Goal: Task Accomplishment & Management: Manage account settings

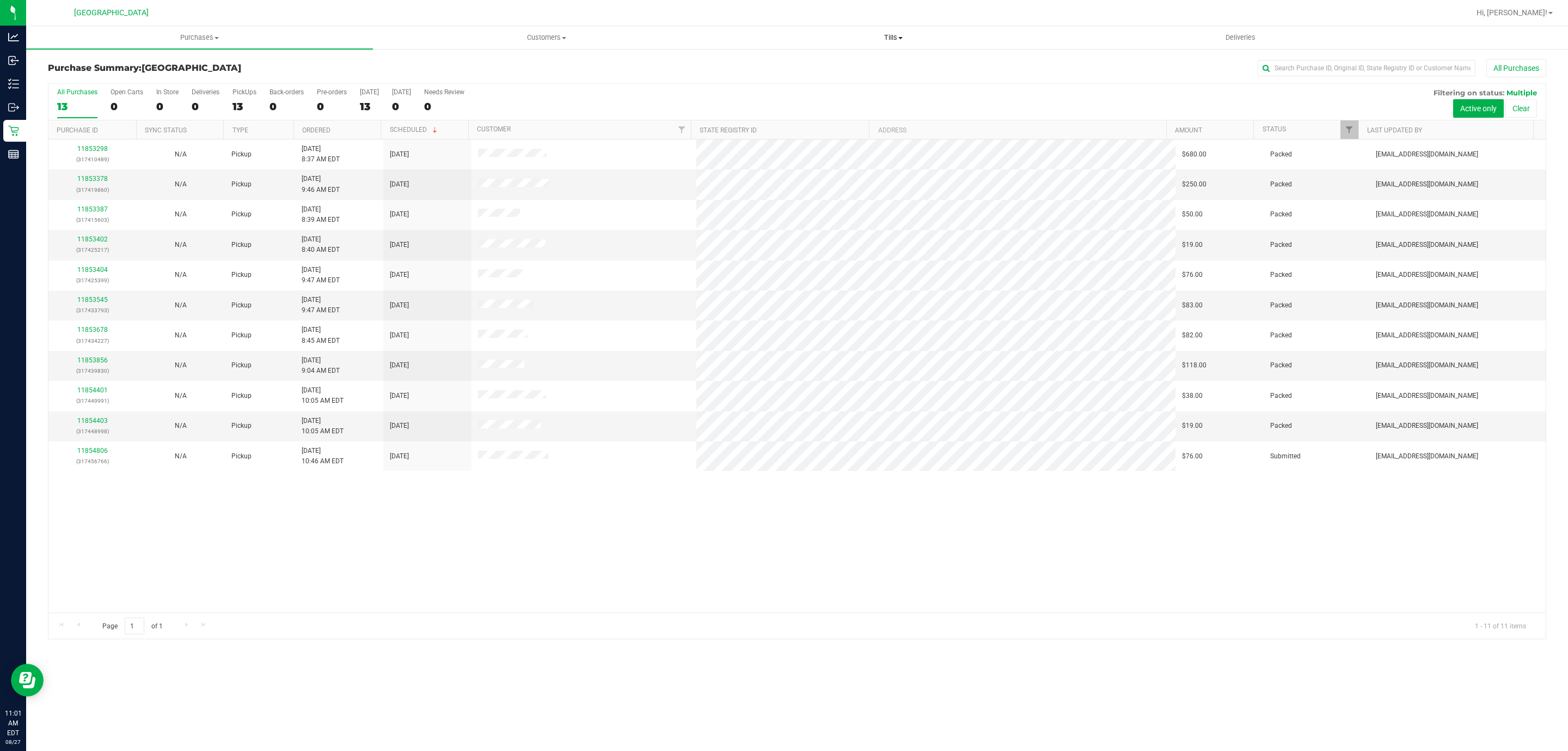
click at [900, 30] on uib-tab-heading "Tills Manage tills Reconcile e-payments" at bounding box center [893, 38] width 346 height 22
click at [761, 64] on span "Manage tills" at bounding box center [756, 65] width 74 height 9
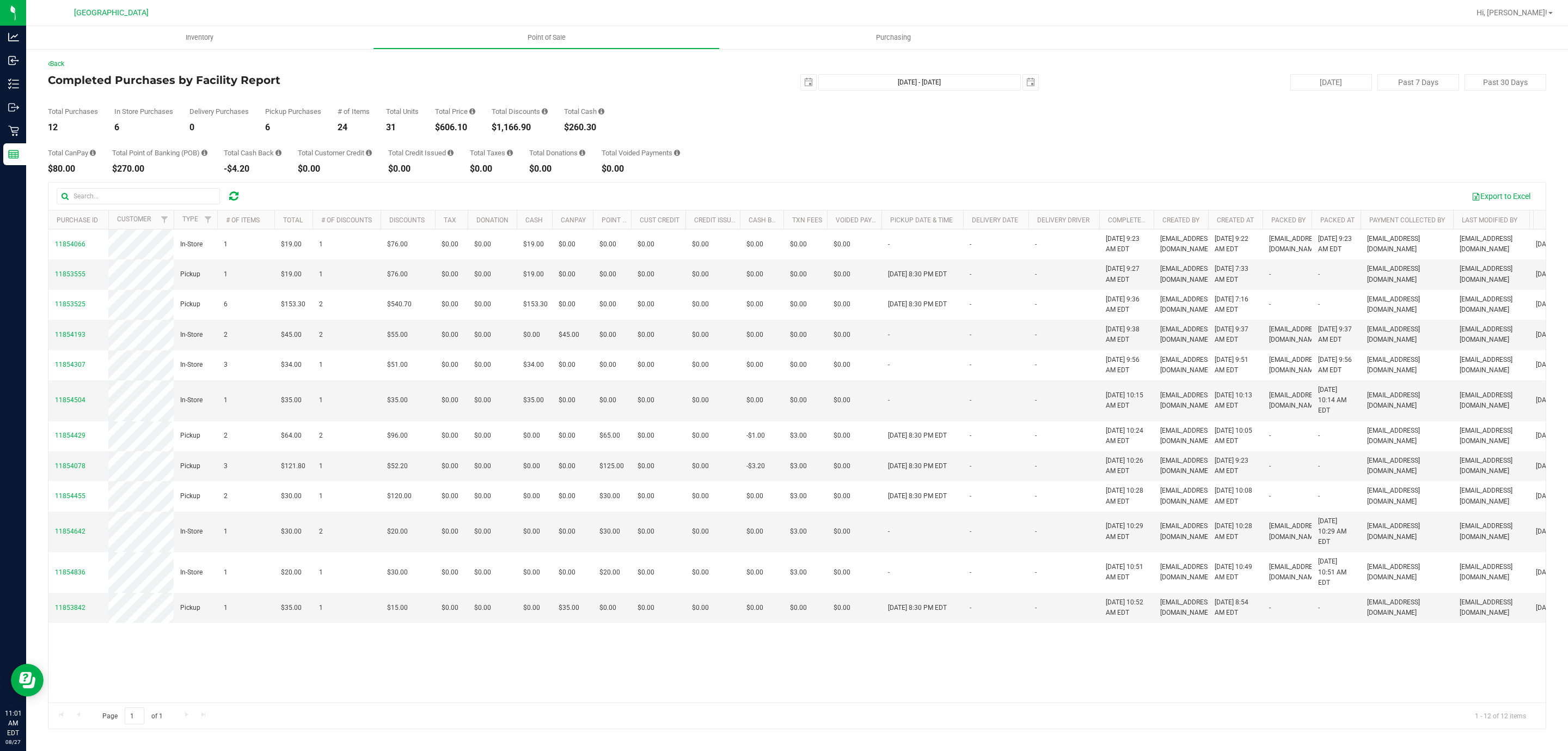
click at [443, 123] on div "$606.10" at bounding box center [455, 127] width 40 height 9
copy div "606.10"
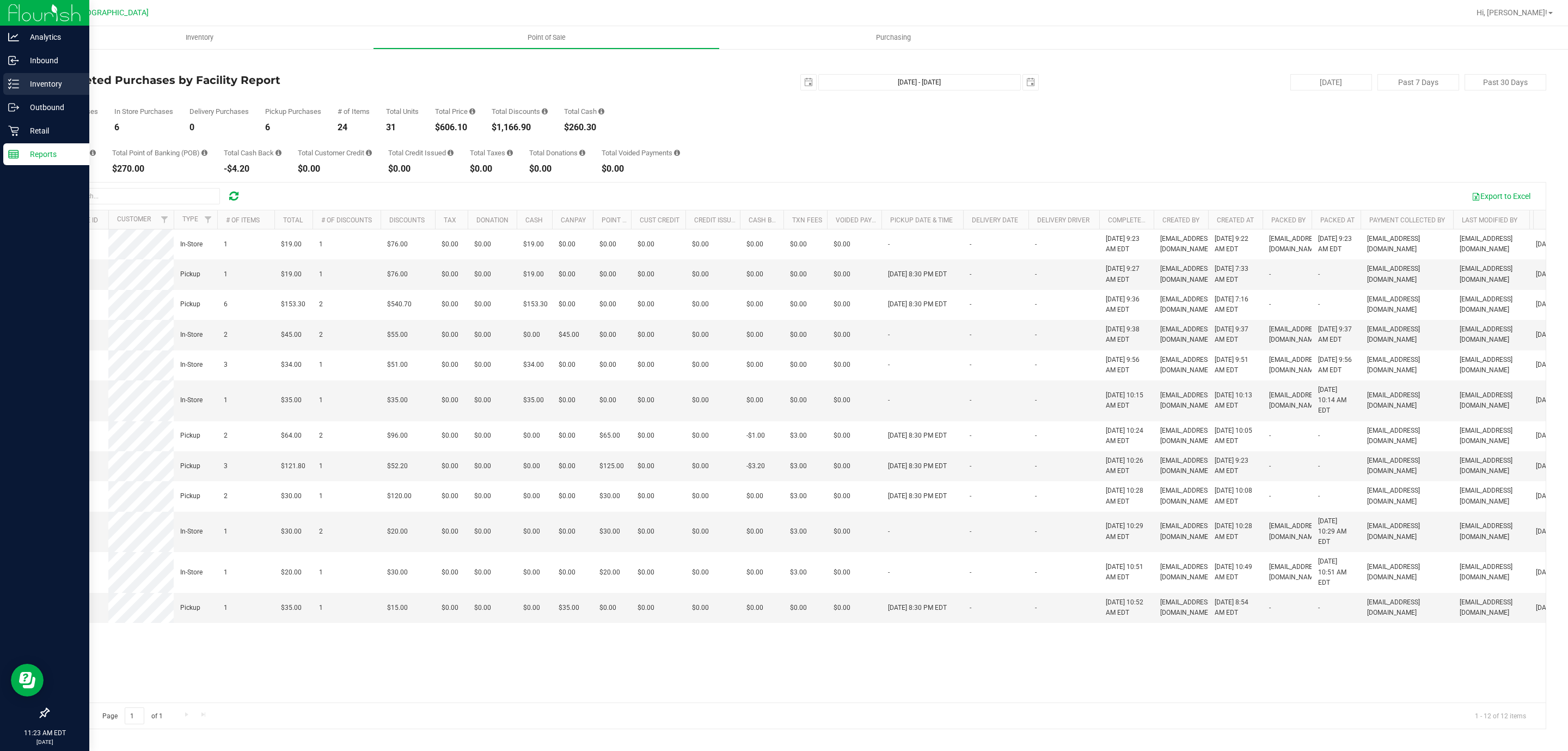
click at [33, 85] on p "Inventory" at bounding box center [51, 83] width 65 height 13
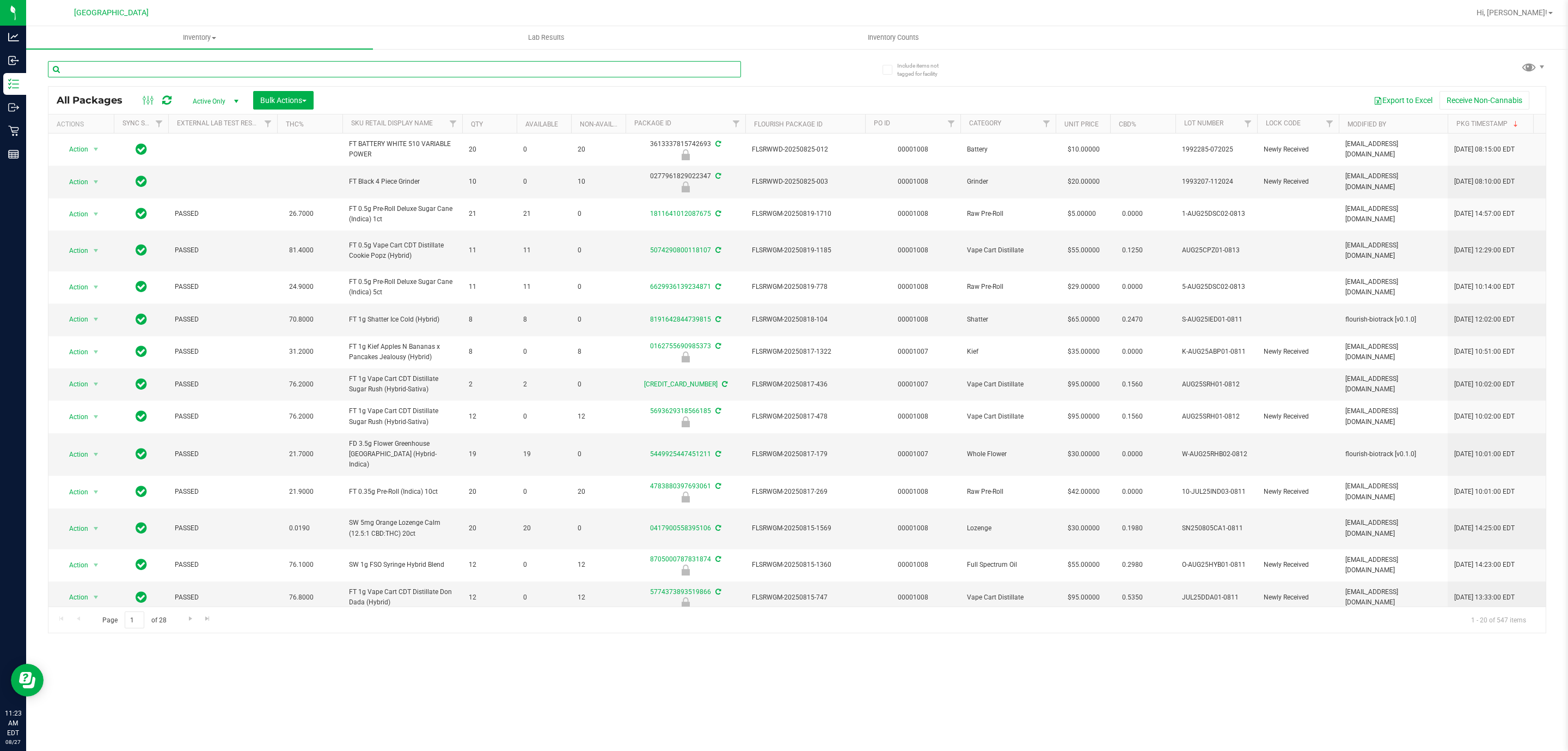
click at [245, 61] on input "text" at bounding box center [394, 69] width 693 height 16
paste input "FT 3.5g Cannabis Flower Bosscotti (Indica)"
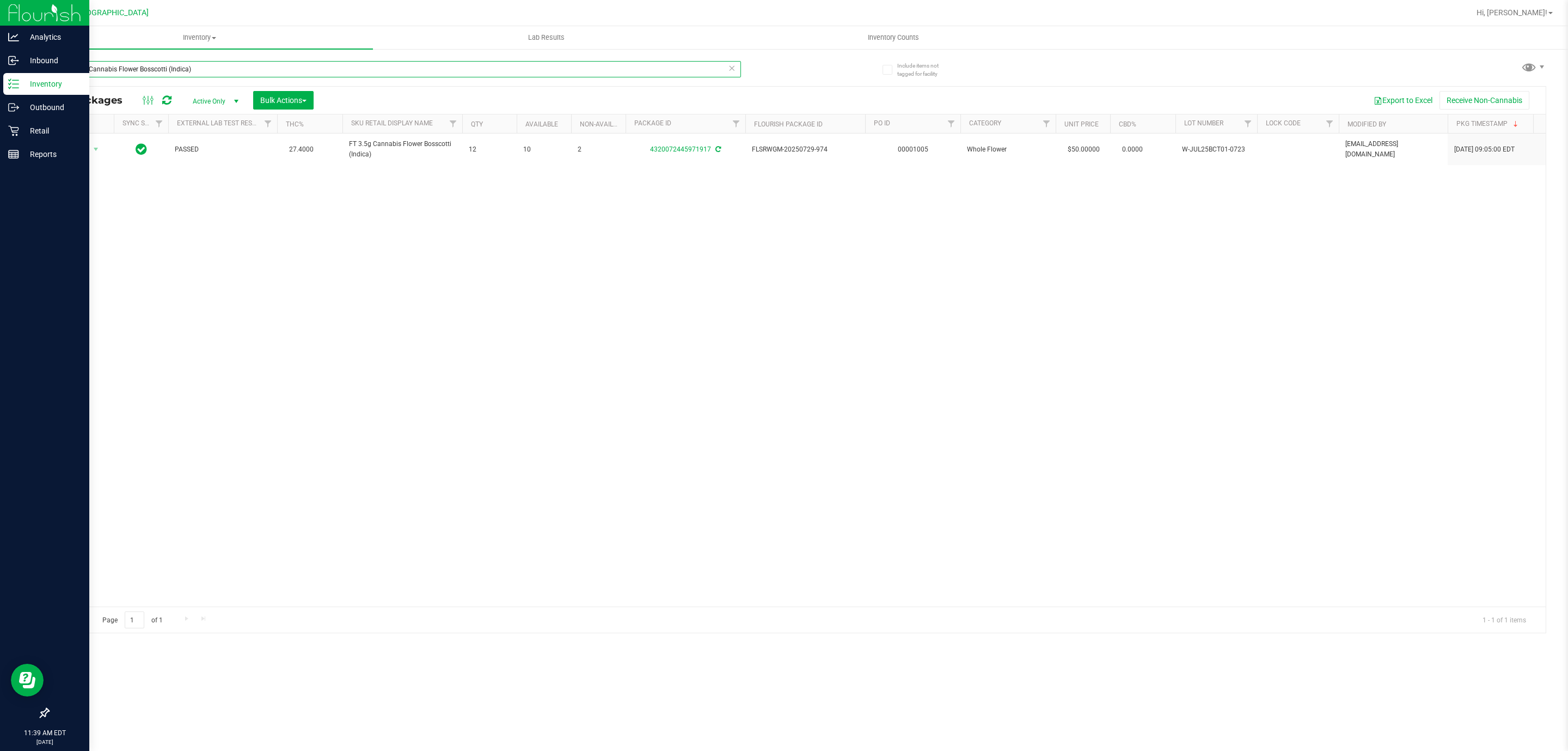
drag, startPoint x: 224, startPoint y: 66, endPoint x: 0, endPoint y: 85, distance: 224.8
click at [0, 85] on div "Analytics Inbound Inventory Outbound Retail Reports 11:39 AM EDT 08/27/2025 08/…" at bounding box center [784, 375] width 1568 height 751
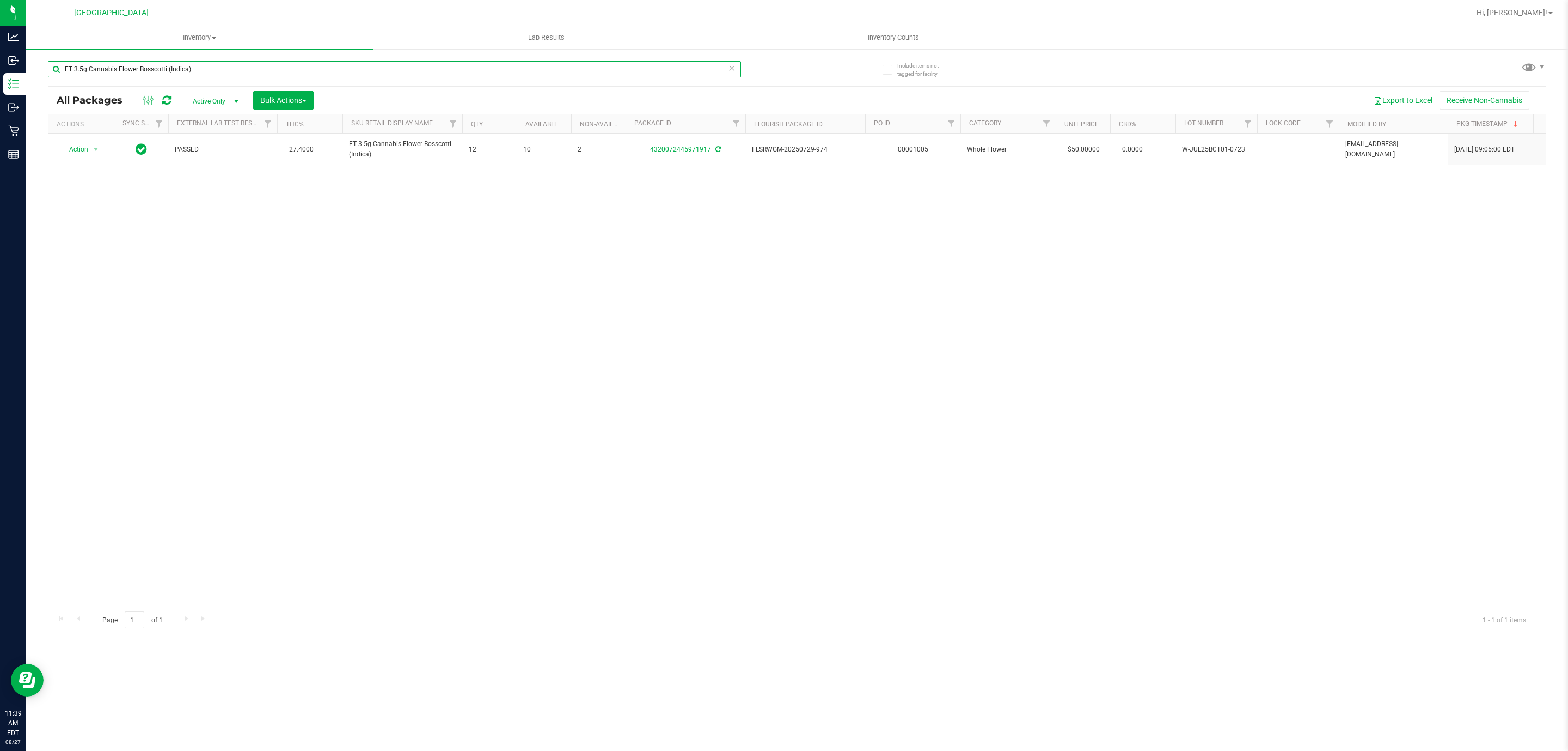
paste input "W-JUL25BCT01-0723"
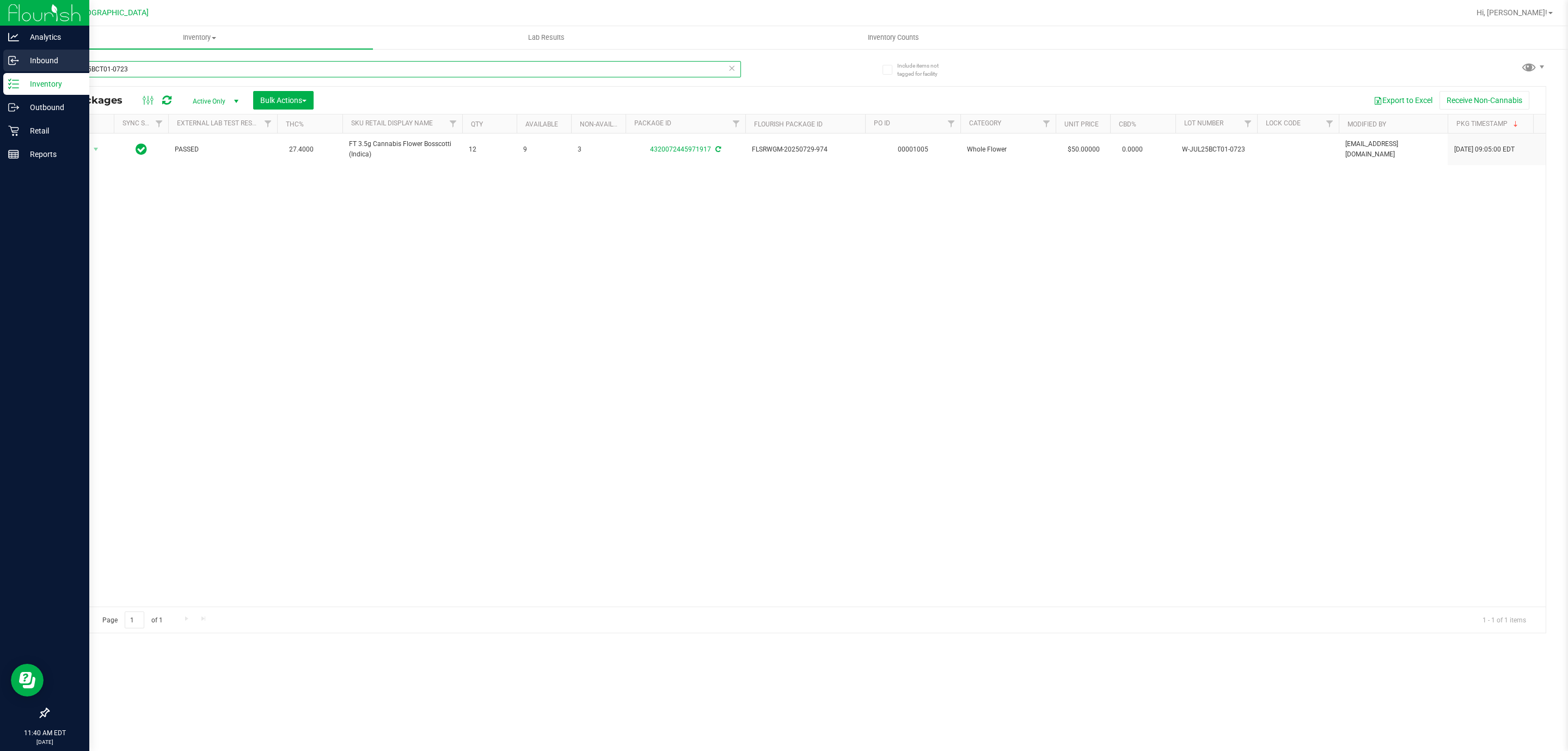
drag, startPoint x: 239, startPoint y: 68, endPoint x: 0, endPoint y: 63, distance: 239.1
click at [0, 63] on div "Analytics Inbound Inventory Outbound Retail Reports 11:40 AM EDT 08/27/2025 08/…" at bounding box center [784, 375] width 1568 height 751
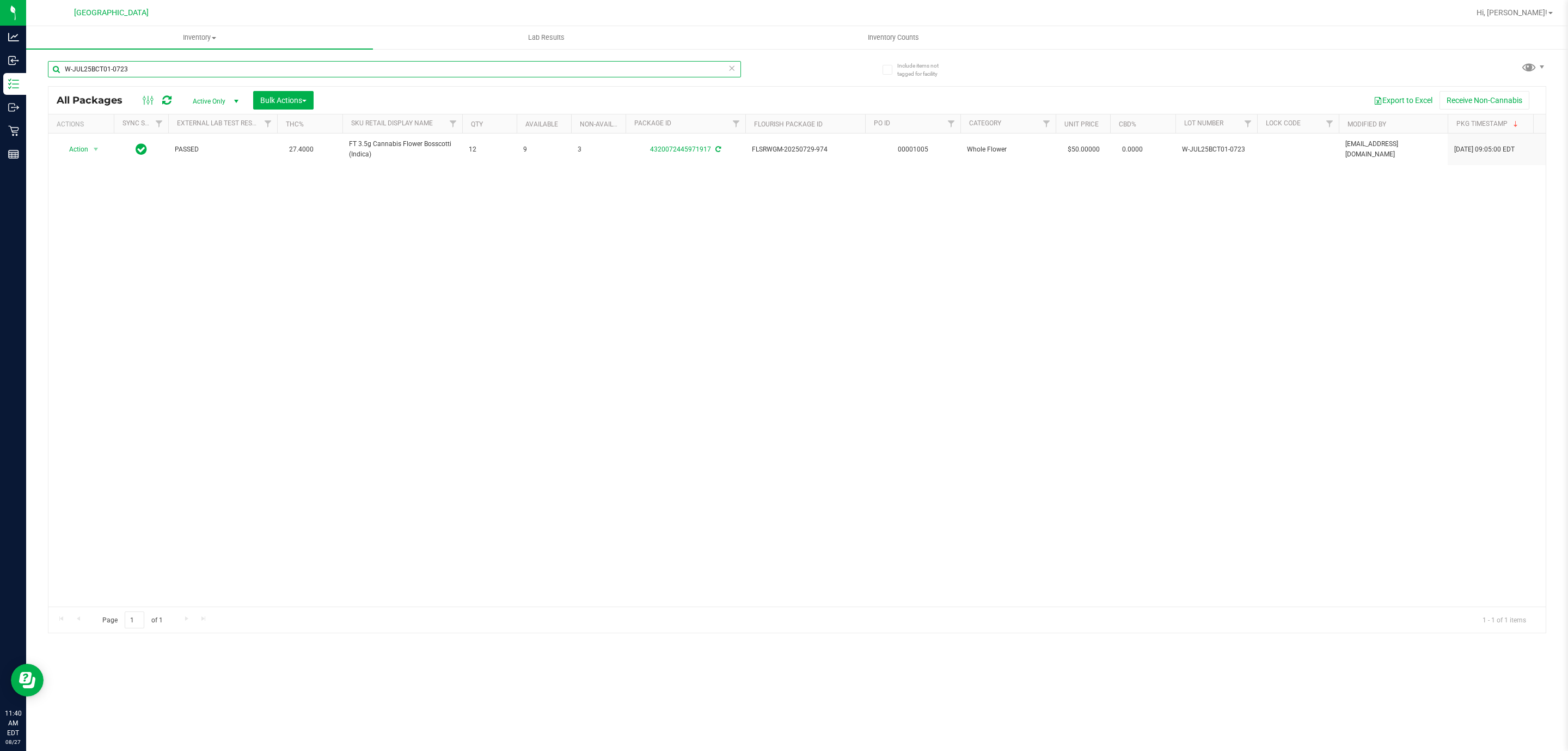
paste input "N25FFP01-0701"
type input "W-JUN25FFP01-0701"
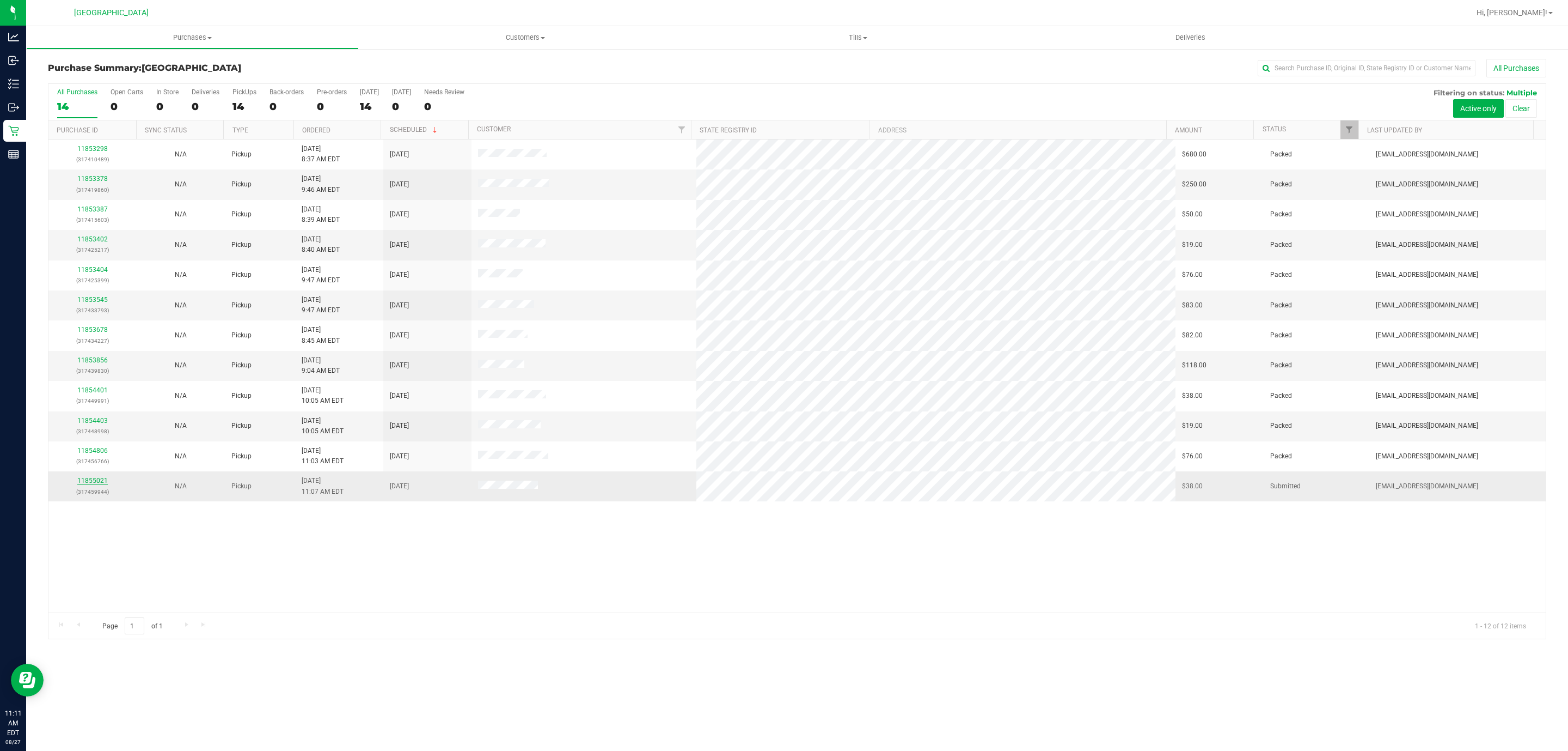
click at [90, 484] on link "11855021" at bounding box center [93, 481] width 30 height 8
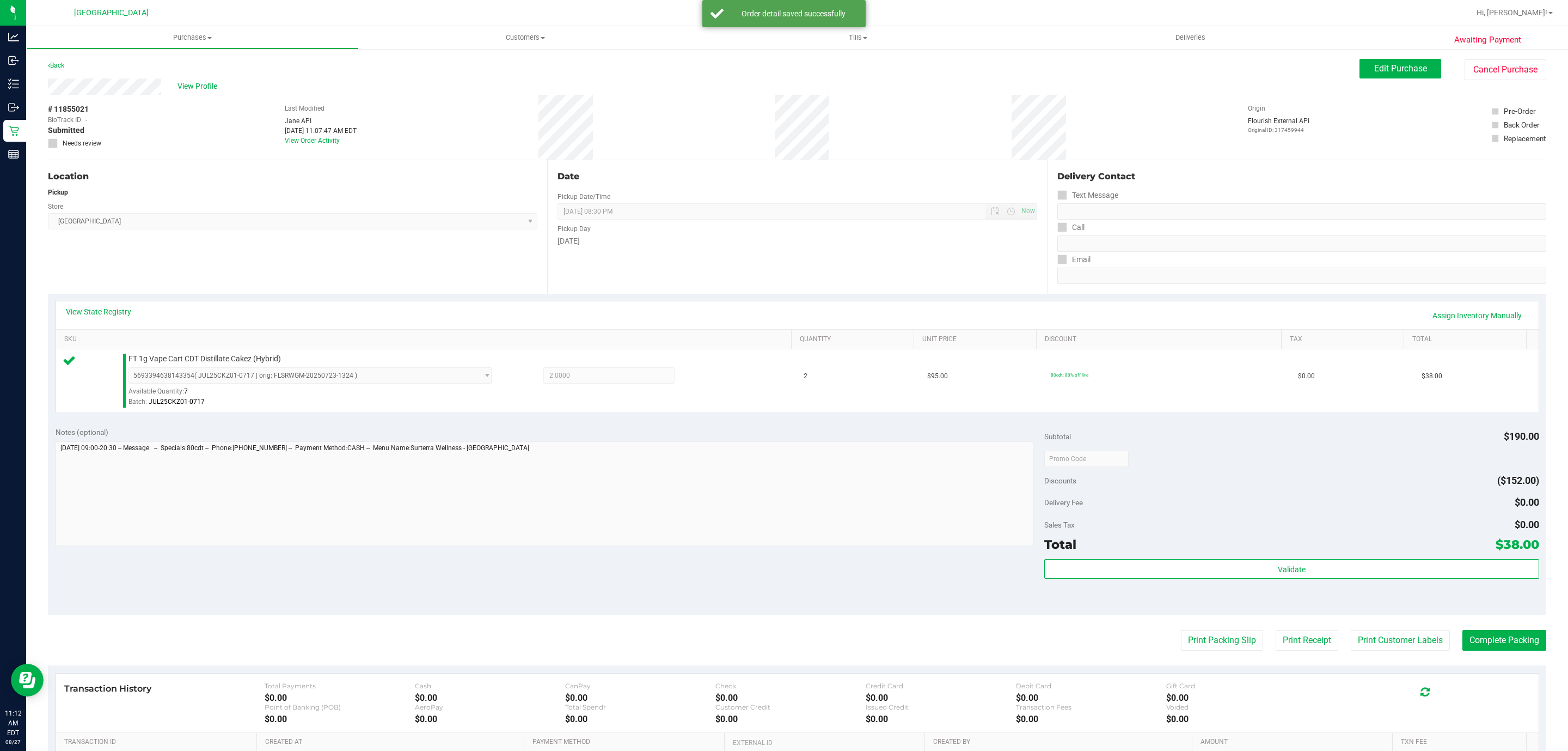
click at [1245, 588] on div "Validate" at bounding box center [1292, 584] width 494 height 49
click at [1245, 584] on div "Validate" at bounding box center [1292, 584] width 494 height 49
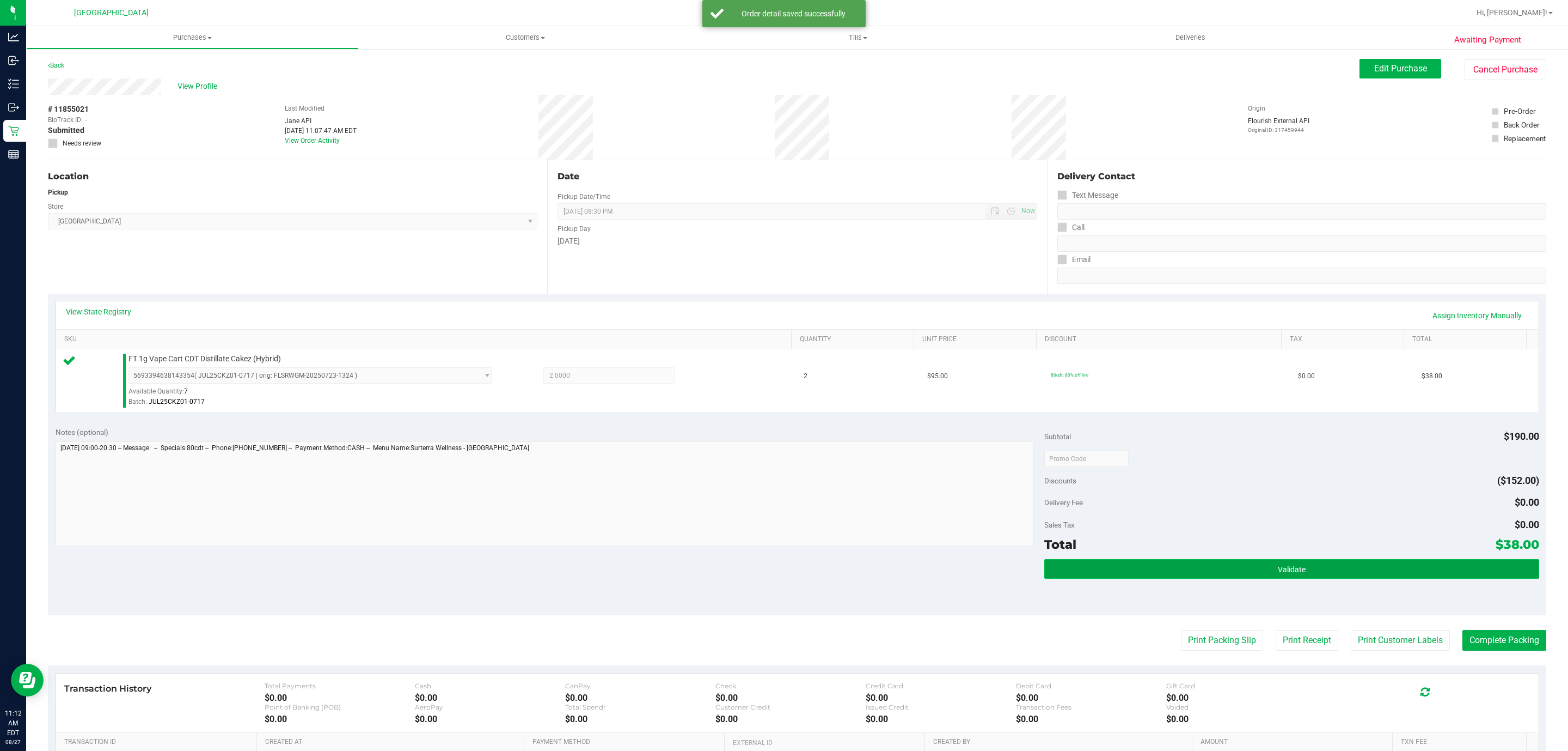
click at [1248, 574] on button "Validate" at bounding box center [1292, 569] width 494 height 19
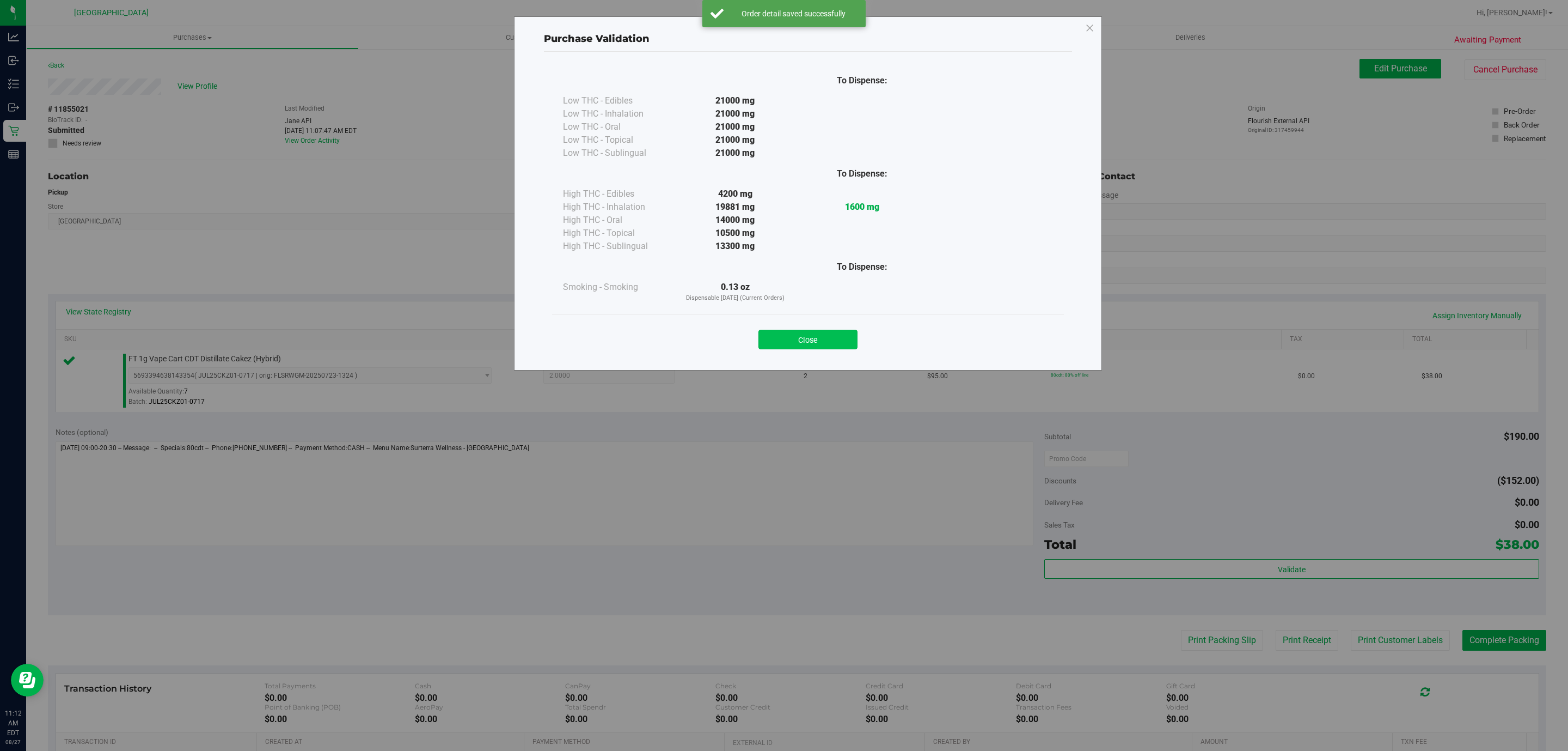
click at [792, 345] on button "Close" at bounding box center [808, 339] width 99 height 19
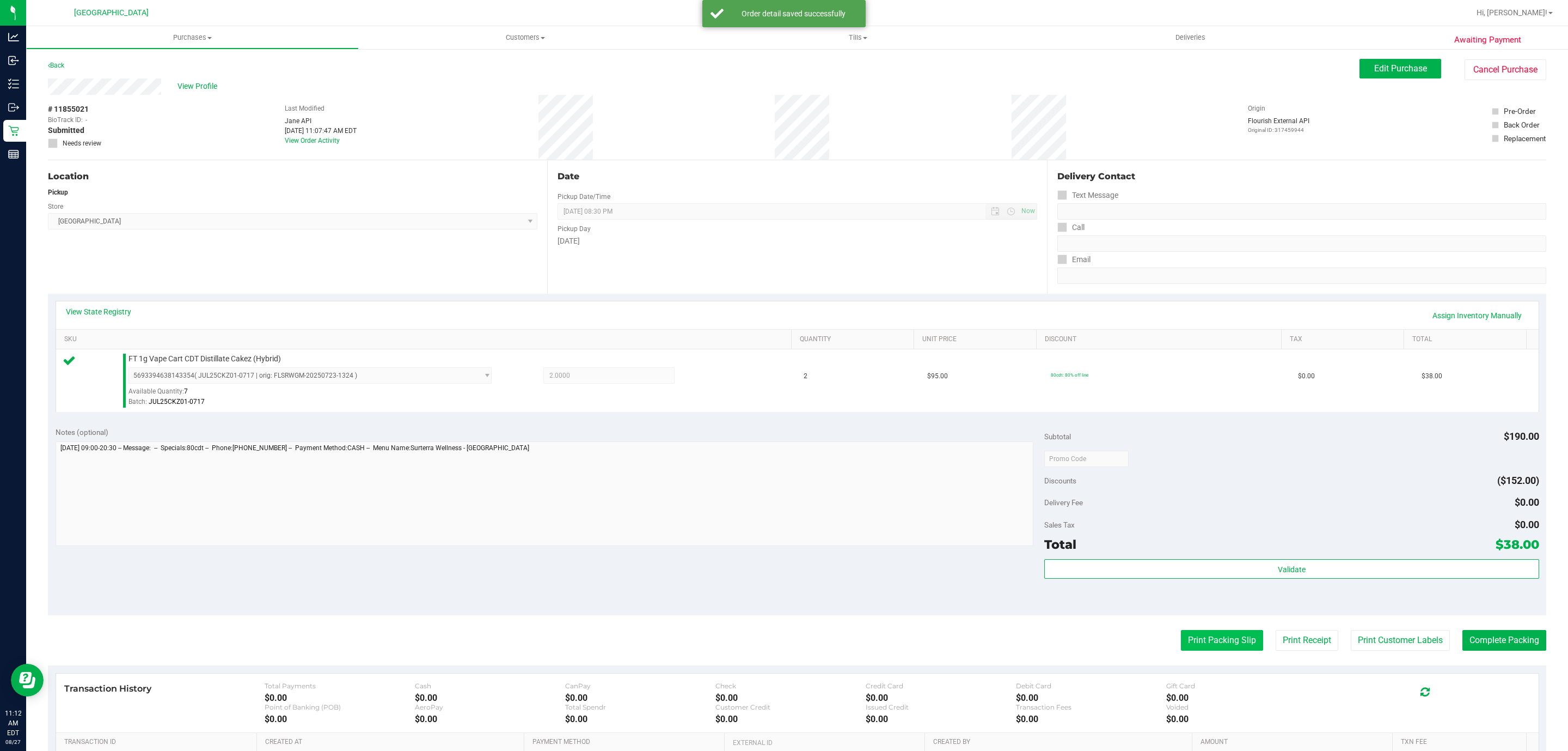
click at [1181, 643] on button "Print Packing Slip" at bounding box center [1222, 640] width 82 height 21
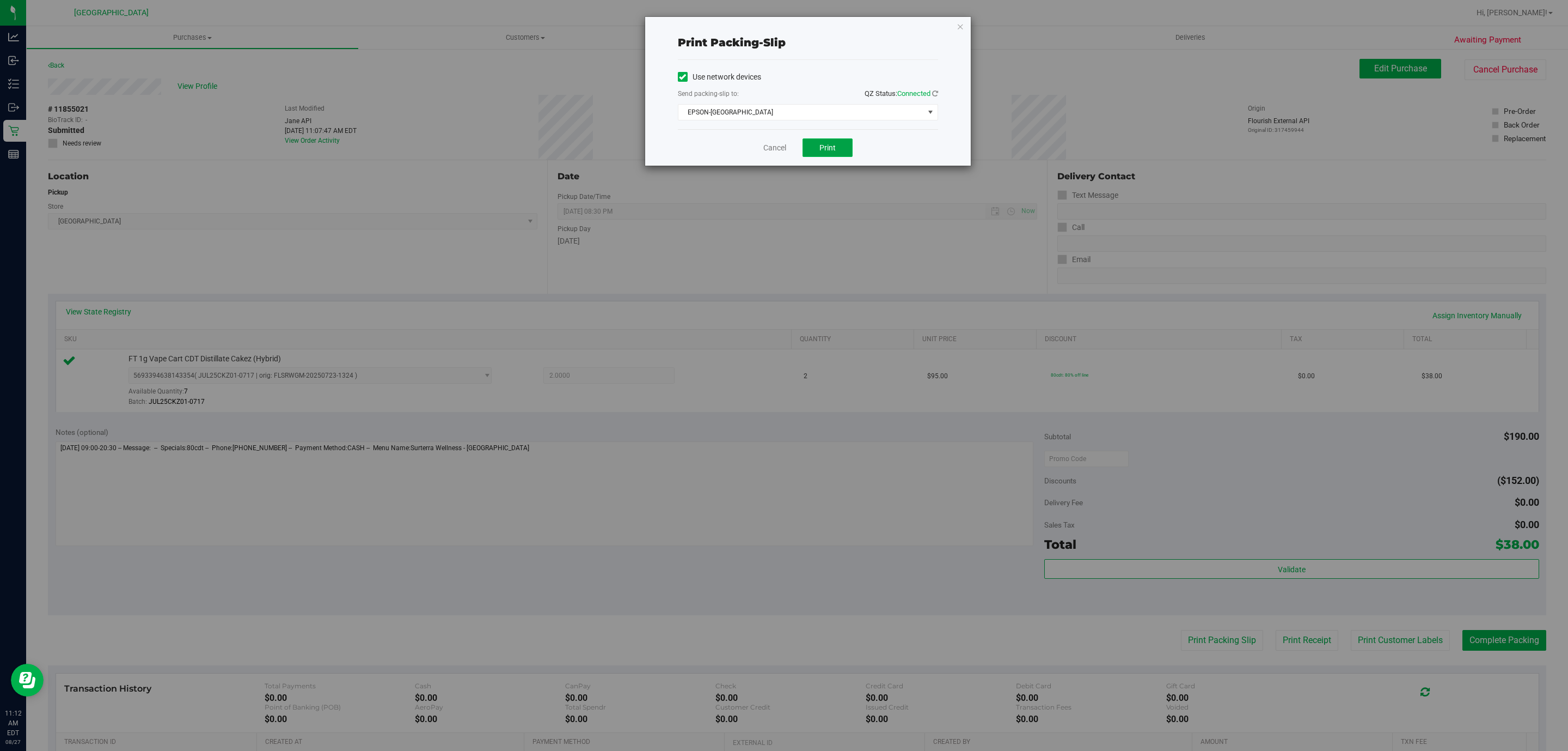
click at [809, 144] on button "Print" at bounding box center [827, 147] width 50 height 18
click at [768, 152] on link "Cancel" at bounding box center [775, 147] width 23 height 12
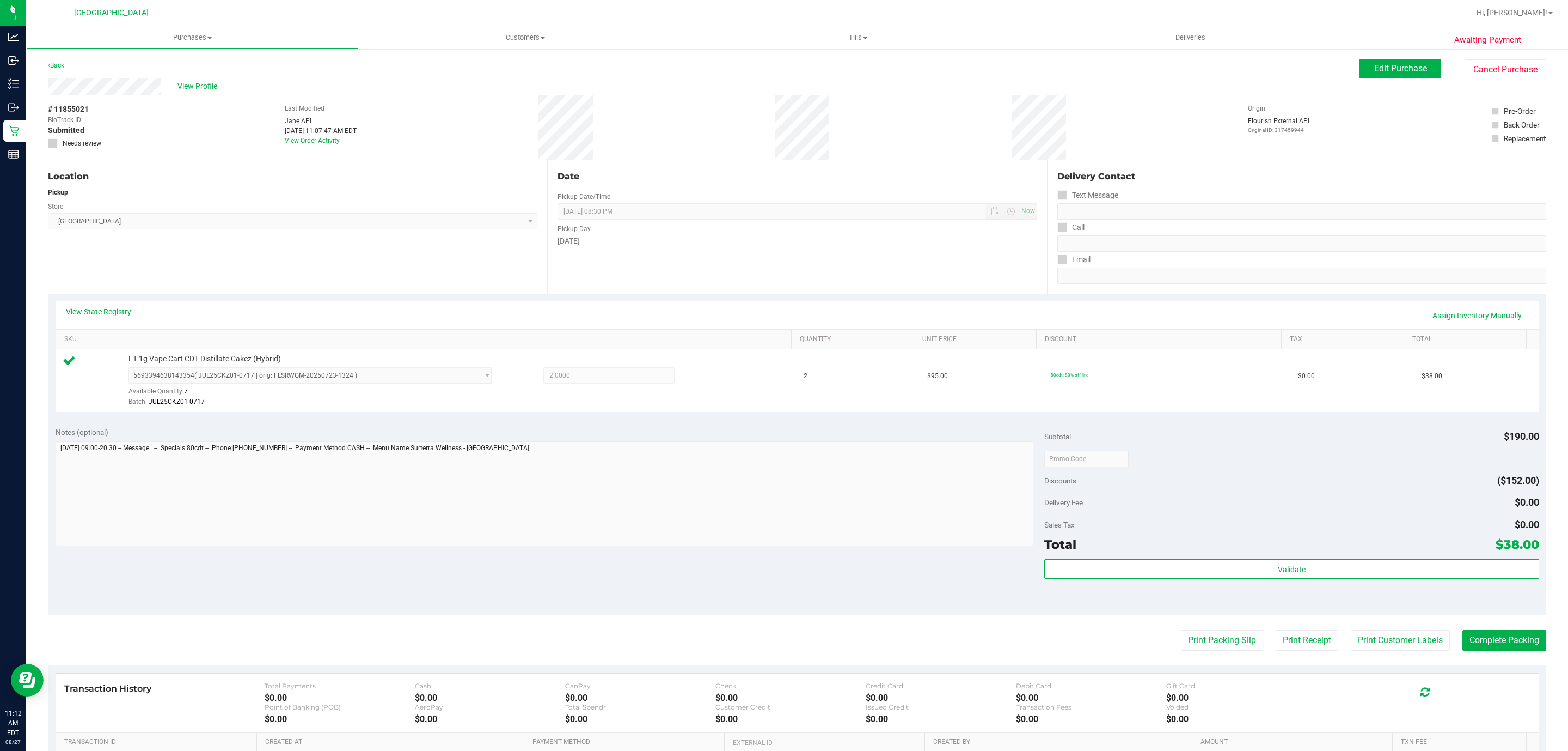
click at [1401, 554] on div "Total $38.00" at bounding box center [1292, 544] width 494 height 19
click at [1393, 558] on div "Subtotal $190.00 Discounts ($152.00) Delivery Fee $0.00 Sales Tax $0.00 Total $…" at bounding box center [1292, 517] width 494 height 182
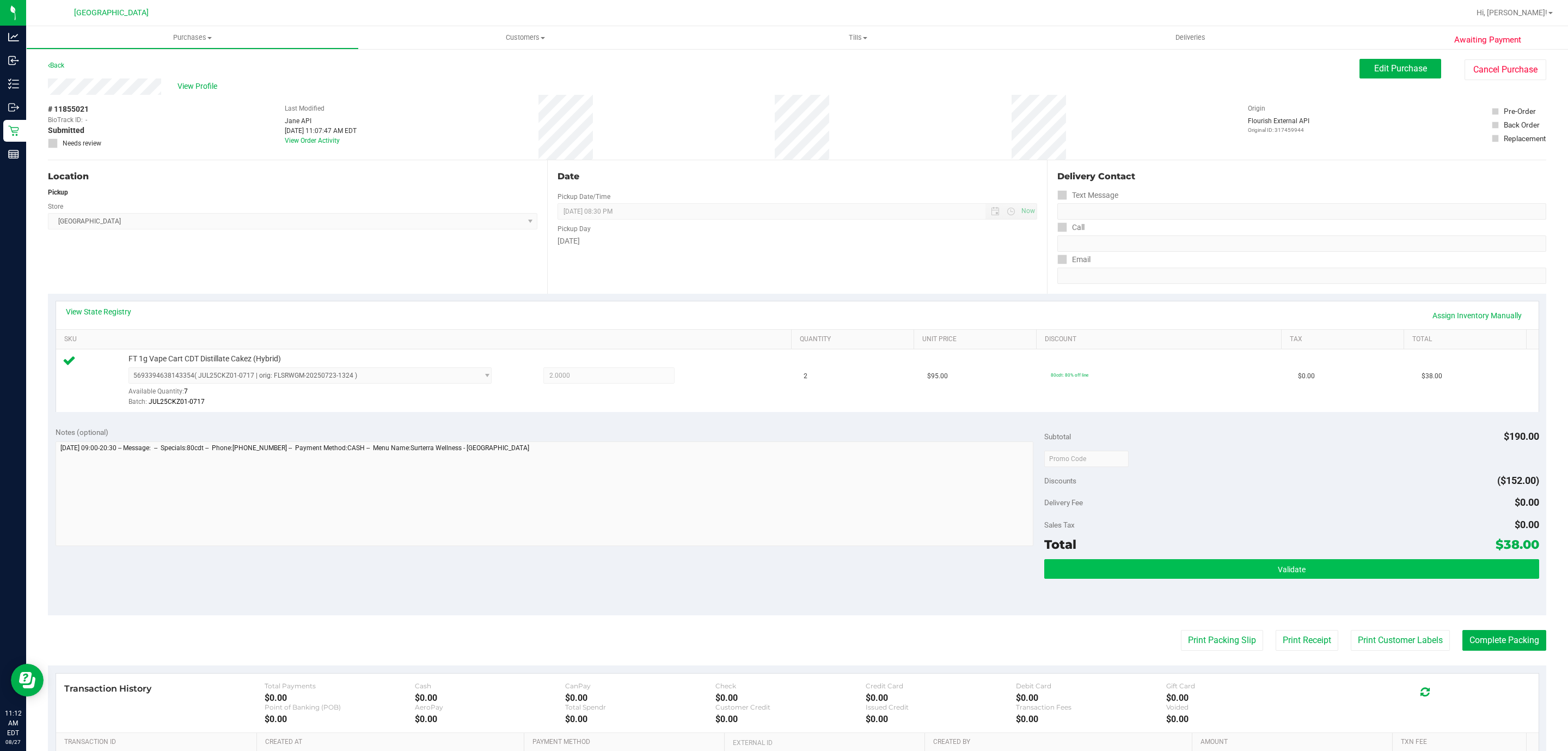
click at [1388, 560] on div "Subtotal $190.00 Discounts ($152.00) Delivery Fee $0.00 Sales Tax $0.00 Total $…" at bounding box center [1292, 517] width 494 height 182
click at [1384, 563] on button "Validate" at bounding box center [1292, 569] width 494 height 19
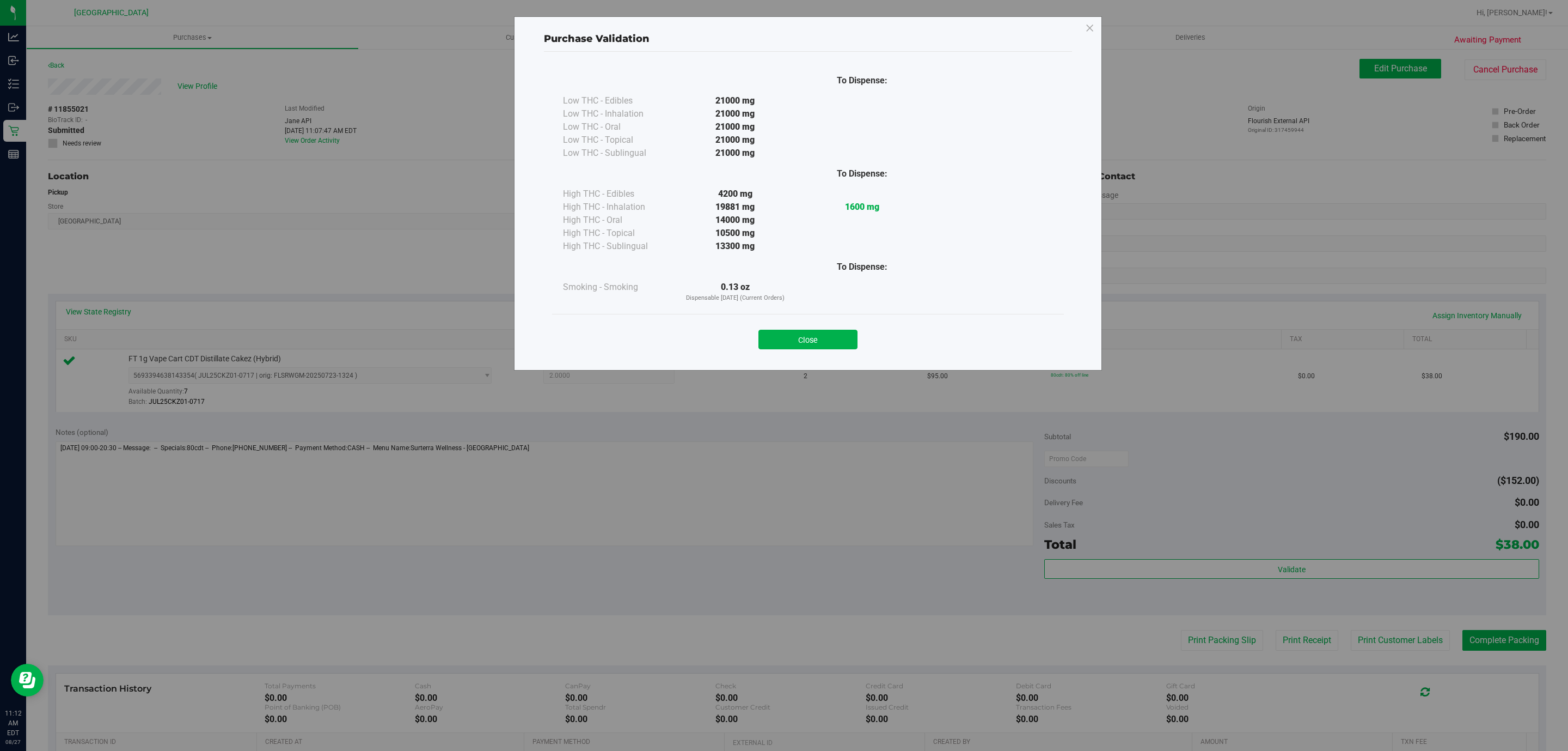
click at [814, 353] on div "Close" at bounding box center [808, 336] width 512 height 44
click at [814, 342] on button "Close" at bounding box center [808, 339] width 99 height 19
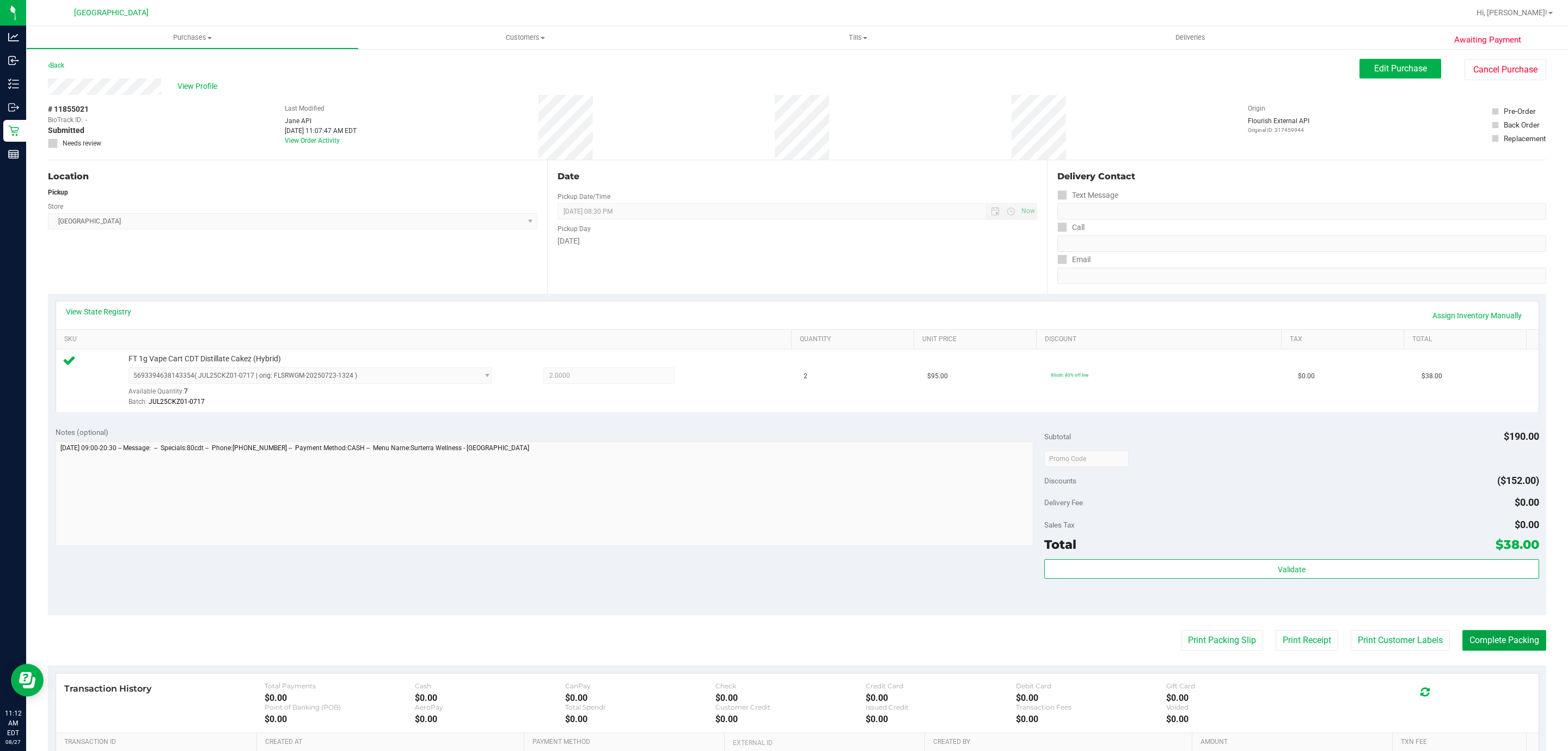
click at [1480, 632] on button "Complete Packing" at bounding box center [1504, 640] width 84 height 21
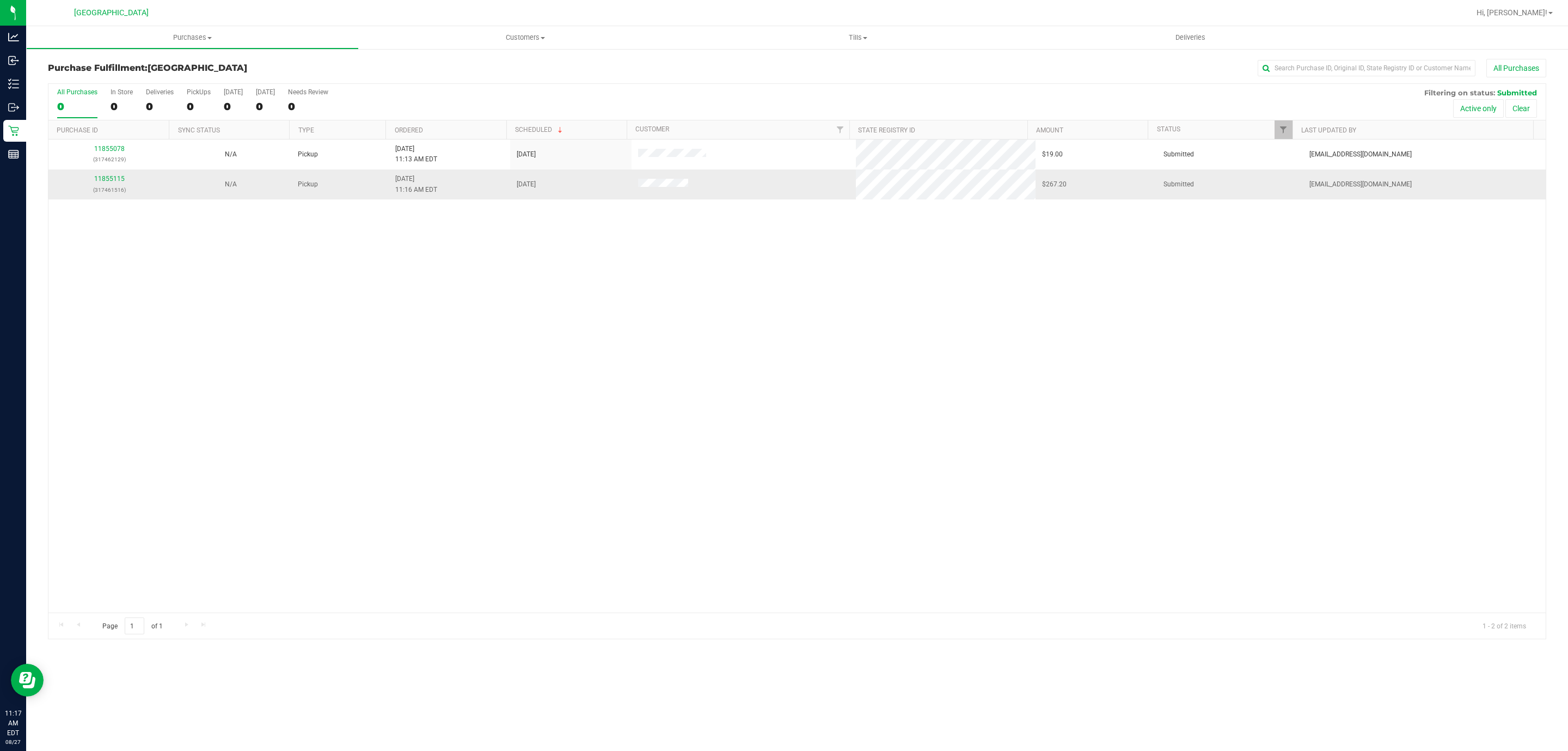
click at [99, 174] on td "11855115 (317461516)" at bounding box center [109, 184] width 121 height 29
click at [105, 178] on link "11855115" at bounding box center [110, 178] width 30 height 8
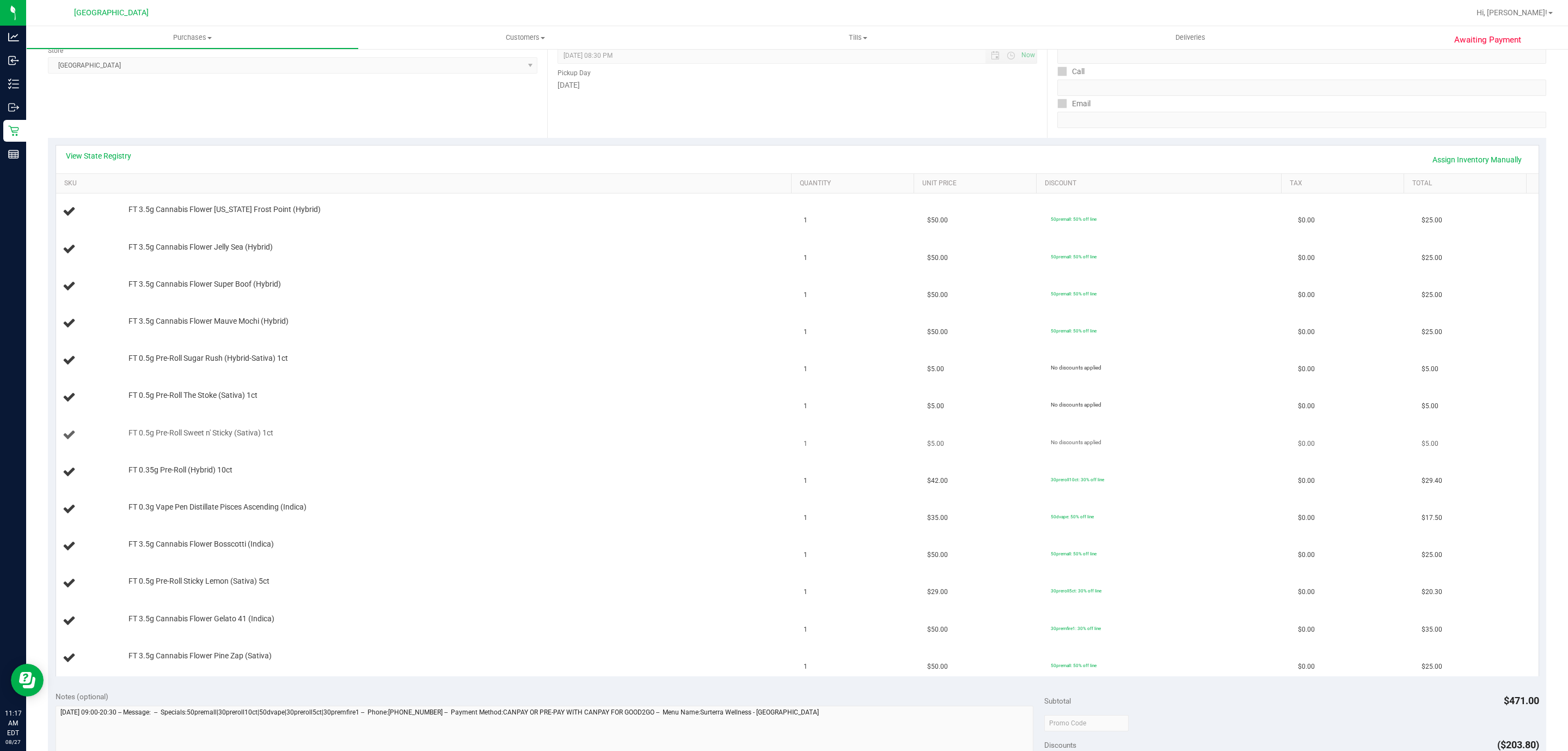
scroll to position [163, 0]
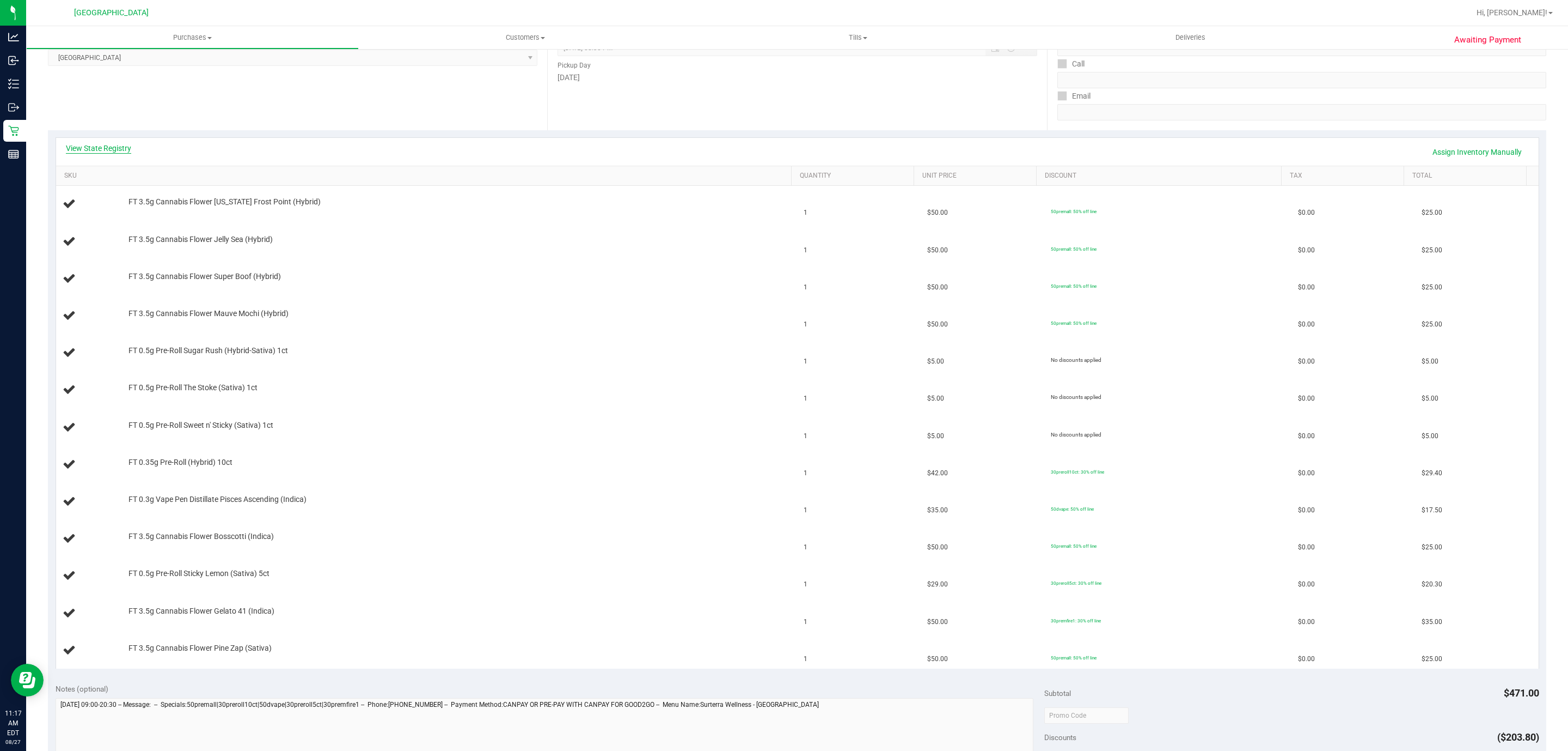
click at [114, 150] on link "View State Registry" at bounding box center [98, 148] width 65 height 11
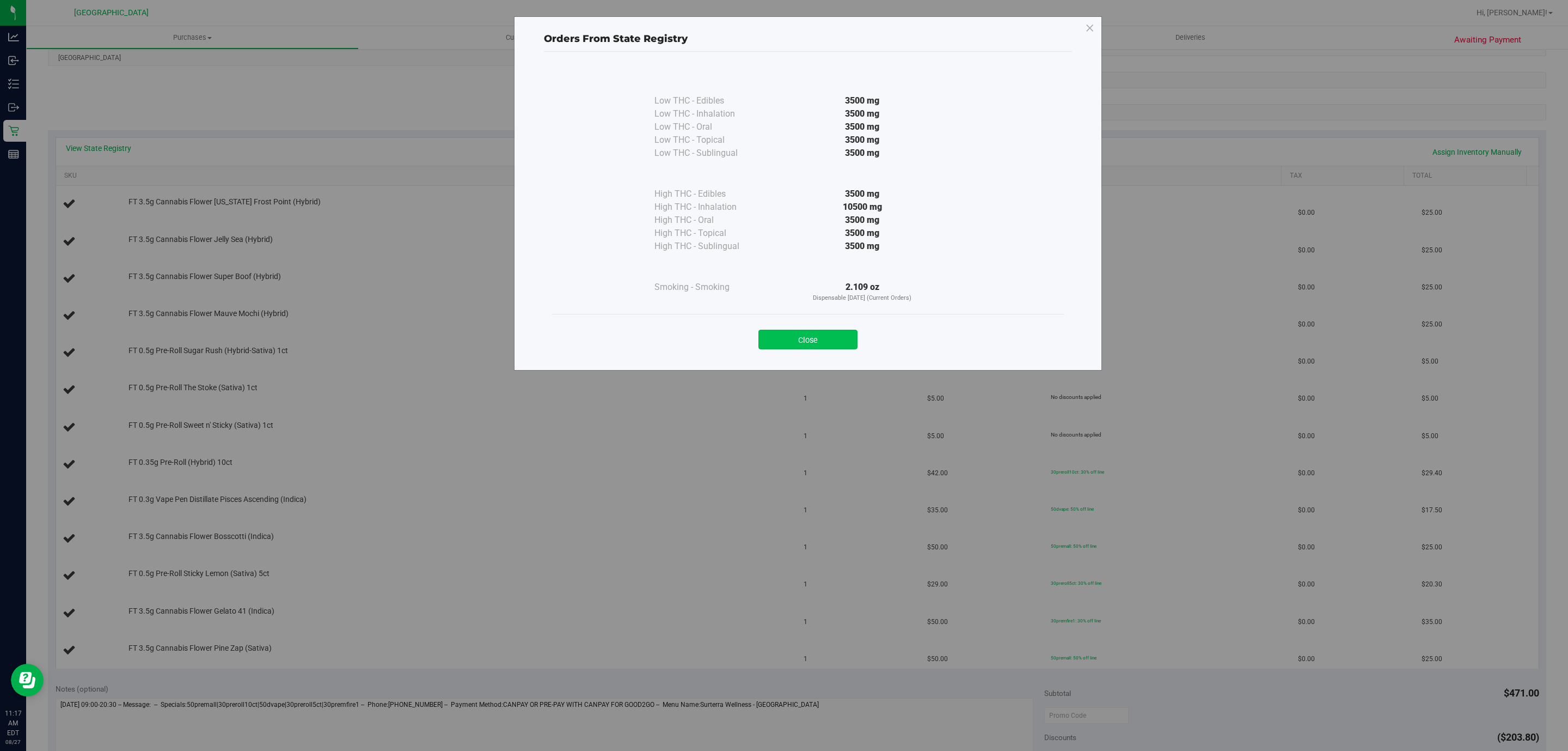
click at [824, 331] on button "Close" at bounding box center [808, 339] width 99 height 19
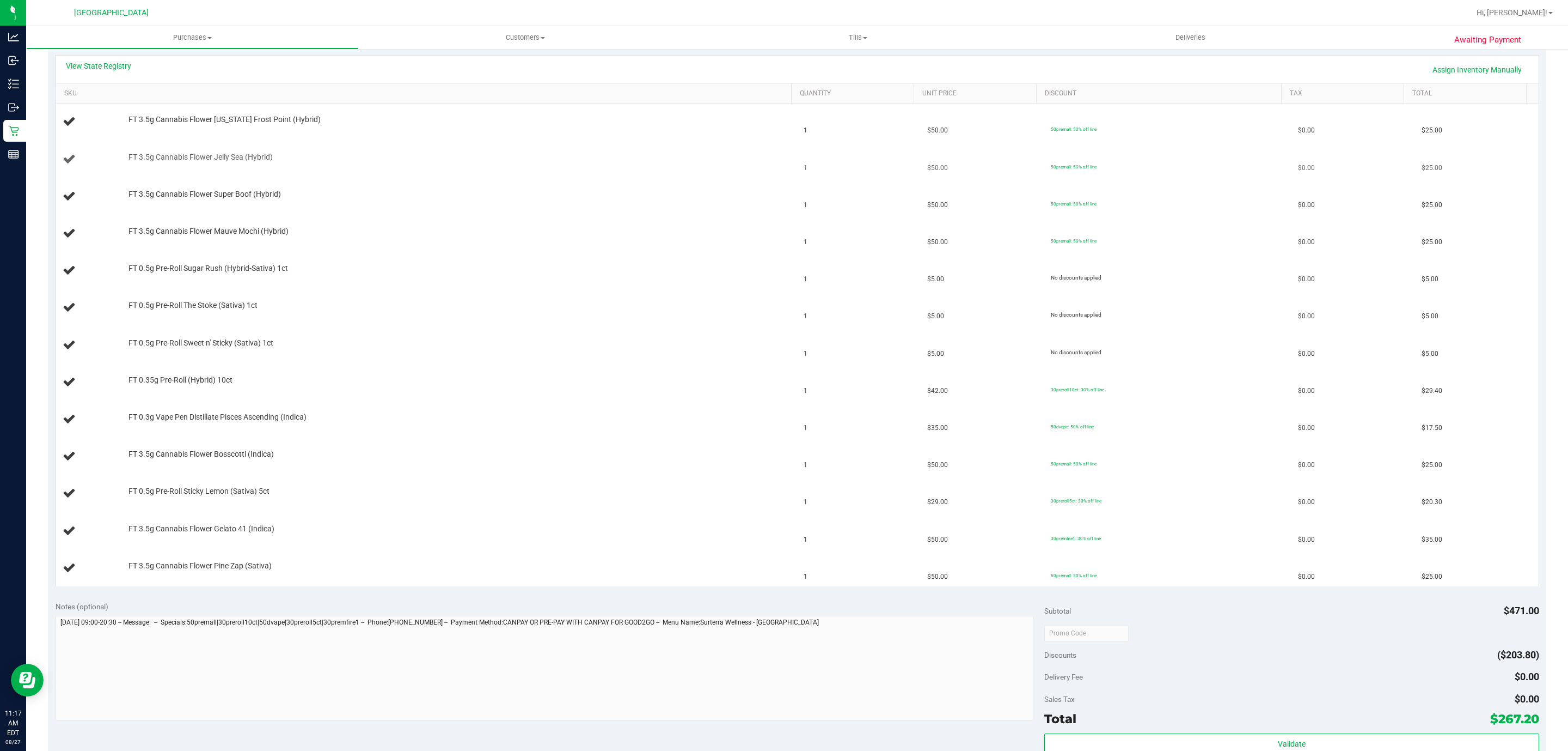
scroll to position [245, 0]
click at [117, 65] on link "View State Registry" at bounding box center [98, 66] width 65 height 11
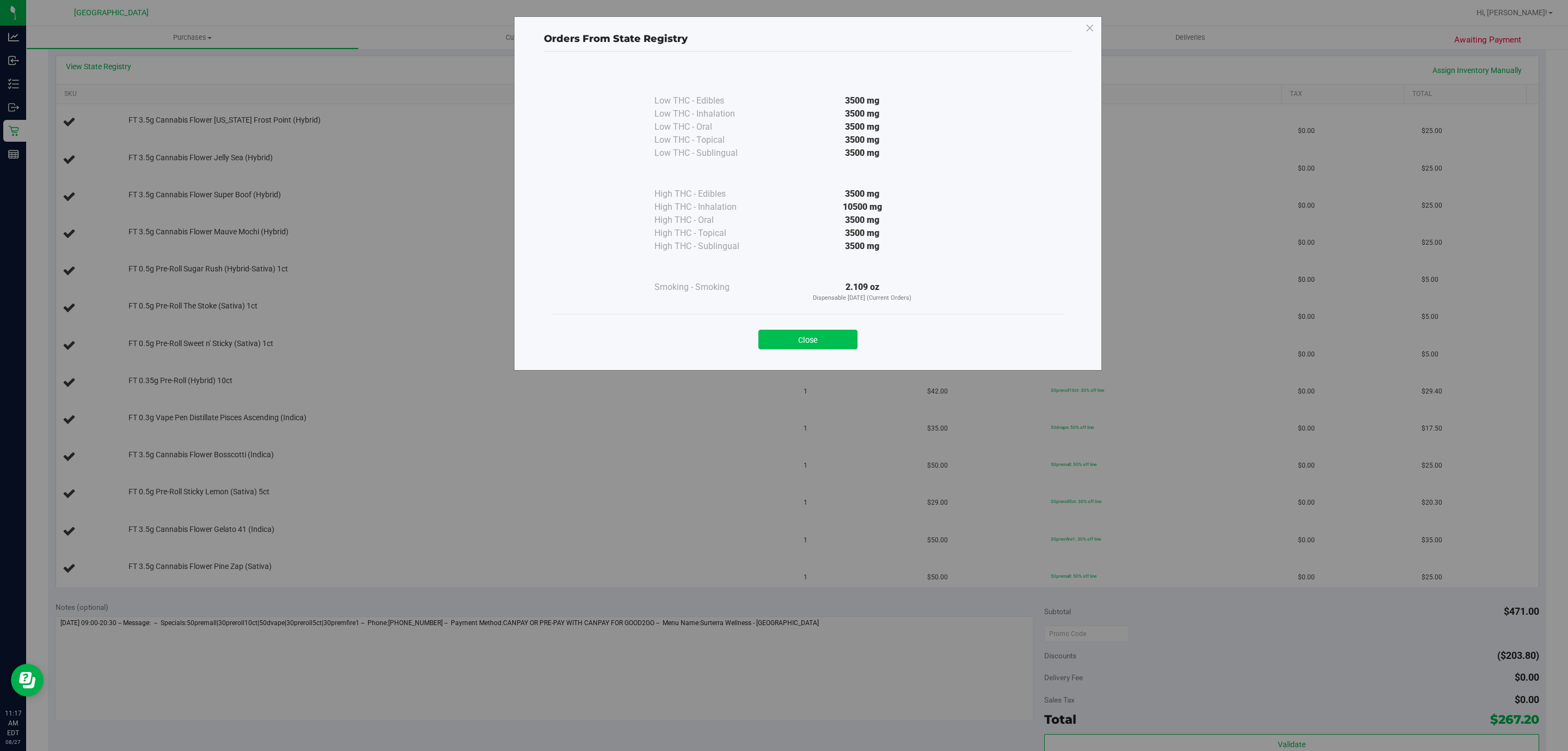
click at [838, 337] on button "Close" at bounding box center [808, 339] width 99 height 19
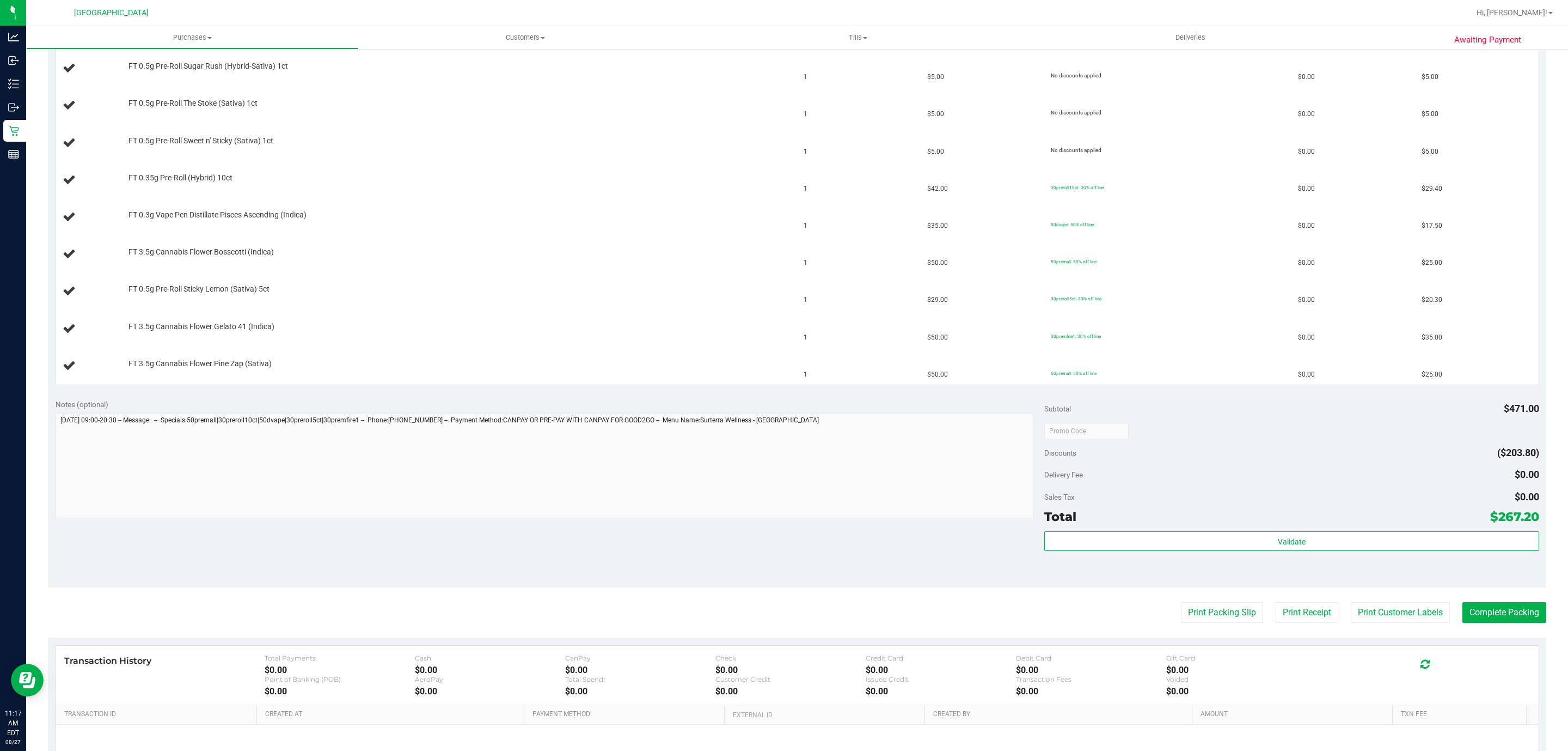
scroll to position [566, 0]
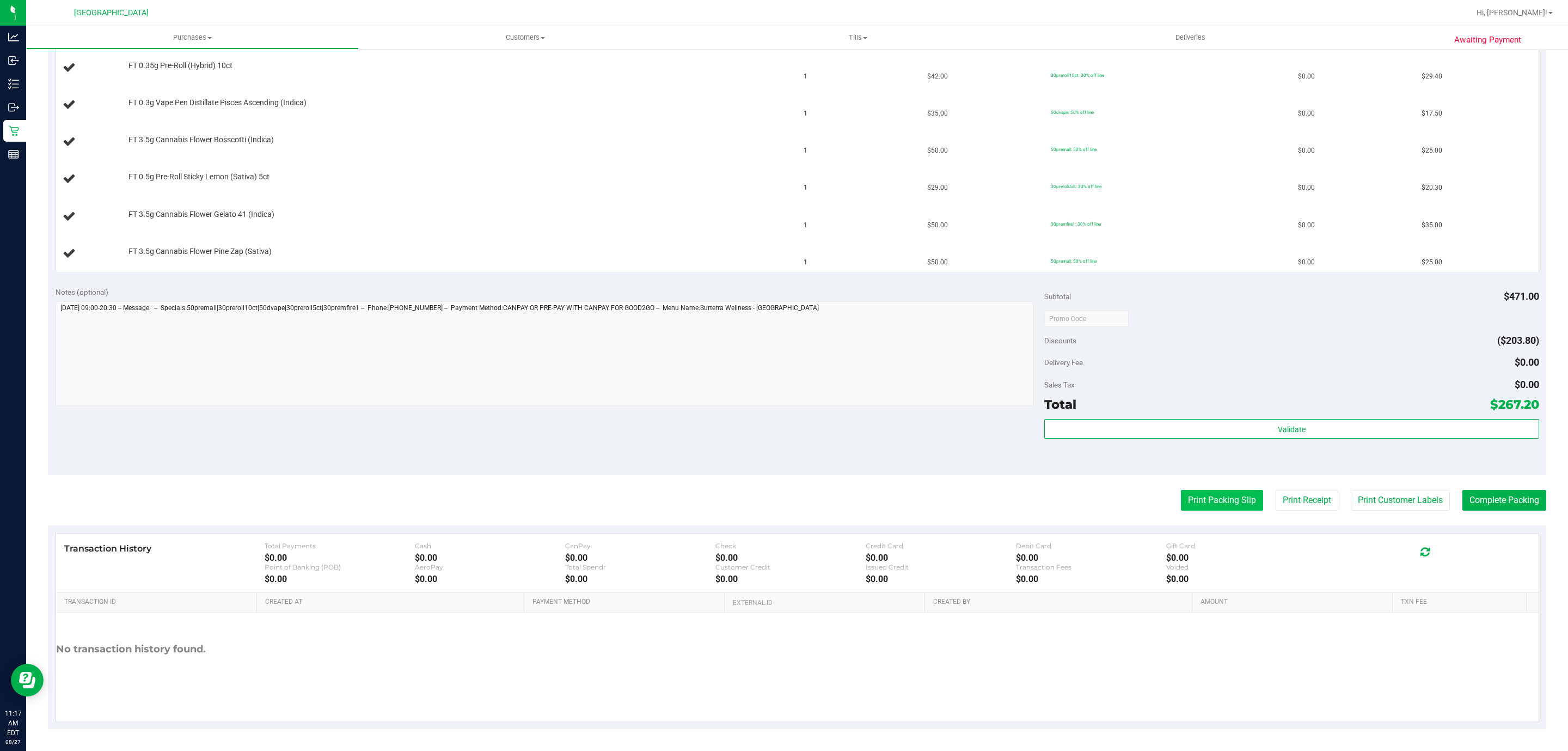
click at [1224, 499] on button "Print Packing Slip" at bounding box center [1222, 500] width 82 height 21
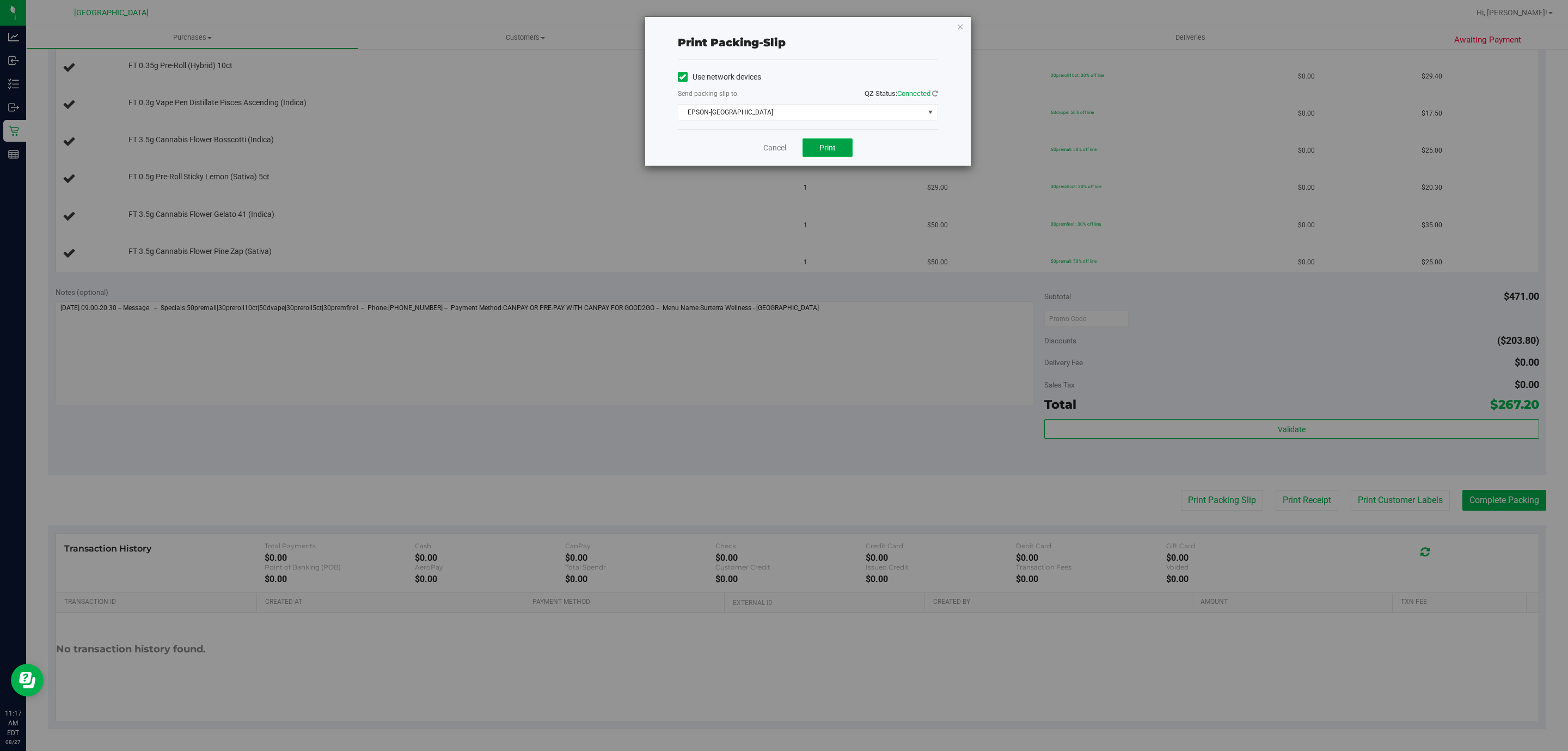
drag, startPoint x: 805, startPoint y: 153, endPoint x: 813, endPoint y: 153, distance: 8.0
click at [813, 153] on button "Print" at bounding box center [827, 147] width 50 height 18
click at [765, 149] on link "Cancel" at bounding box center [775, 147] width 23 height 12
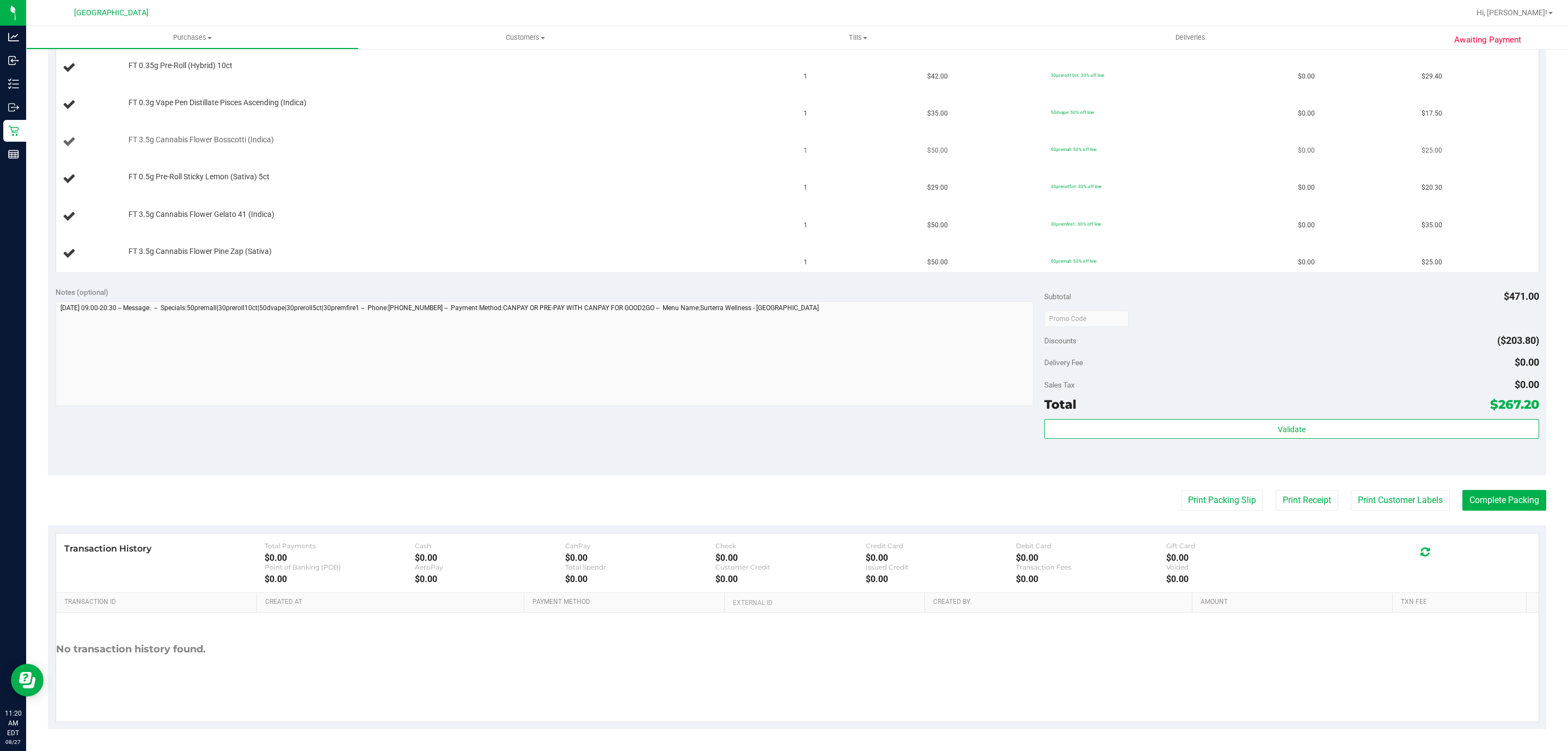
click at [1181, 490] on button "Print Packing Slip" at bounding box center [1222, 500] width 82 height 21
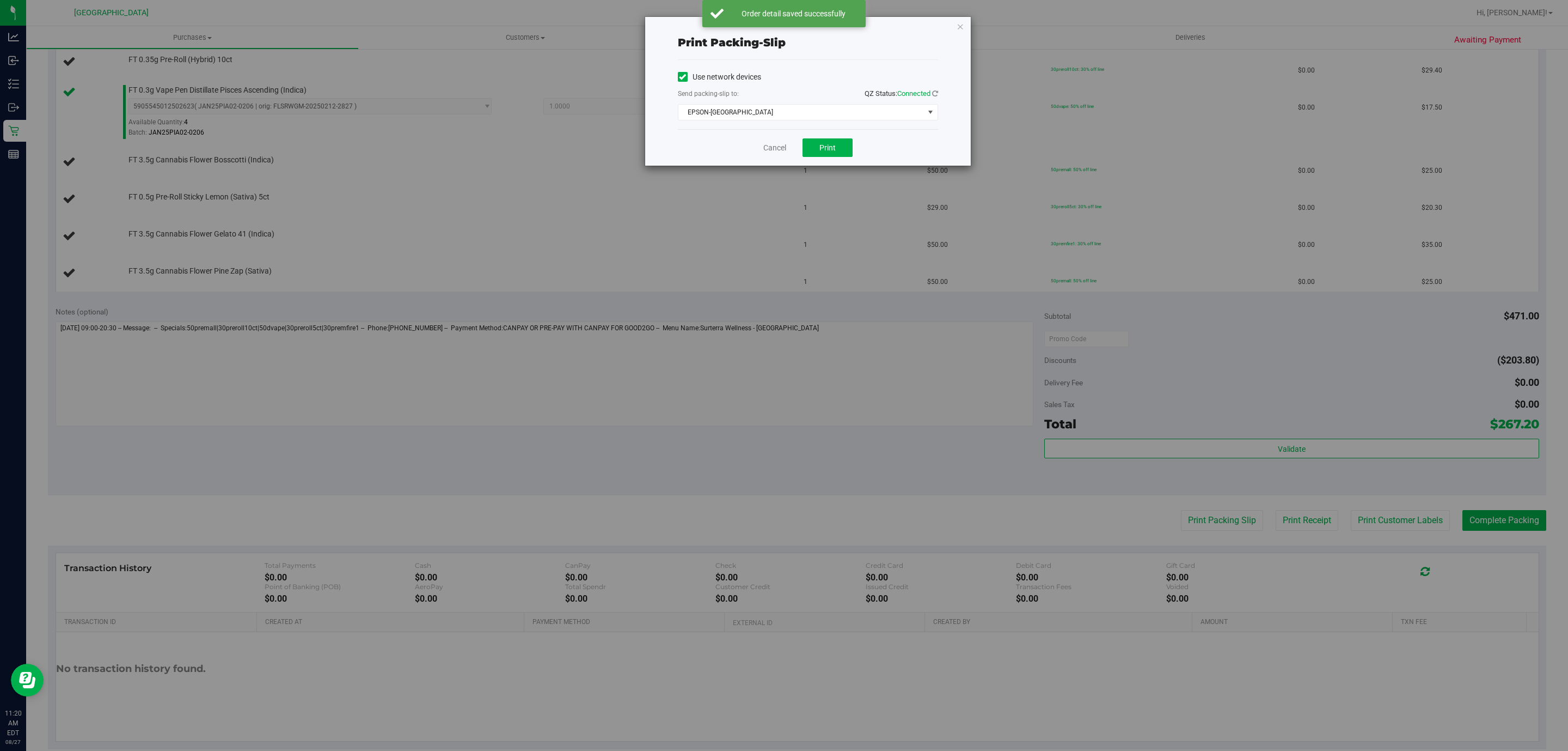
click at [653, 395] on div "Print packing-slip Use network devices Send packing-slip to: QZ Status: Connect…" at bounding box center [788, 375] width 1576 height 751
click at [768, 146] on link "Cancel" at bounding box center [775, 147] width 23 height 12
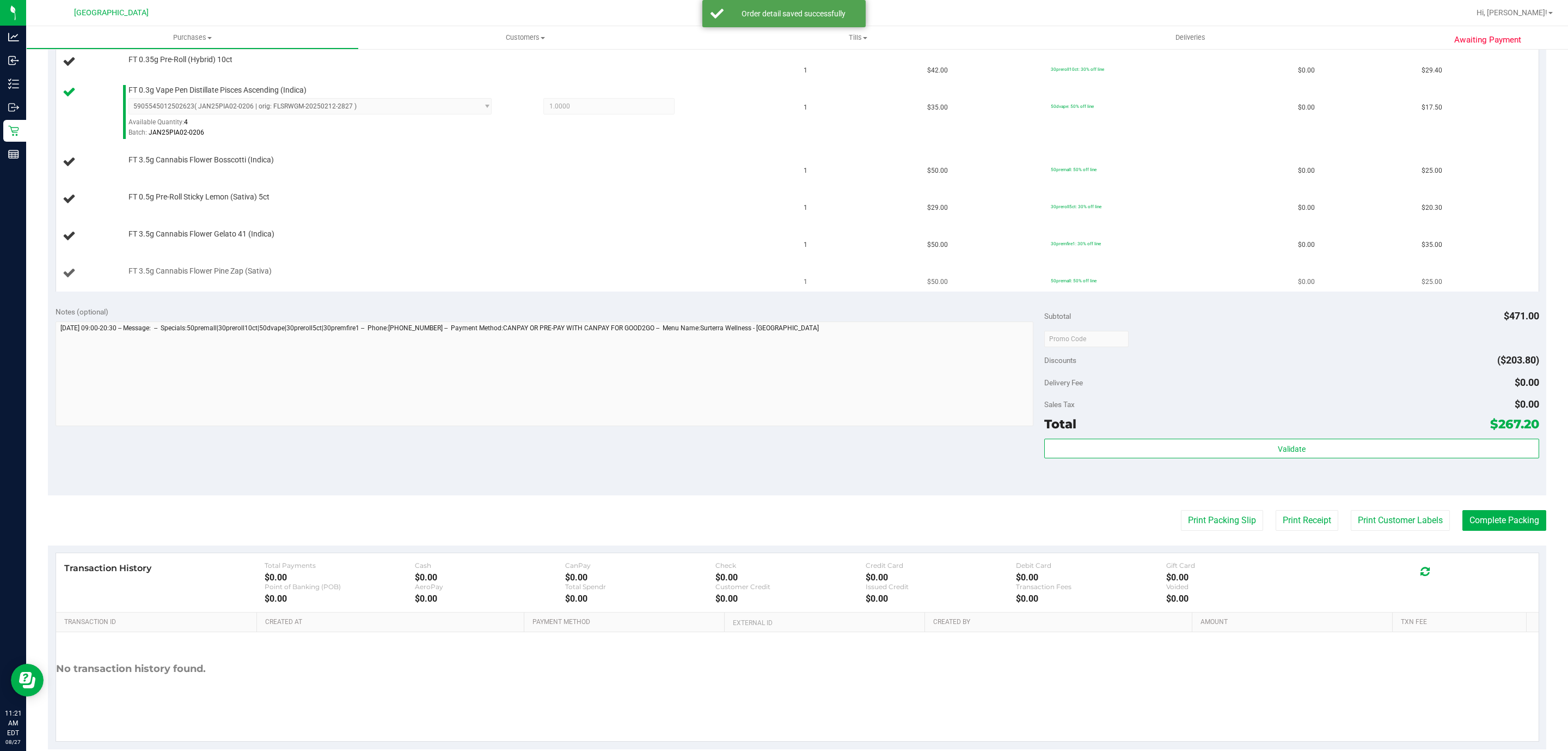
click at [758, 275] on div "FT 3.5g Cannabis Flower Pine Zap (Sativa)" at bounding box center [453, 271] width 661 height 11
click at [738, 261] on td "FT 3.5g Cannabis Flower Pine Zap (Sativa)" at bounding box center [427, 273] width 741 height 37
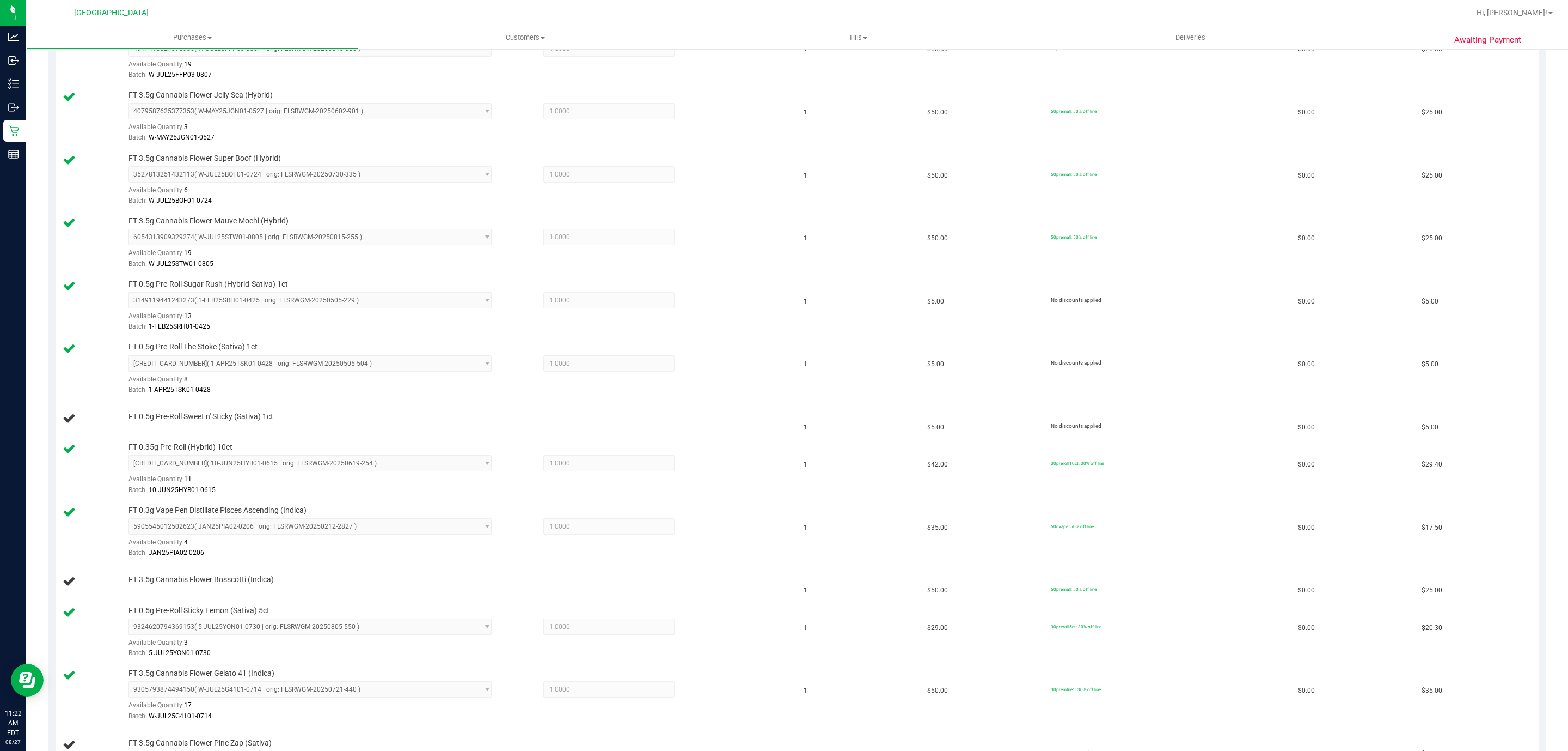
scroll to position [484, 0]
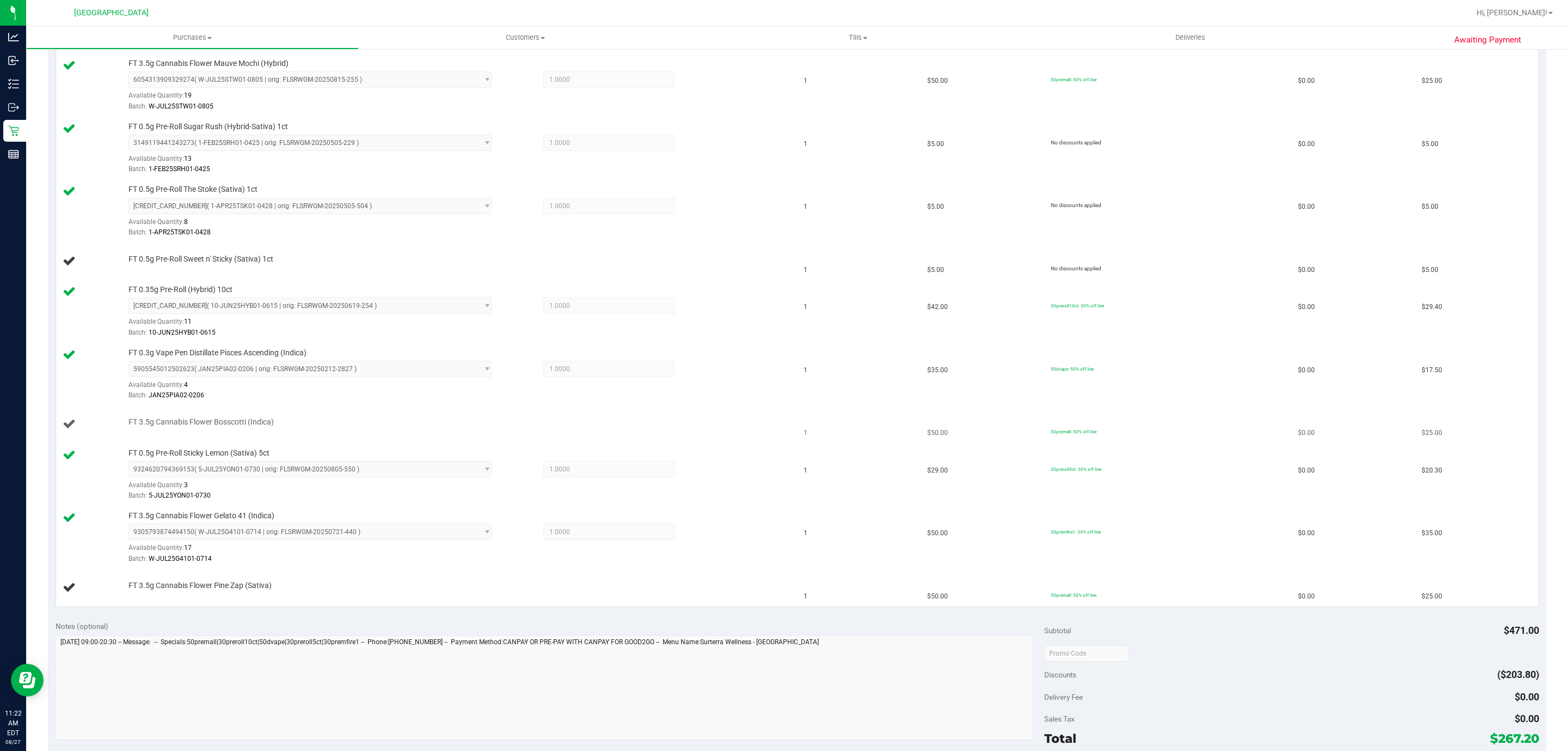
click at [488, 443] on td "FT 3.5g Cannabis Flower Bosscotti (Indica)" at bounding box center [427, 424] width 741 height 37
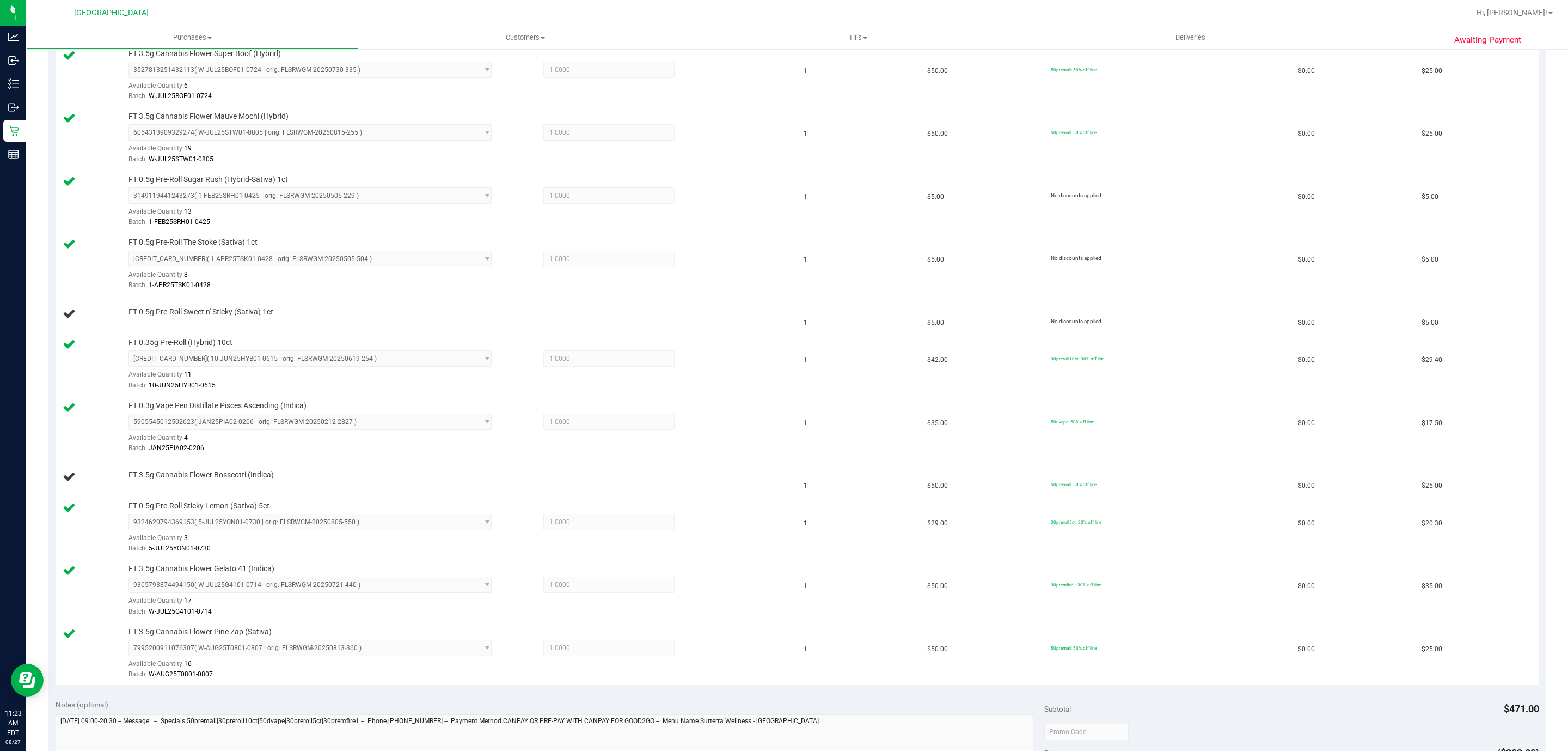
scroll to position [403, 0]
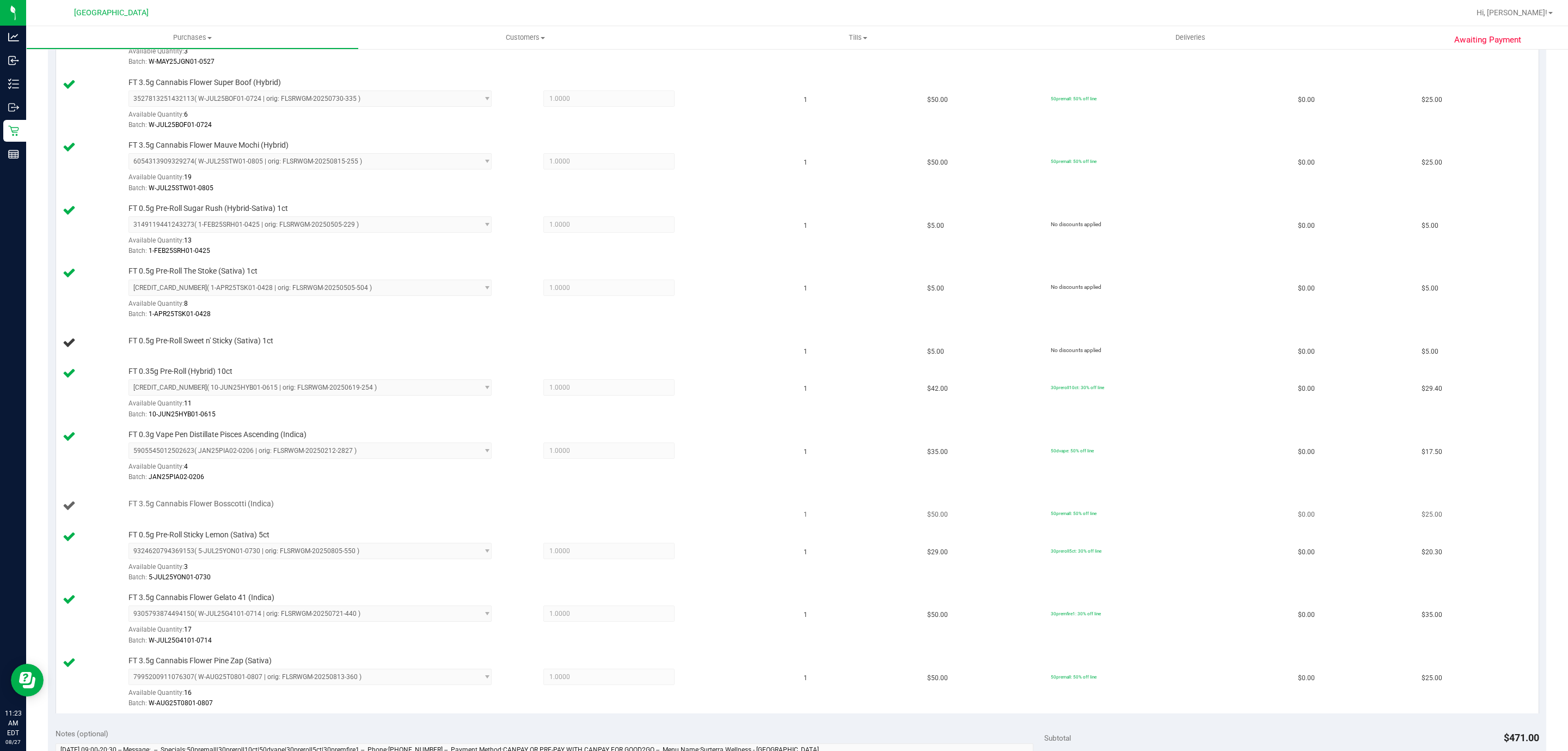
click at [248, 509] on span "FT 3.5g Cannabis Flower Bosscotti (Indica)" at bounding box center [201, 503] width 145 height 10
copy div "FT 3.5g Cannabis Flower Bosscotti (Indica)"
click at [411, 496] on td "FT 3.5g Cannabis Flower Bosscotti (Indica)" at bounding box center [427, 506] width 741 height 37
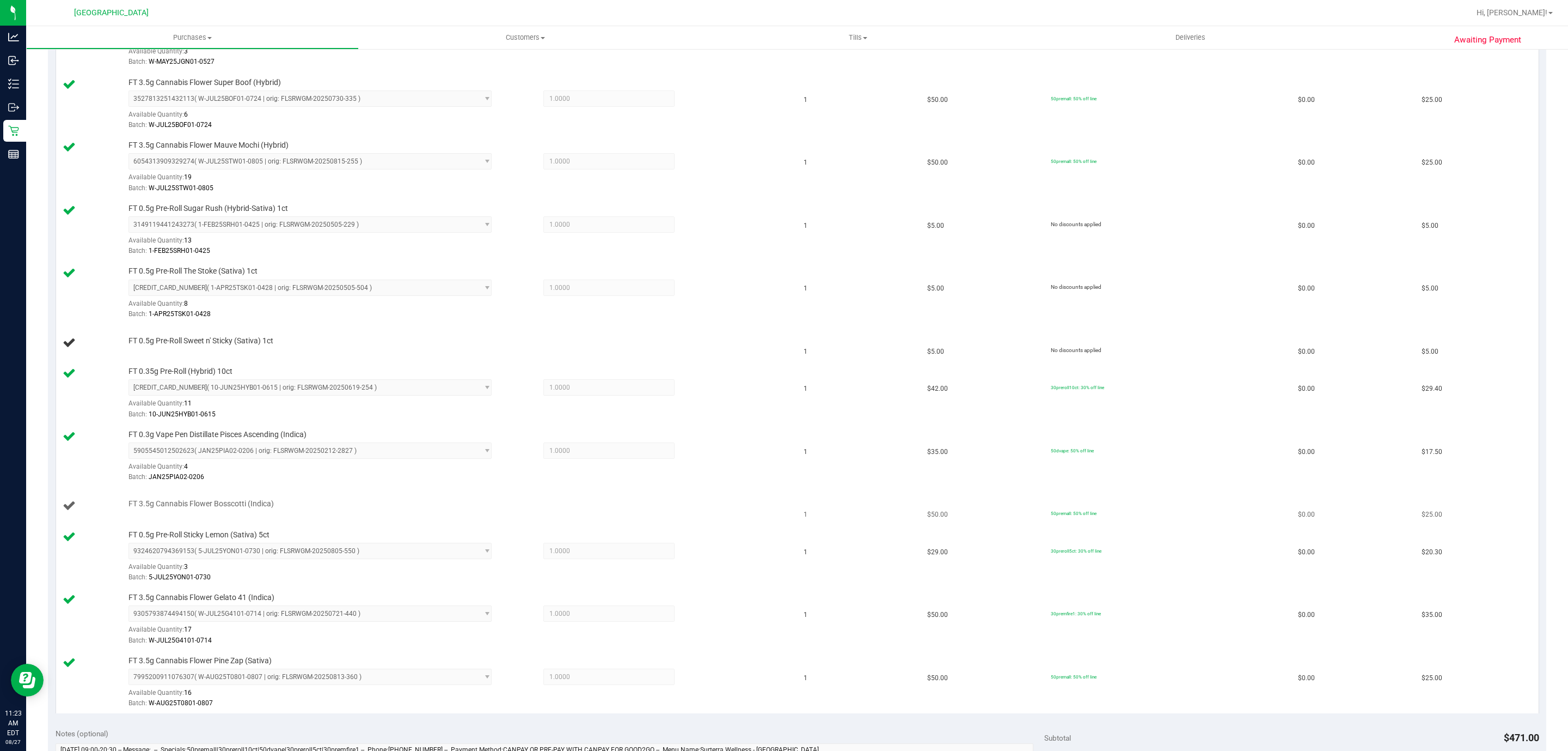
click at [178, 513] on div "FT 3.5g Cannabis Flower Bosscotti (Indica)" at bounding box center [427, 506] width 729 height 15
click at [183, 509] on span "FT 3.5g Cannabis Flower Bosscotti (Indica)" at bounding box center [201, 503] width 145 height 10
copy div "FT 3.5g Cannabis Flower Bosscotti (Indica)"
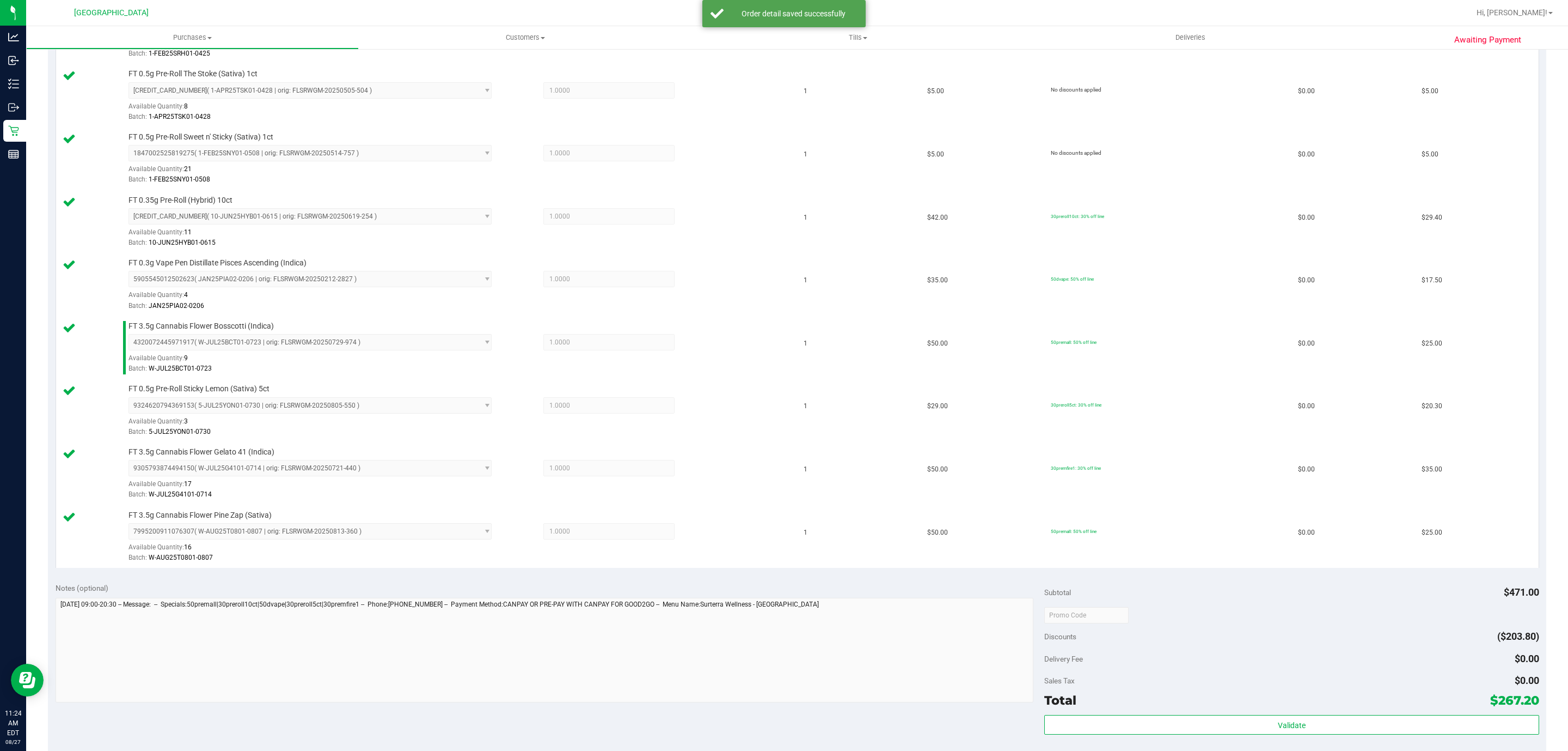
scroll to position [647, 0]
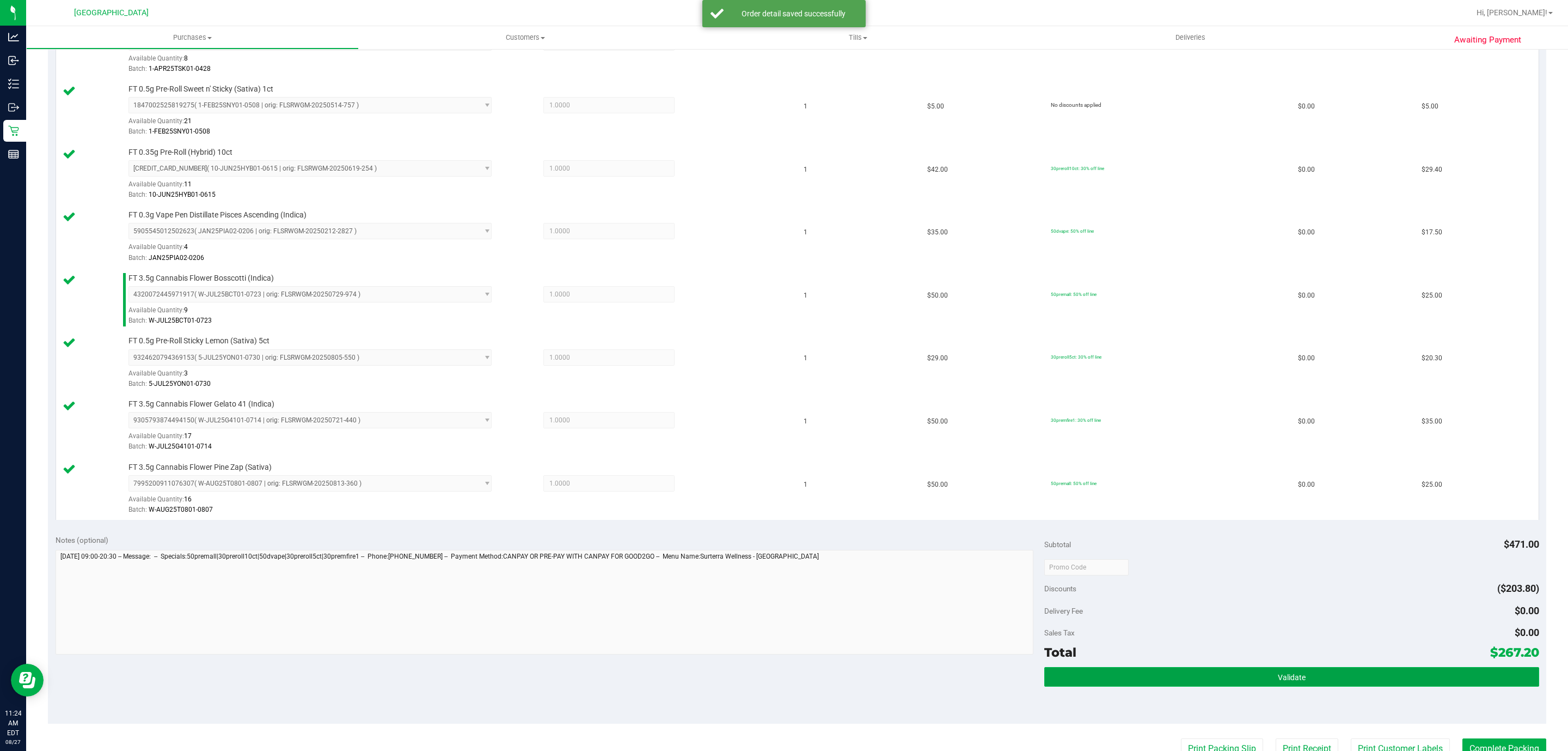
click at [1276, 686] on button "Validate" at bounding box center [1292, 677] width 494 height 19
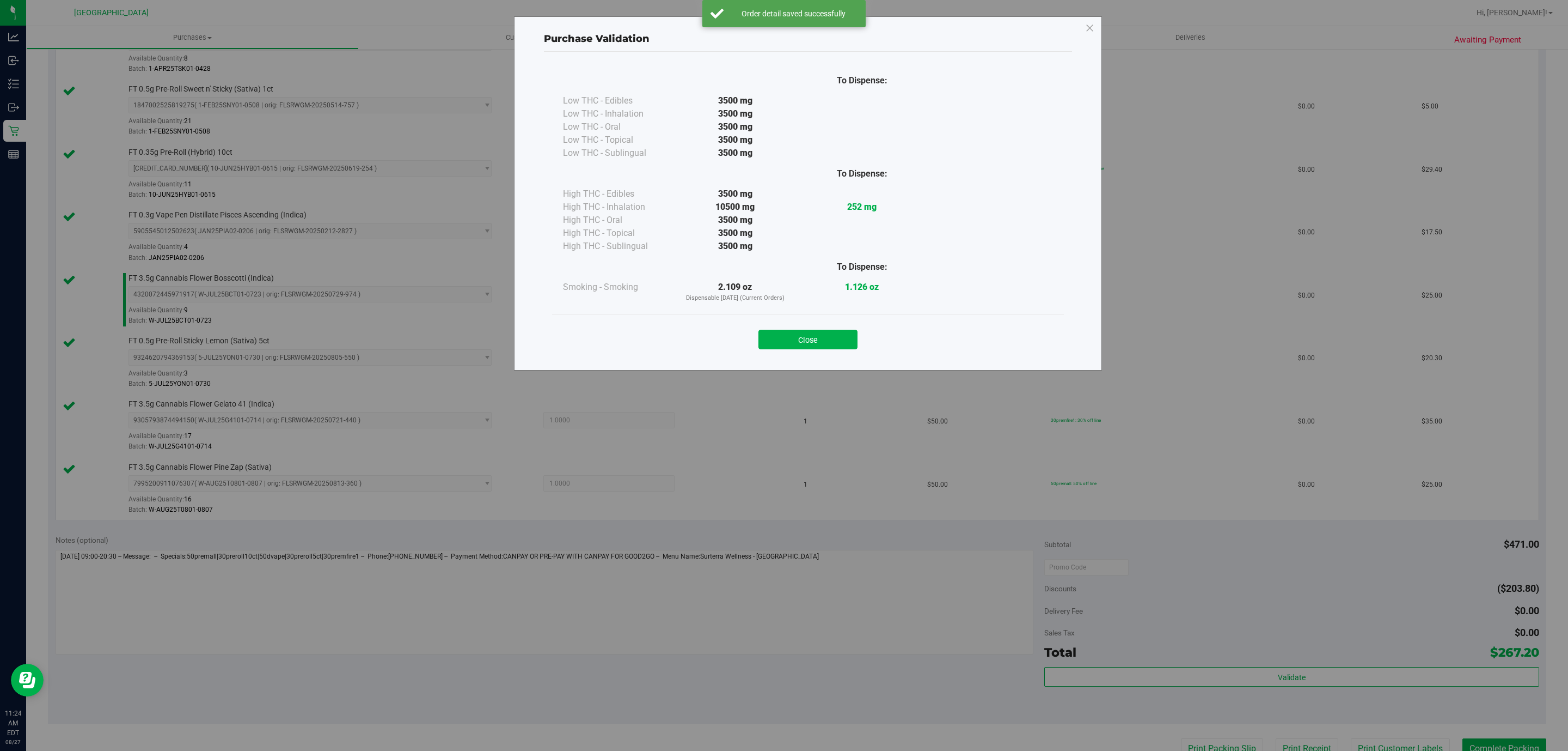
scroll to position [811, 0]
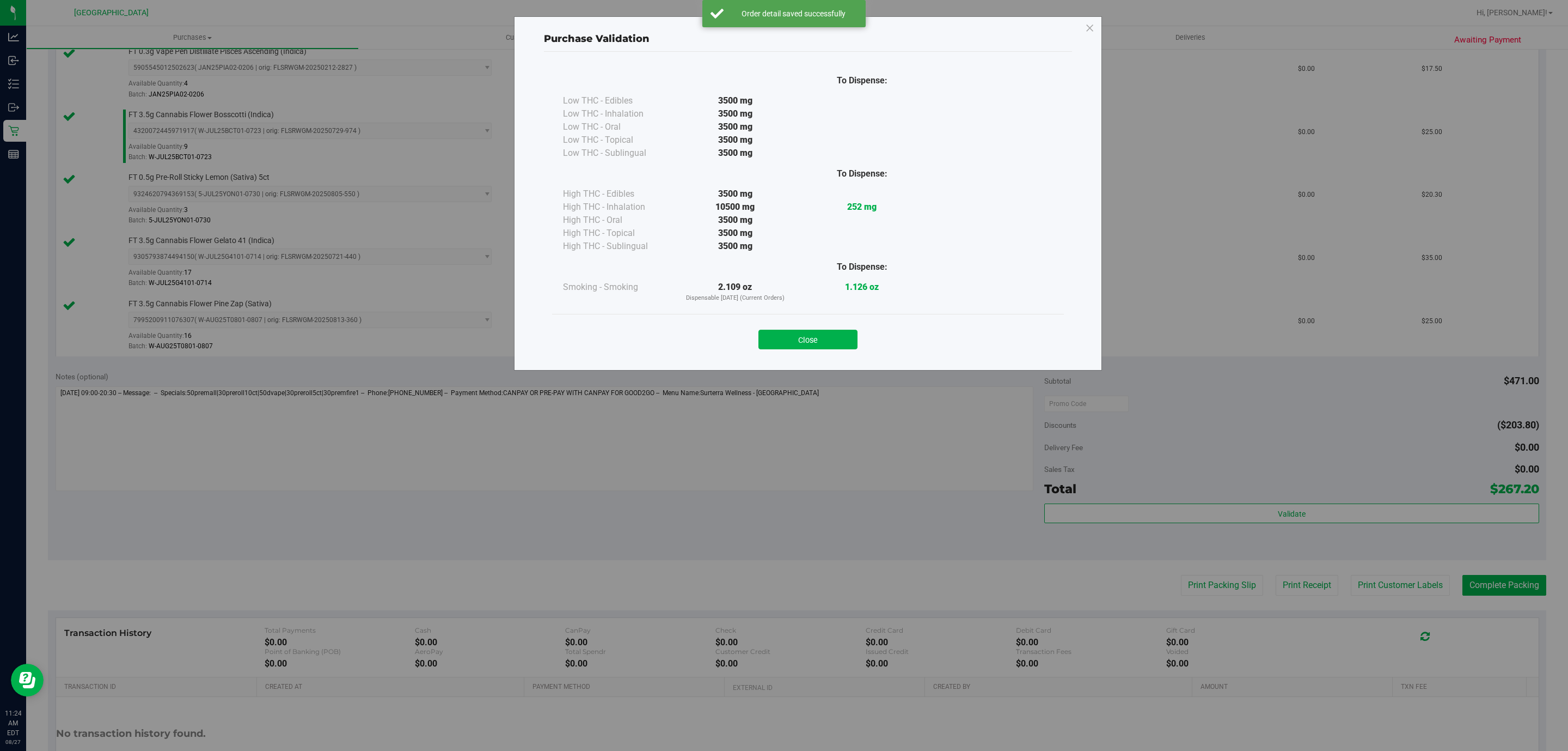
click at [778, 329] on div "Close" at bounding box center [808, 336] width 495 height 27
drag, startPoint x: 780, startPoint y: 333, endPoint x: 781, endPoint y: 340, distance: 7.1
click at [781, 336] on button "Close" at bounding box center [808, 339] width 99 height 19
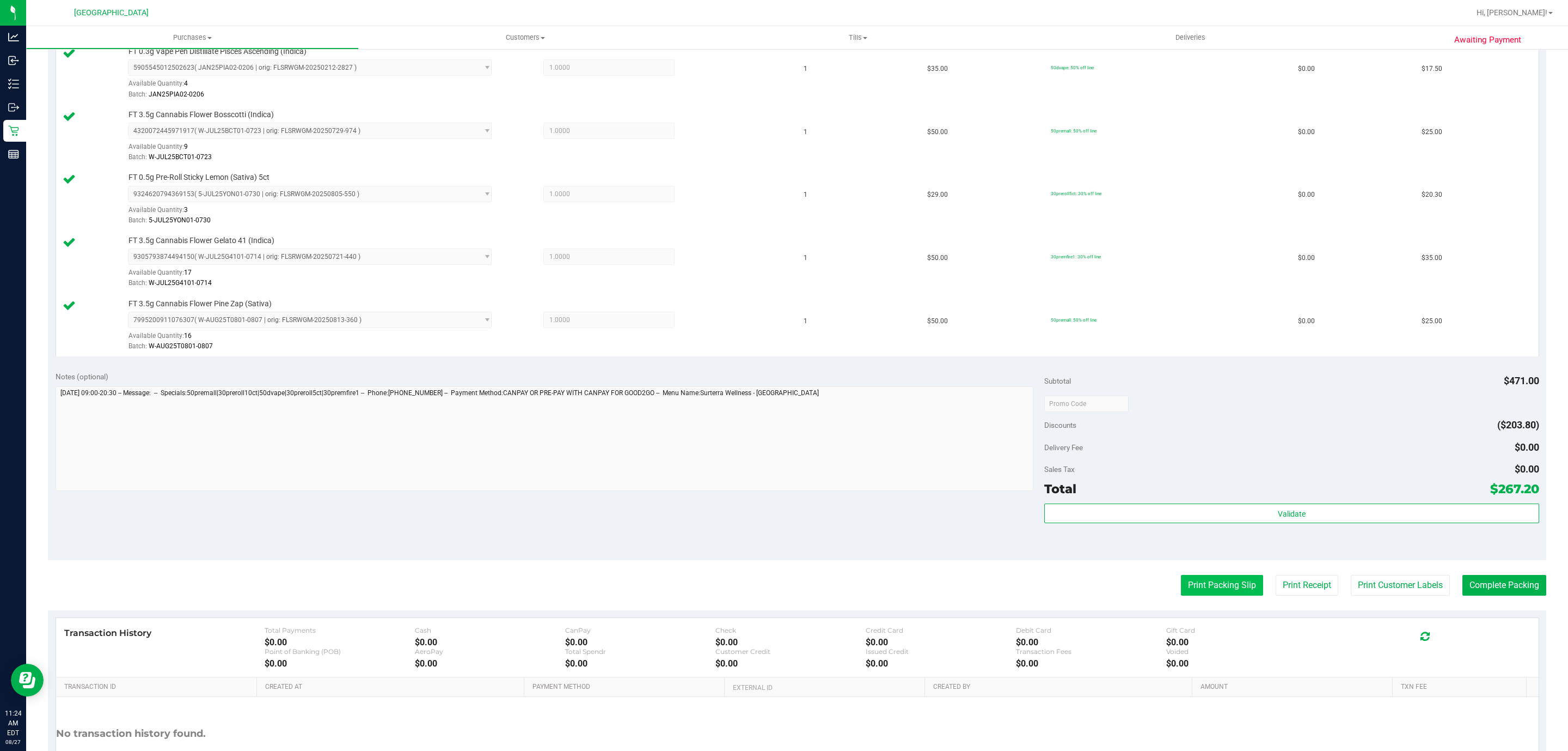
click at [1202, 593] on button "Print Packing Slip" at bounding box center [1222, 585] width 82 height 21
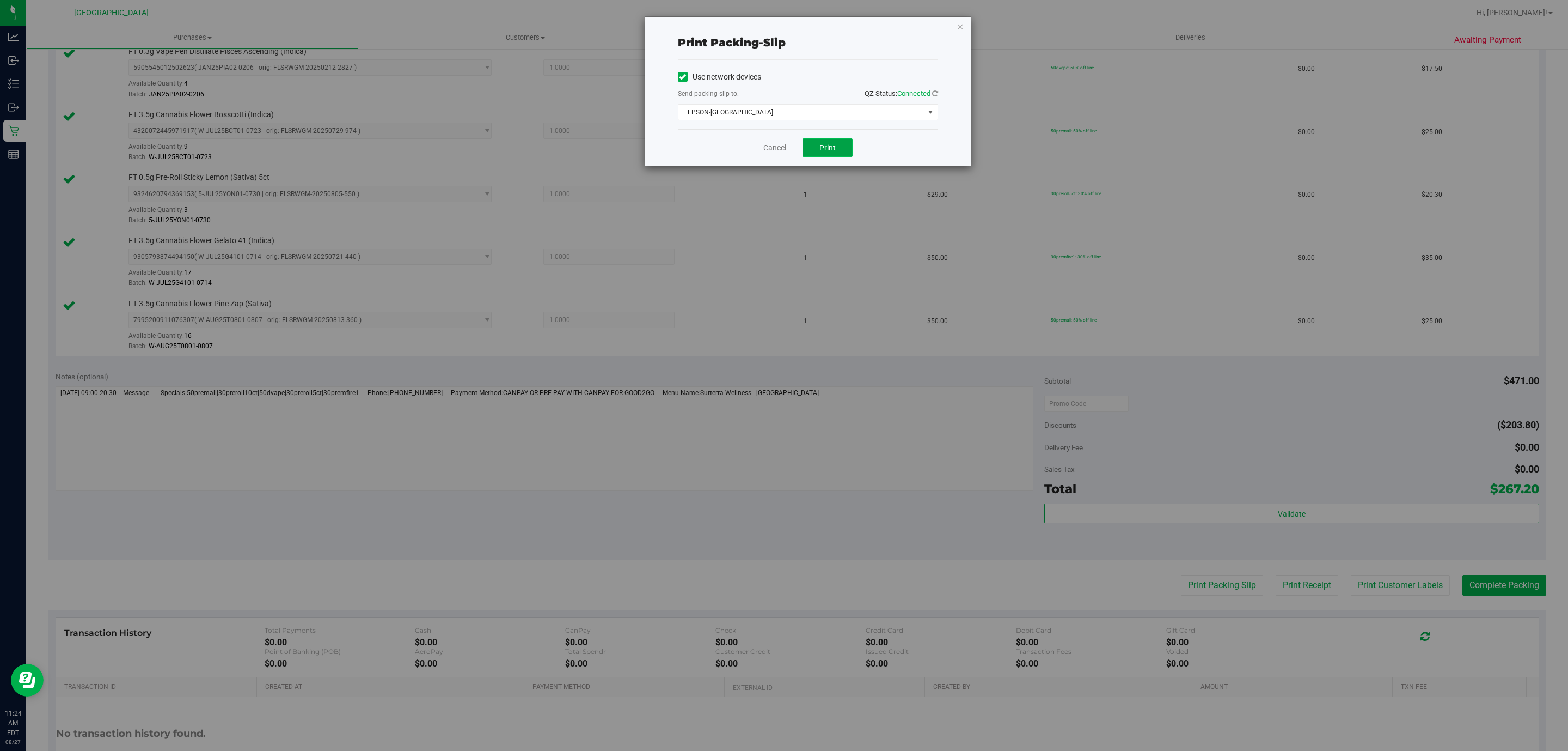
click at [842, 147] on button "Print" at bounding box center [827, 147] width 50 height 18
click at [749, 161] on div "Cancel Print" at bounding box center [808, 147] width 261 height 37
click at [782, 151] on link "Cancel" at bounding box center [775, 147] width 23 height 12
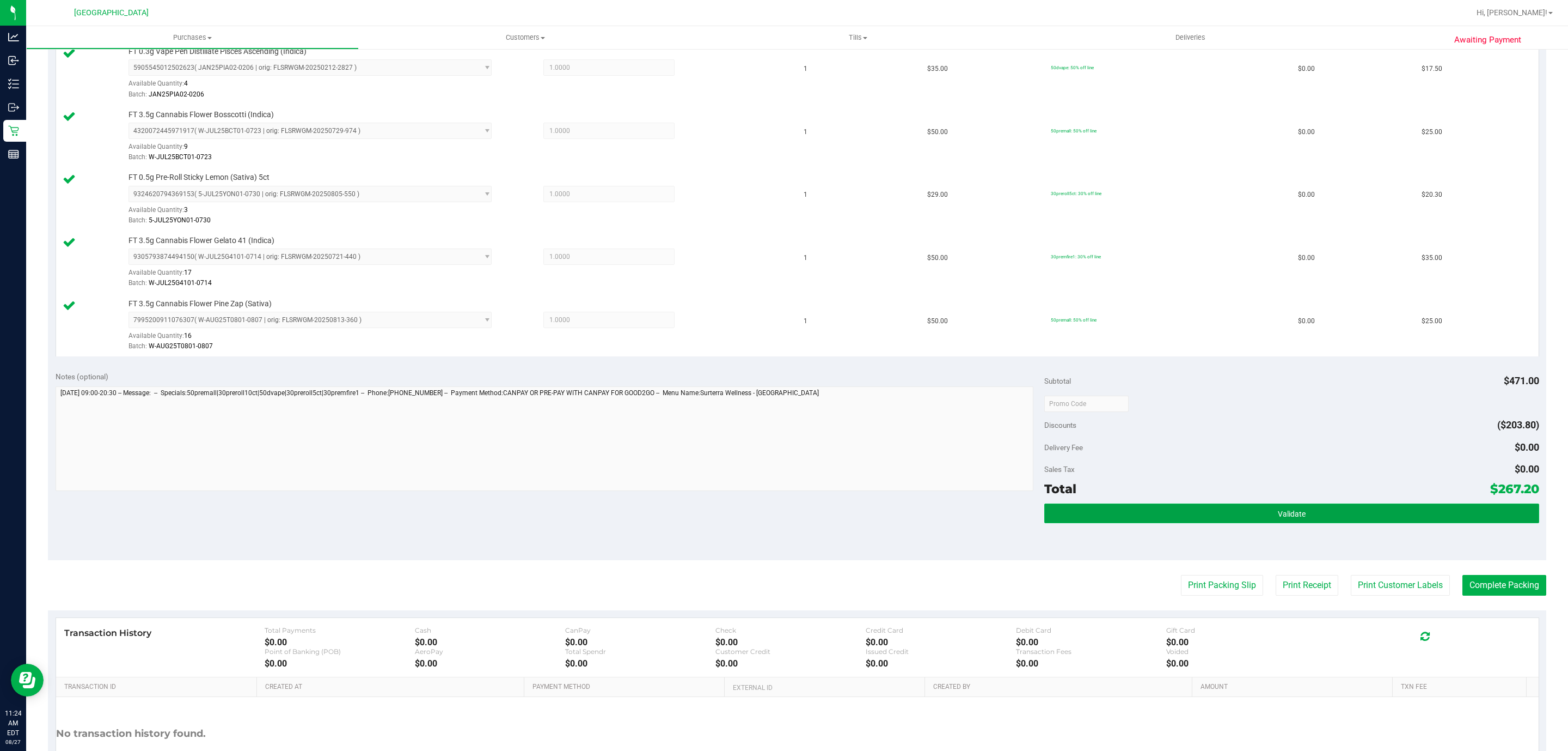
click at [1245, 522] on button "Validate" at bounding box center [1292, 513] width 494 height 19
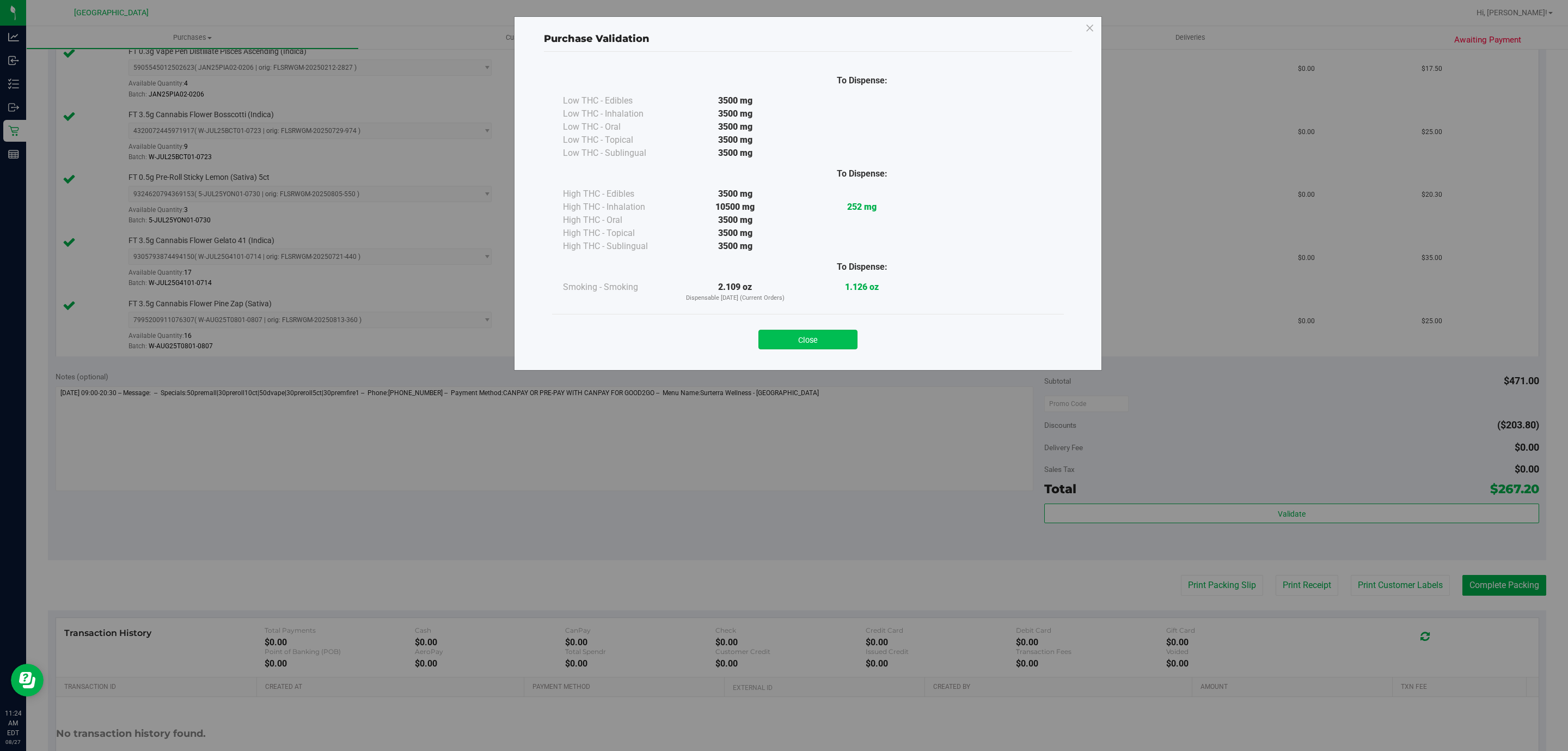
click at [853, 342] on button "Close" at bounding box center [808, 339] width 99 height 19
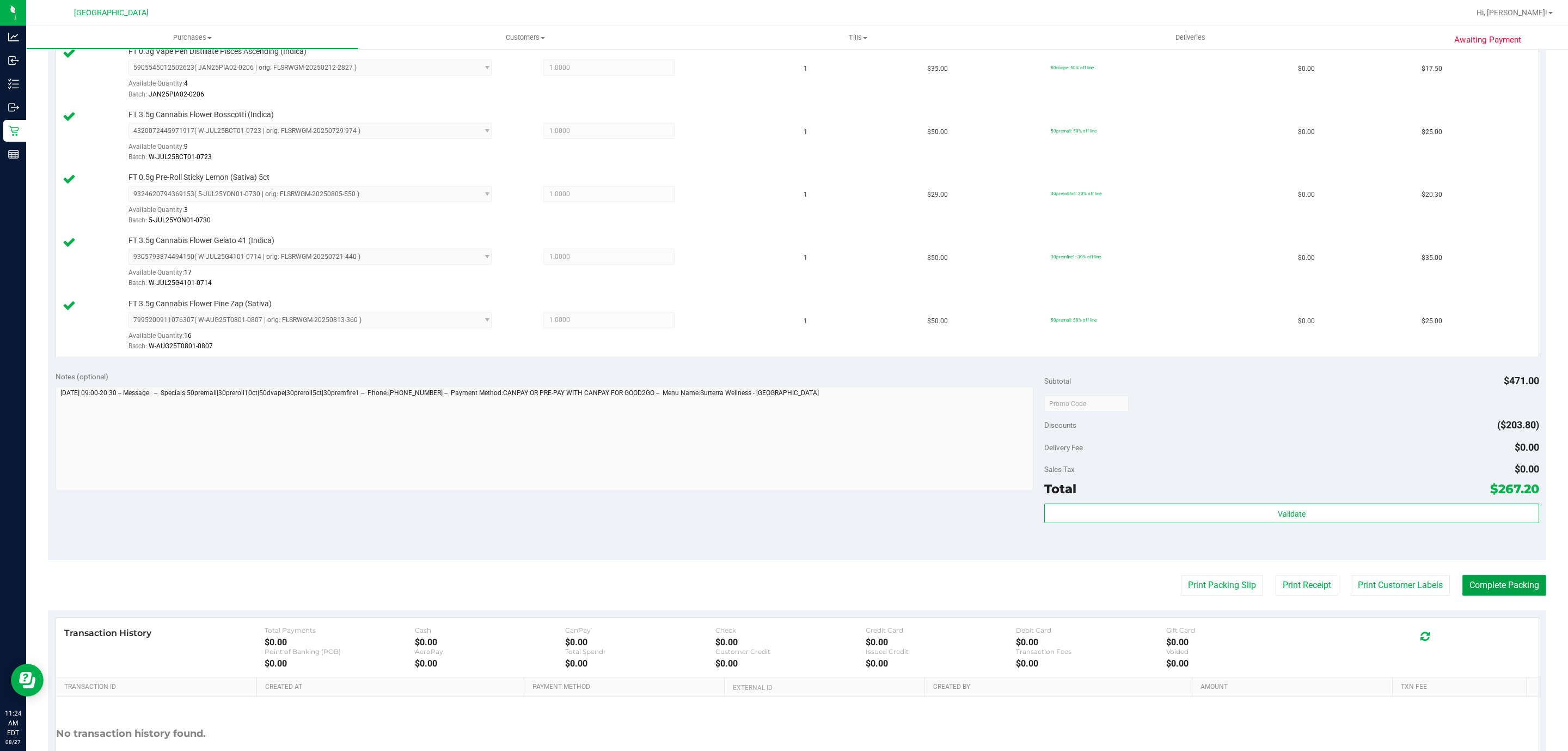
click at [1514, 595] on button "Complete Packing" at bounding box center [1504, 585] width 84 height 21
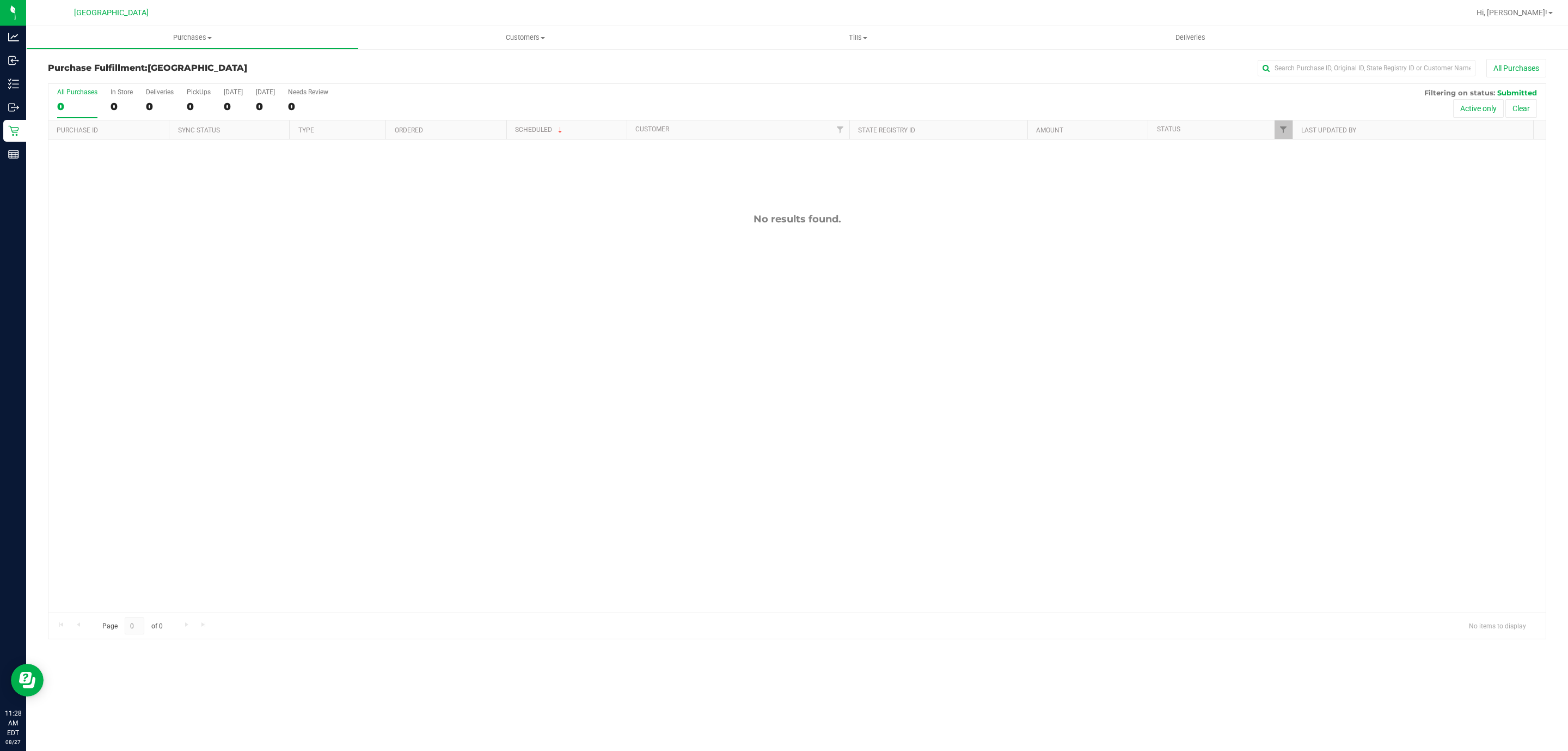
click at [710, 476] on div "No results found." at bounding box center [797, 412] width 1497 height 546
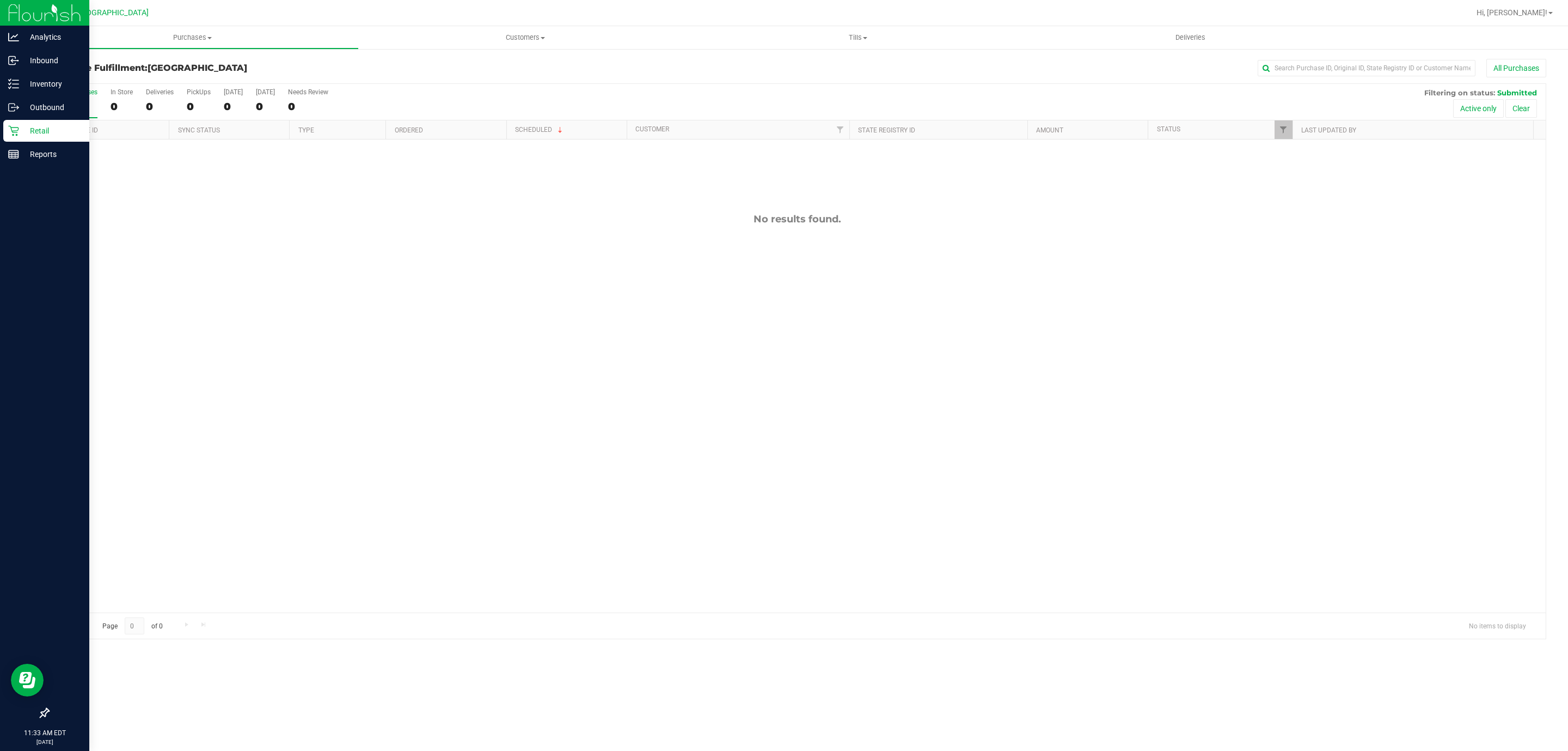
click at [25, 137] on div "Retail" at bounding box center [46, 131] width 86 height 22
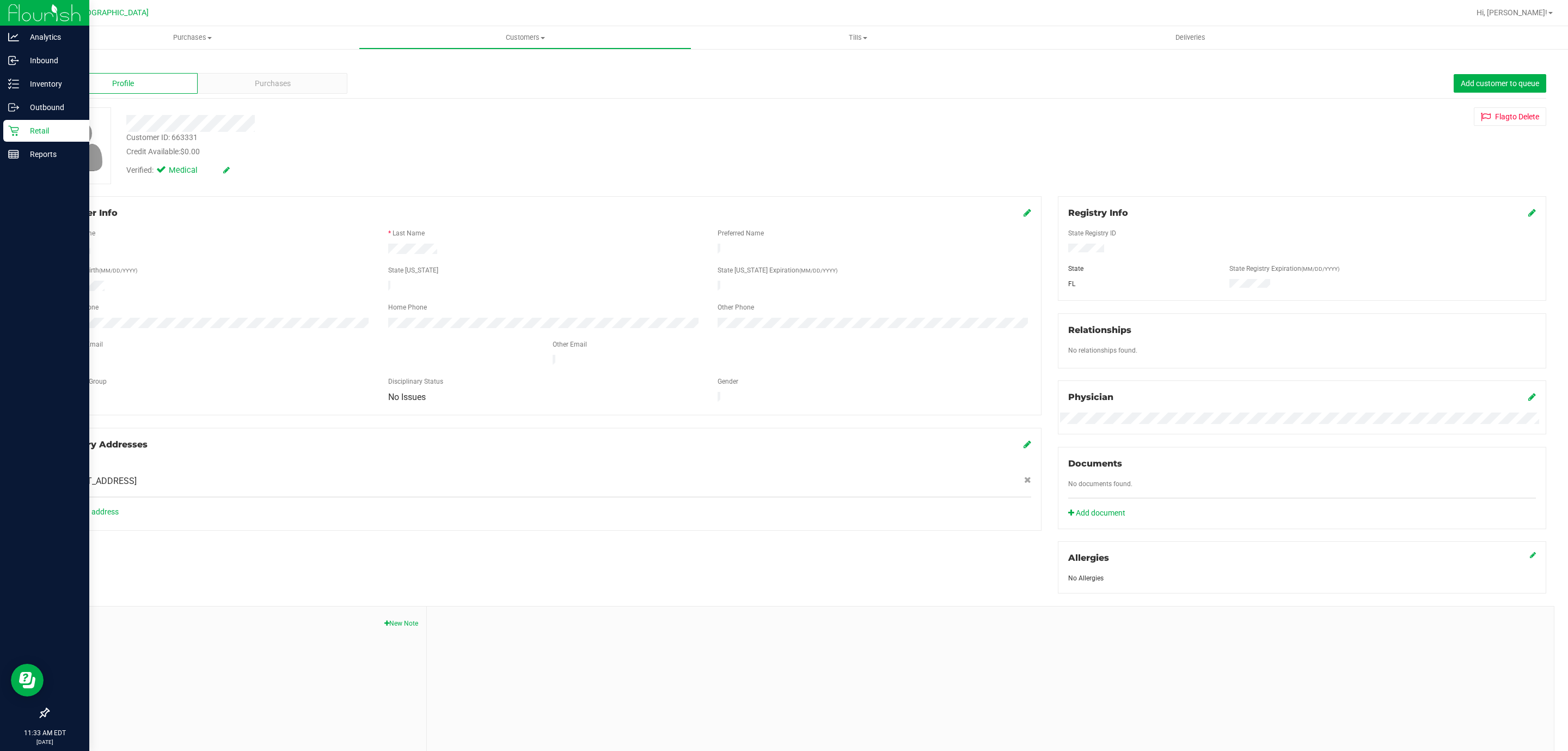
click at [15, 136] on div "Retail" at bounding box center [46, 131] width 86 height 22
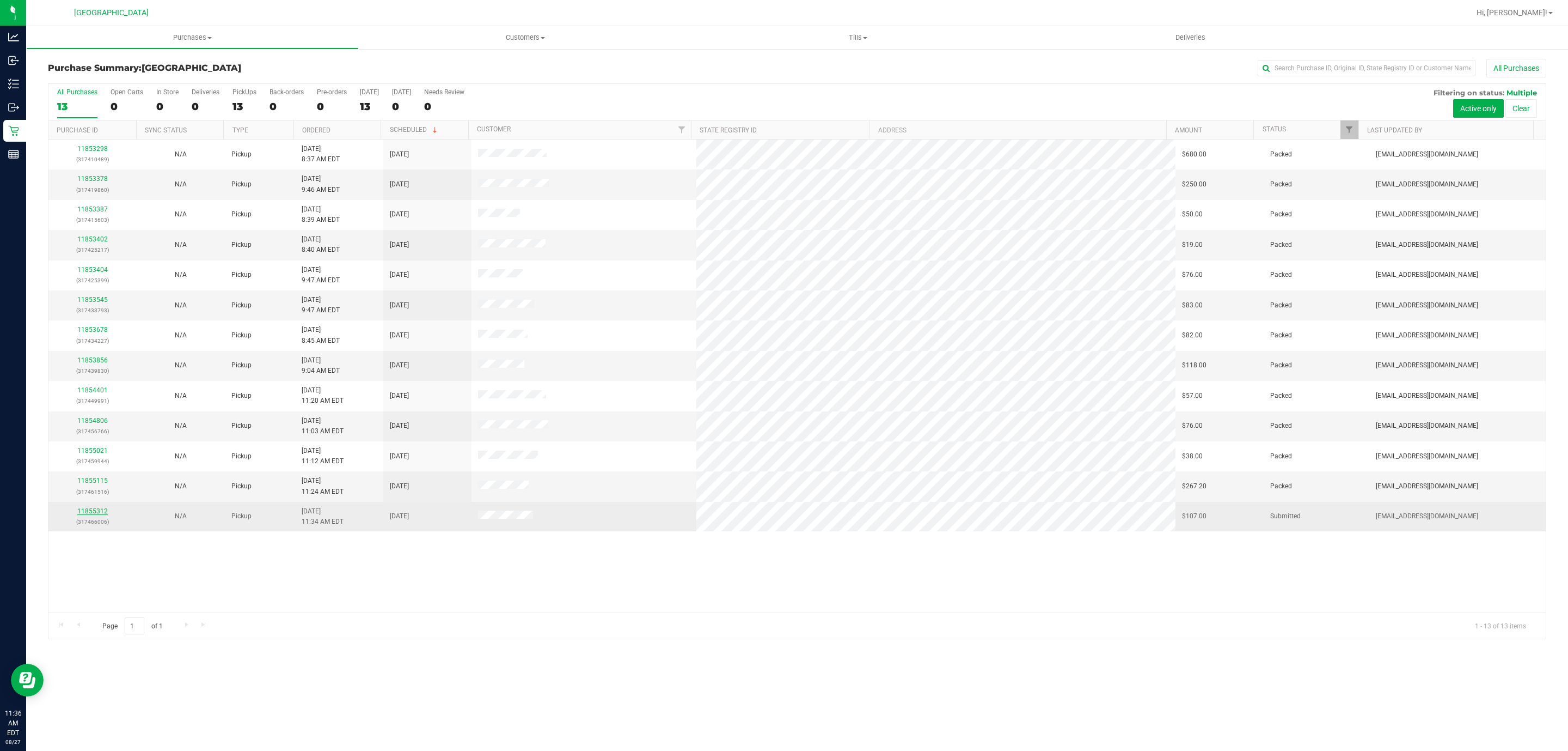
click at [105, 515] on link "11855312" at bounding box center [93, 511] width 30 height 8
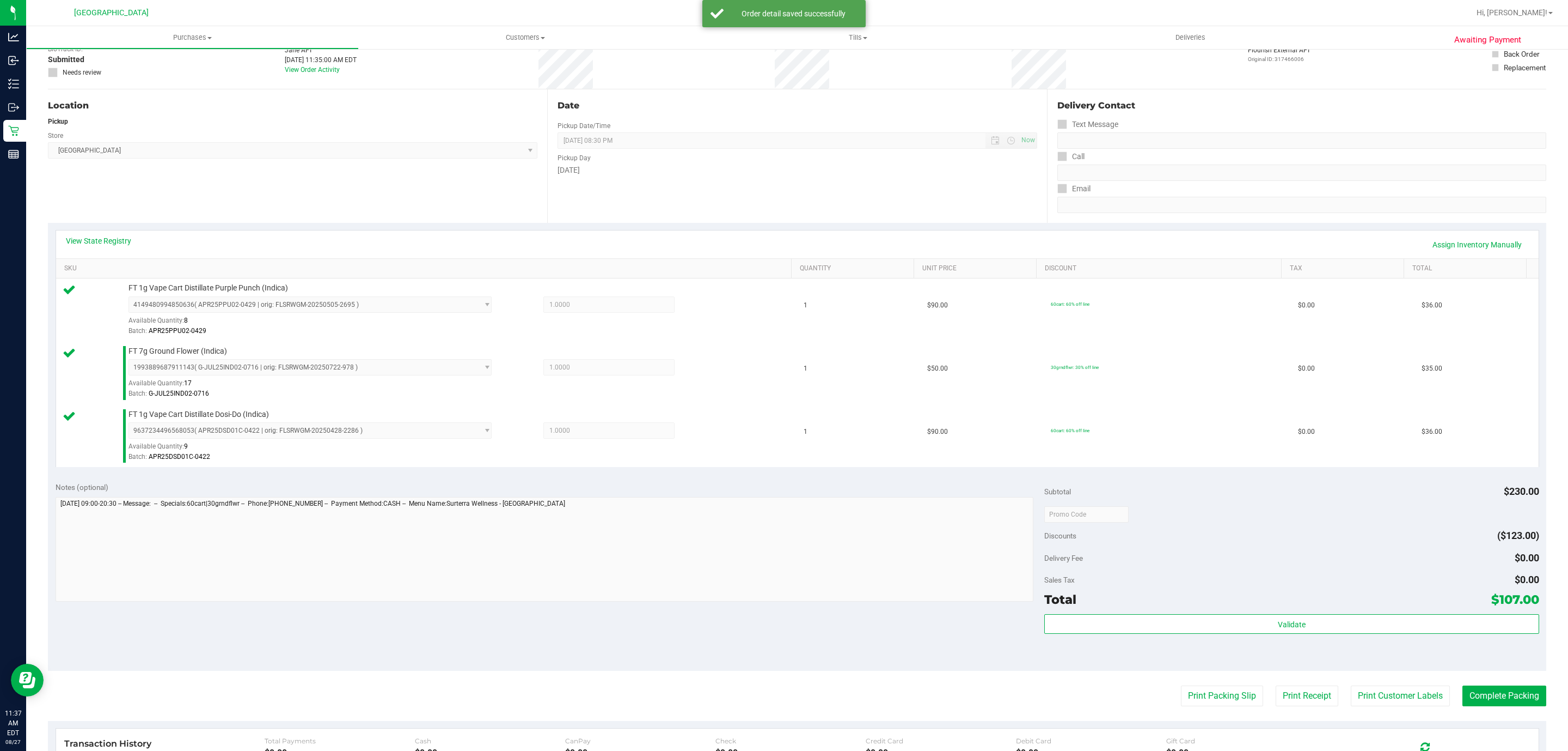
scroll to position [163, 0]
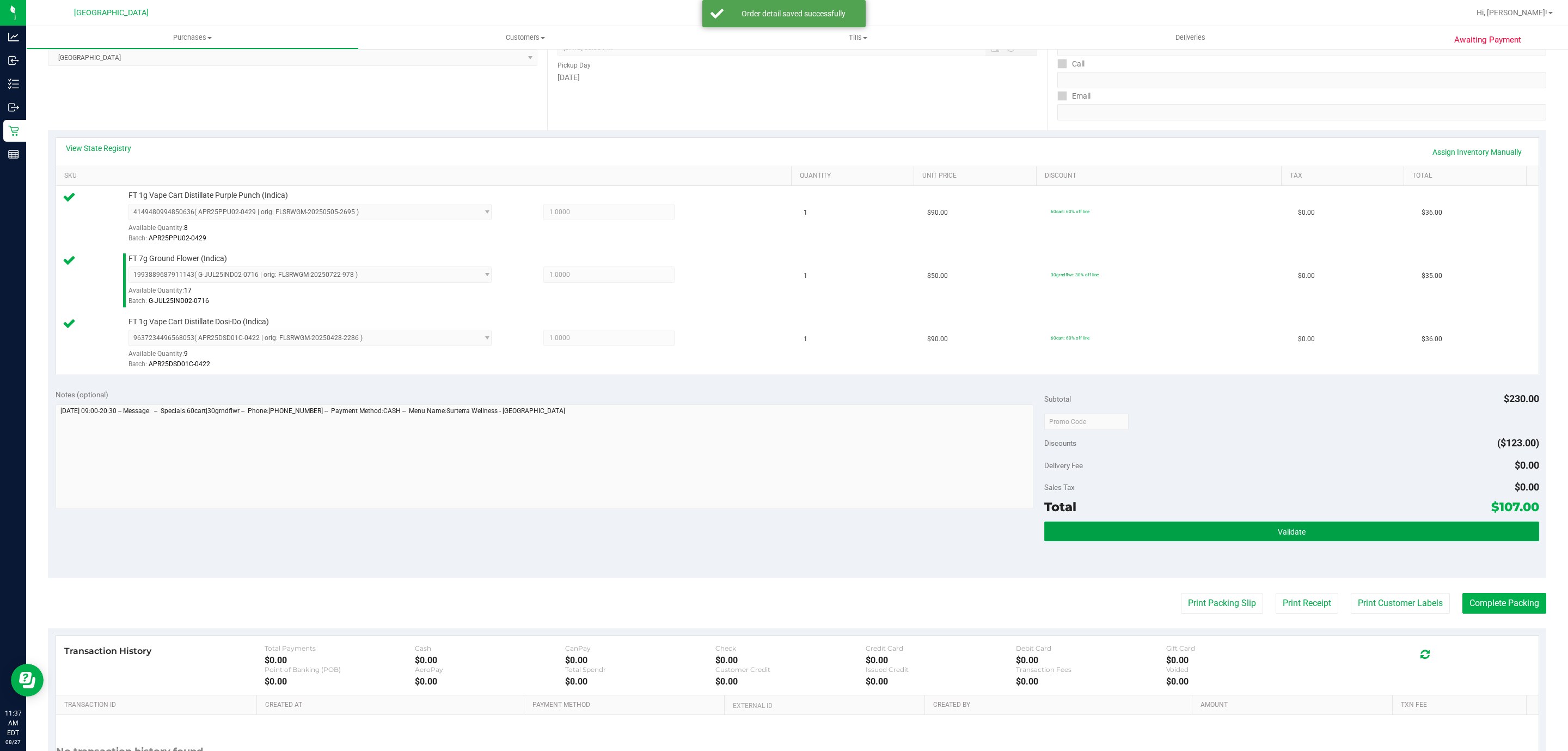
click at [1243, 528] on button "Validate" at bounding box center [1292, 531] width 494 height 19
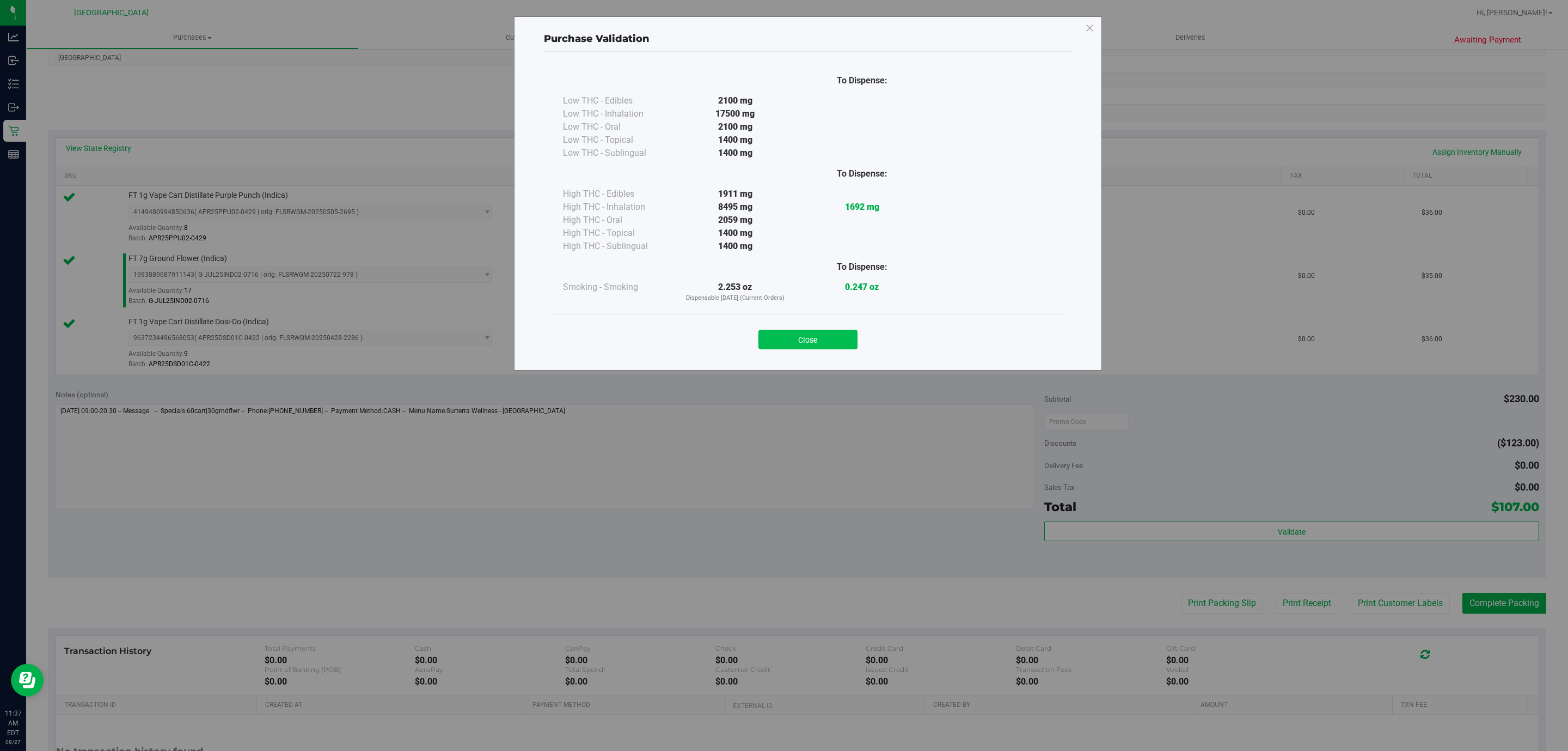
click at [817, 340] on button "Close" at bounding box center [808, 339] width 99 height 19
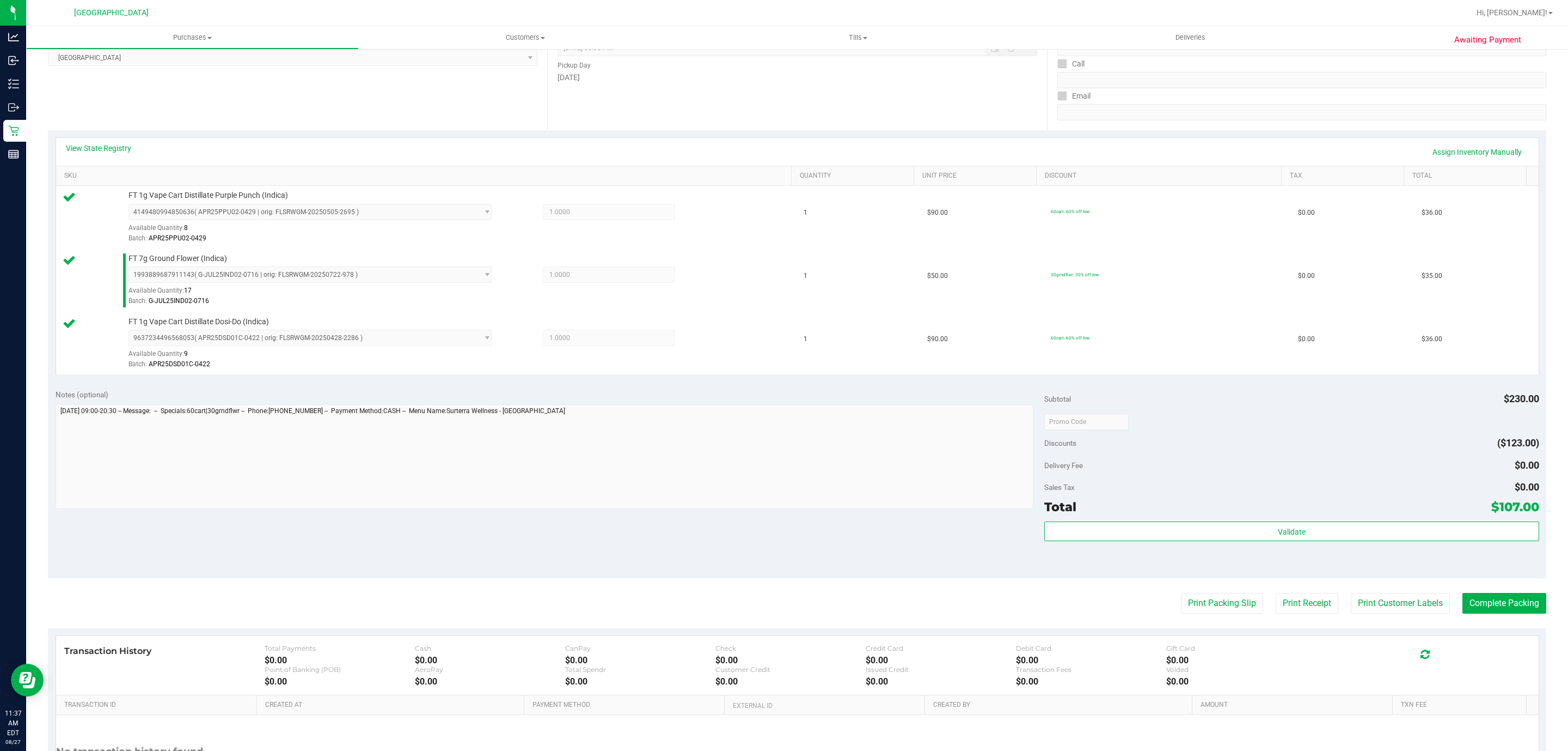
click at [1168, 582] on purchase-details "Back Edit Purchase Cancel Purchase View Profile # 11855312 BioTrack ID: - Submi…" at bounding box center [797, 363] width 1499 height 936
click at [1200, 608] on button "Print Packing Slip" at bounding box center [1222, 603] width 82 height 21
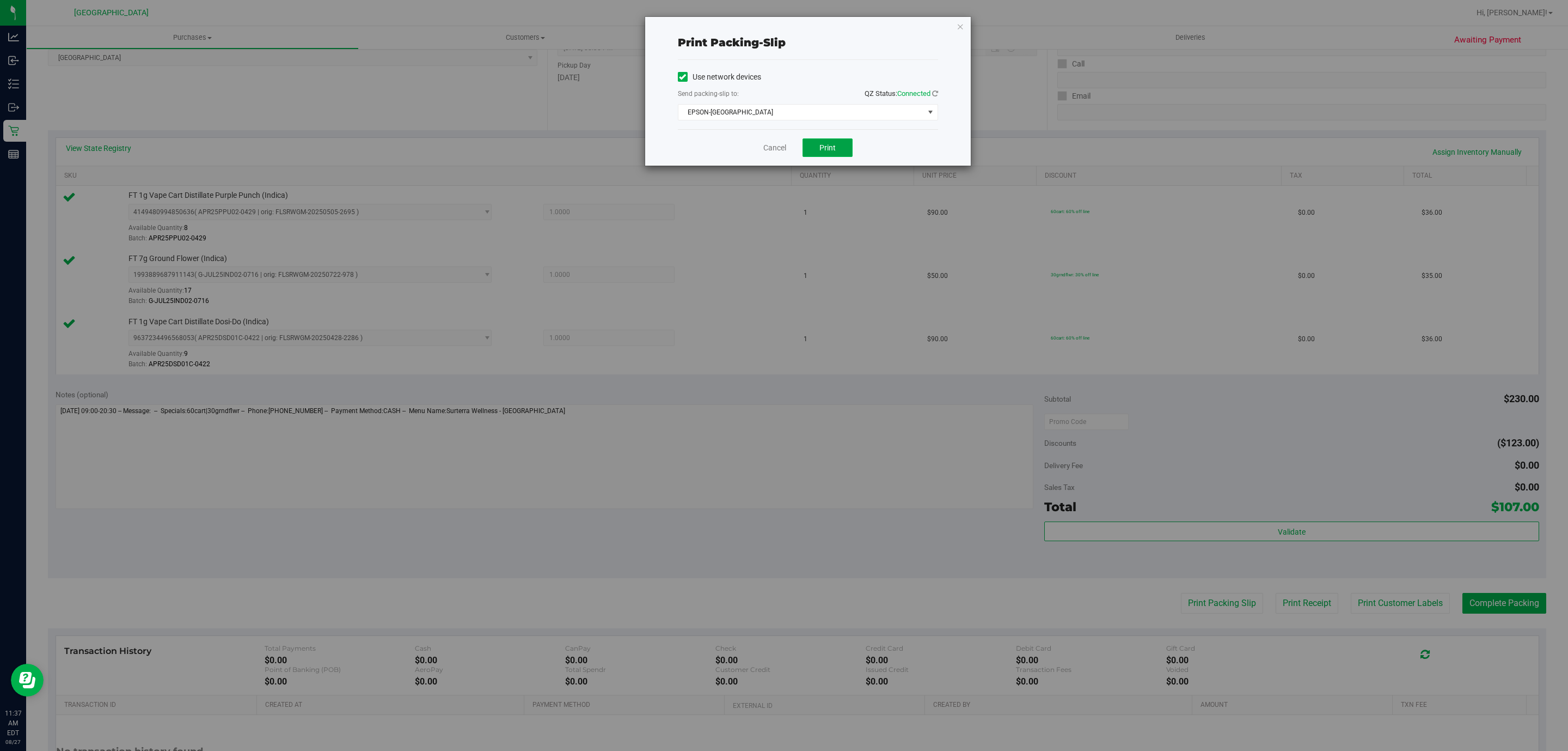
click at [804, 147] on button "Print" at bounding box center [827, 147] width 50 height 18
click at [765, 151] on link "Cancel" at bounding box center [775, 147] width 23 height 12
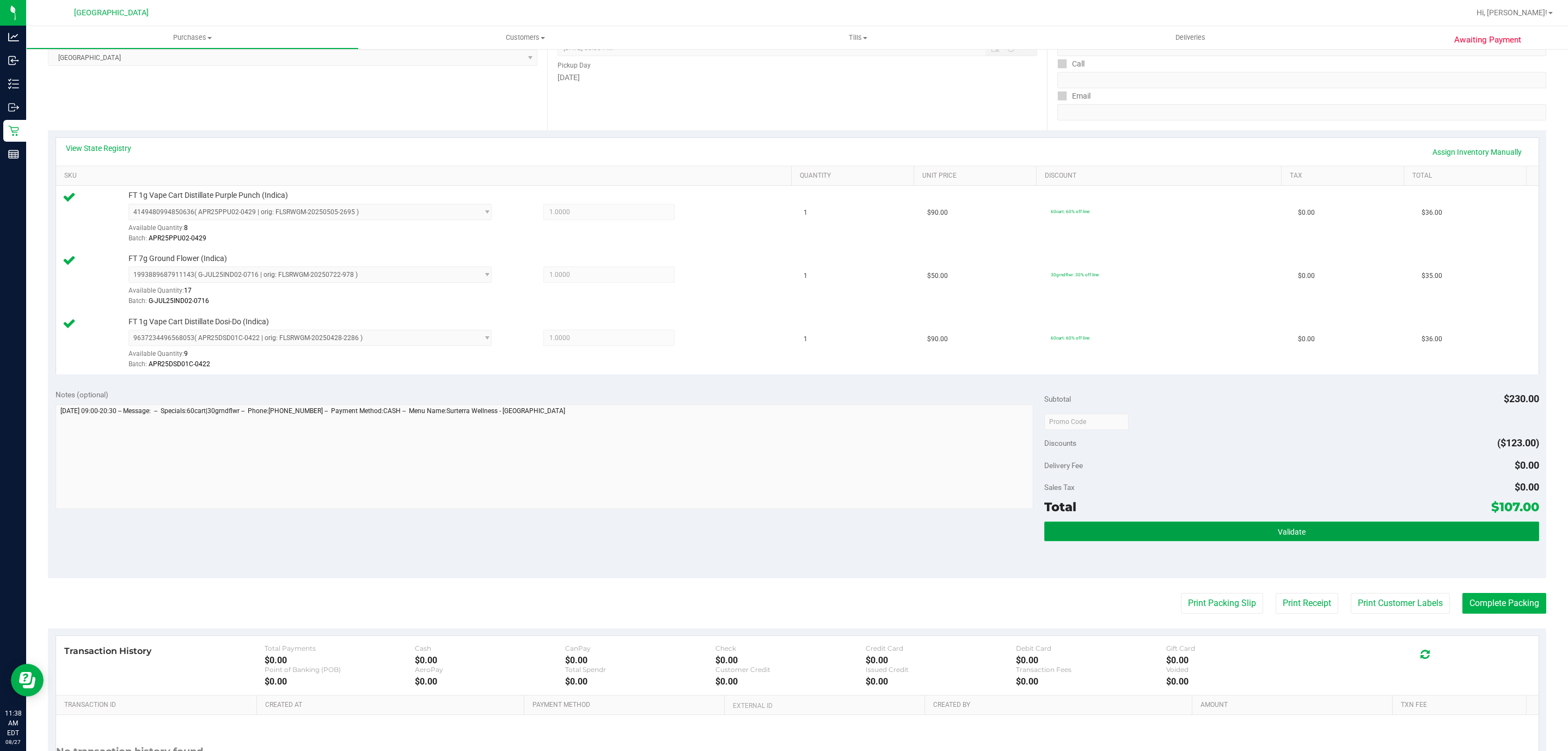
click at [1451, 531] on button "Validate" at bounding box center [1292, 531] width 494 height 19
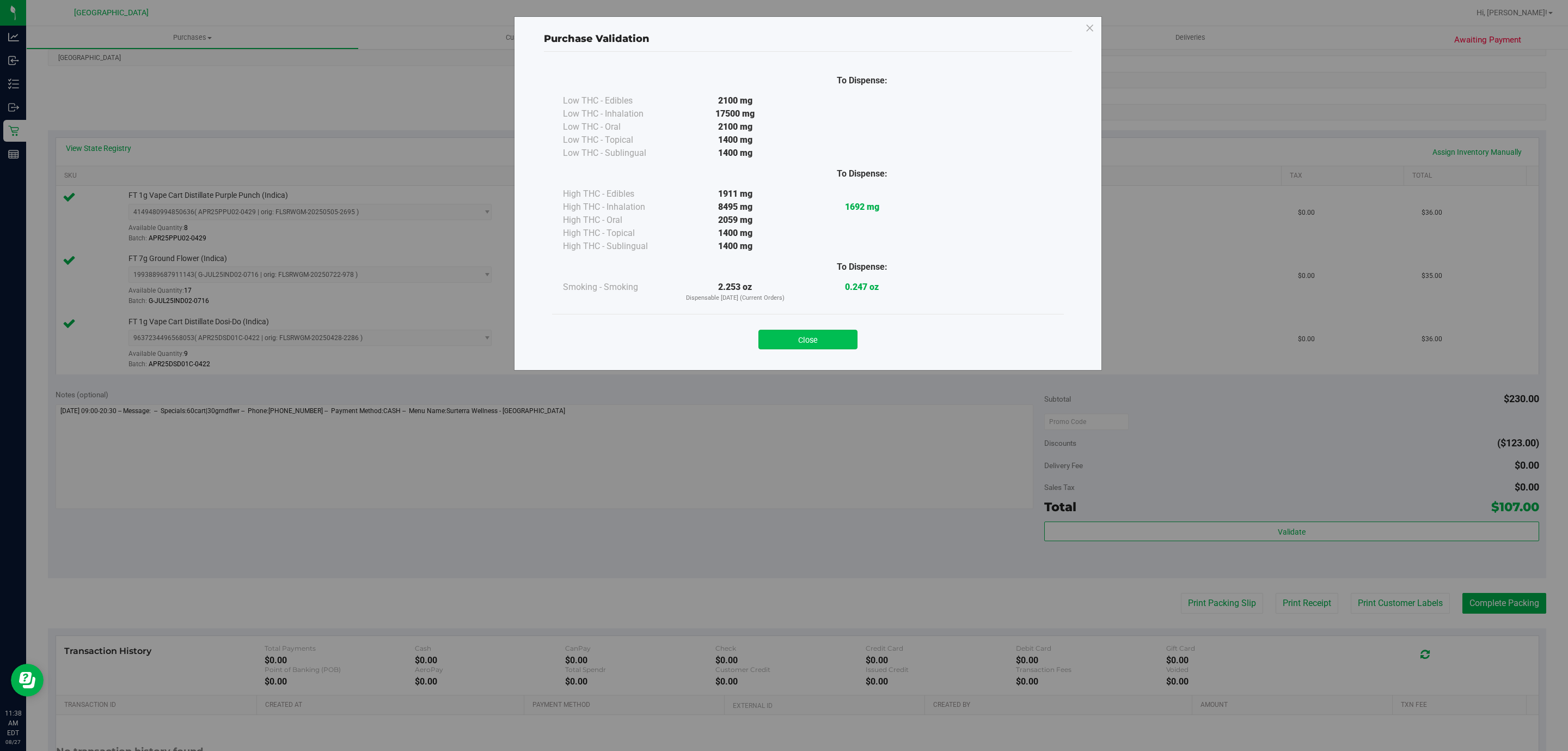
click at [789, 348] on button "Close" at bounding box center [808, 339] width 99 height 19
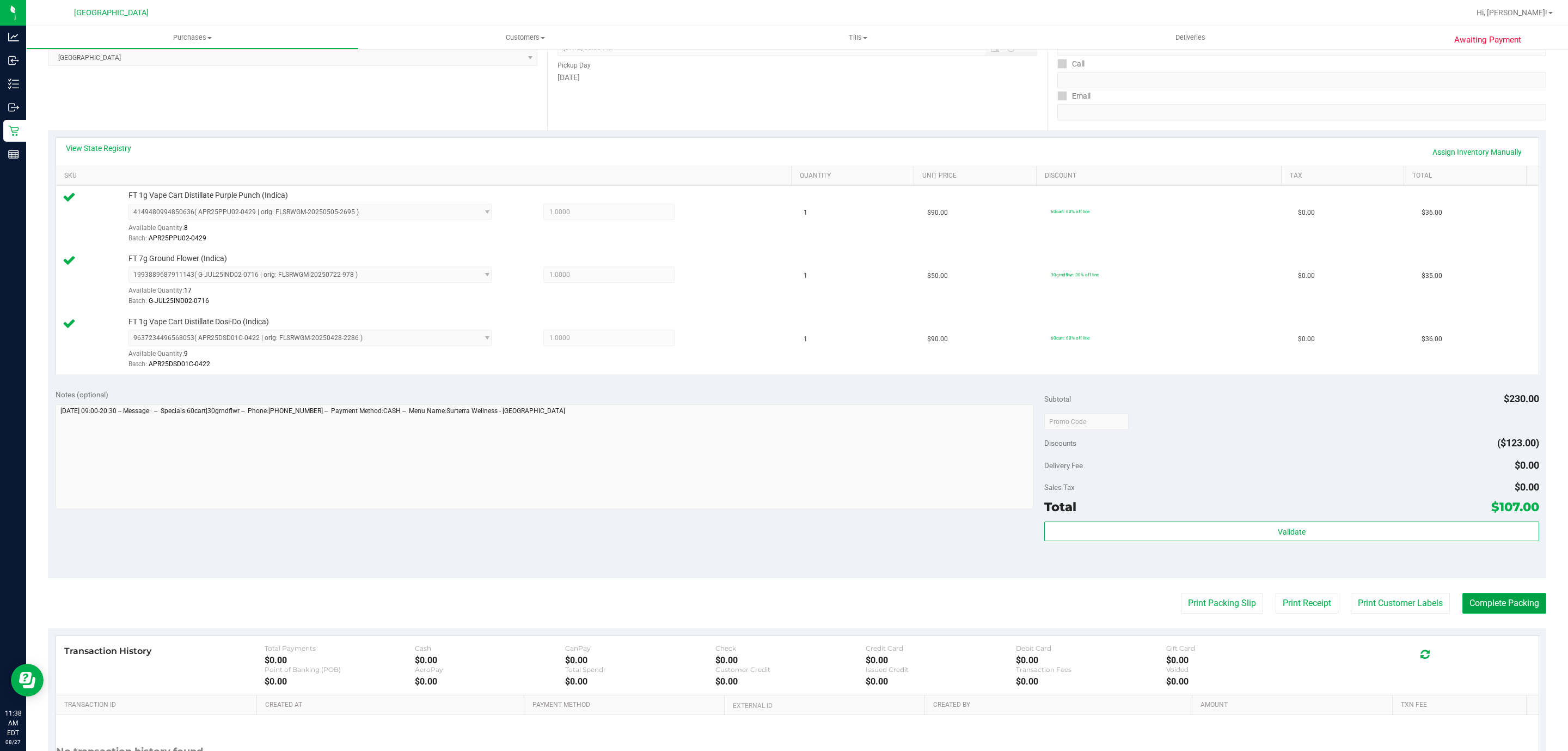
click at [1514, 613] on button "Complete Packing" at bounding box center [1504, 603] width 84 height 21
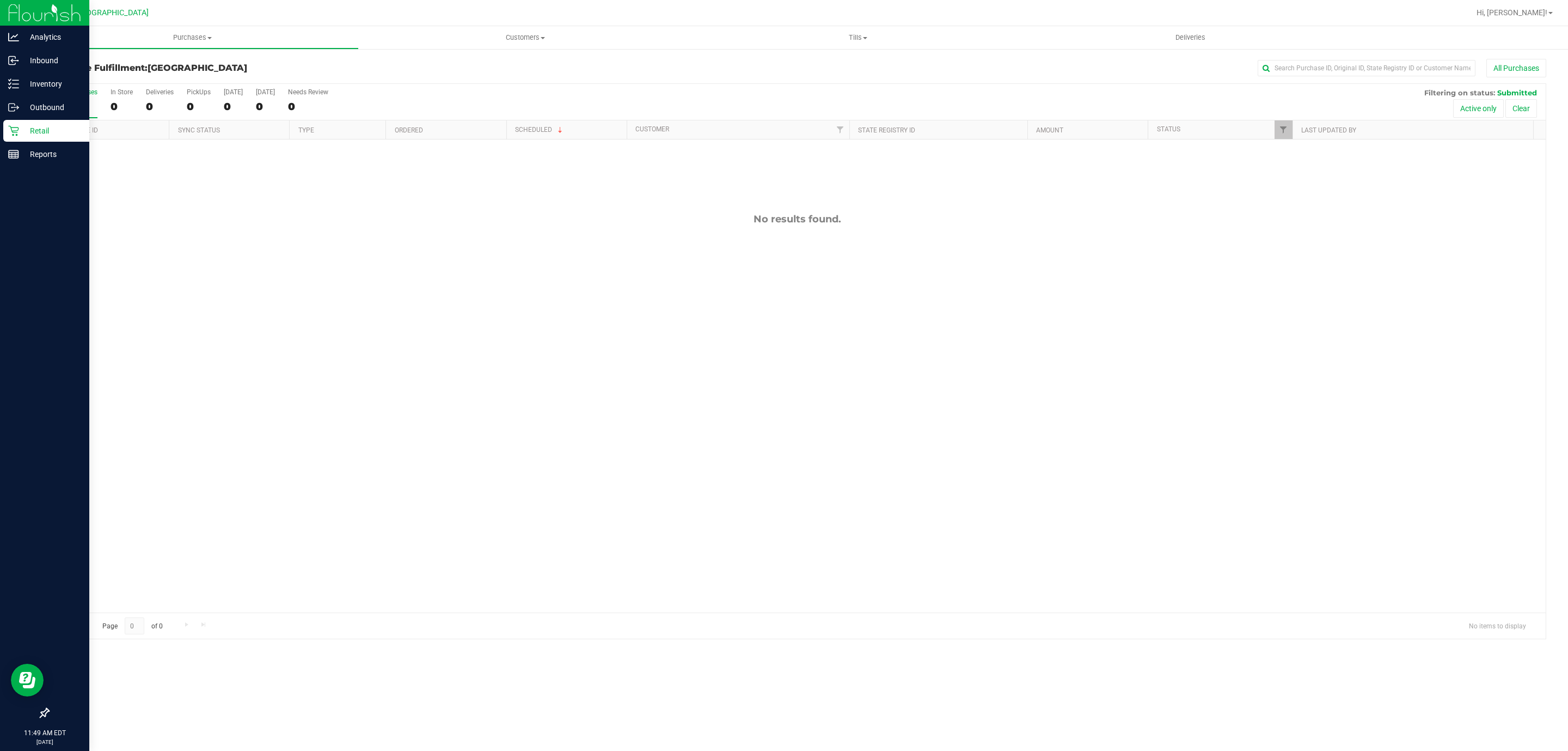
click at [22, 132] on p "Retail" at bounding box center [51, 130] width 65 height 13
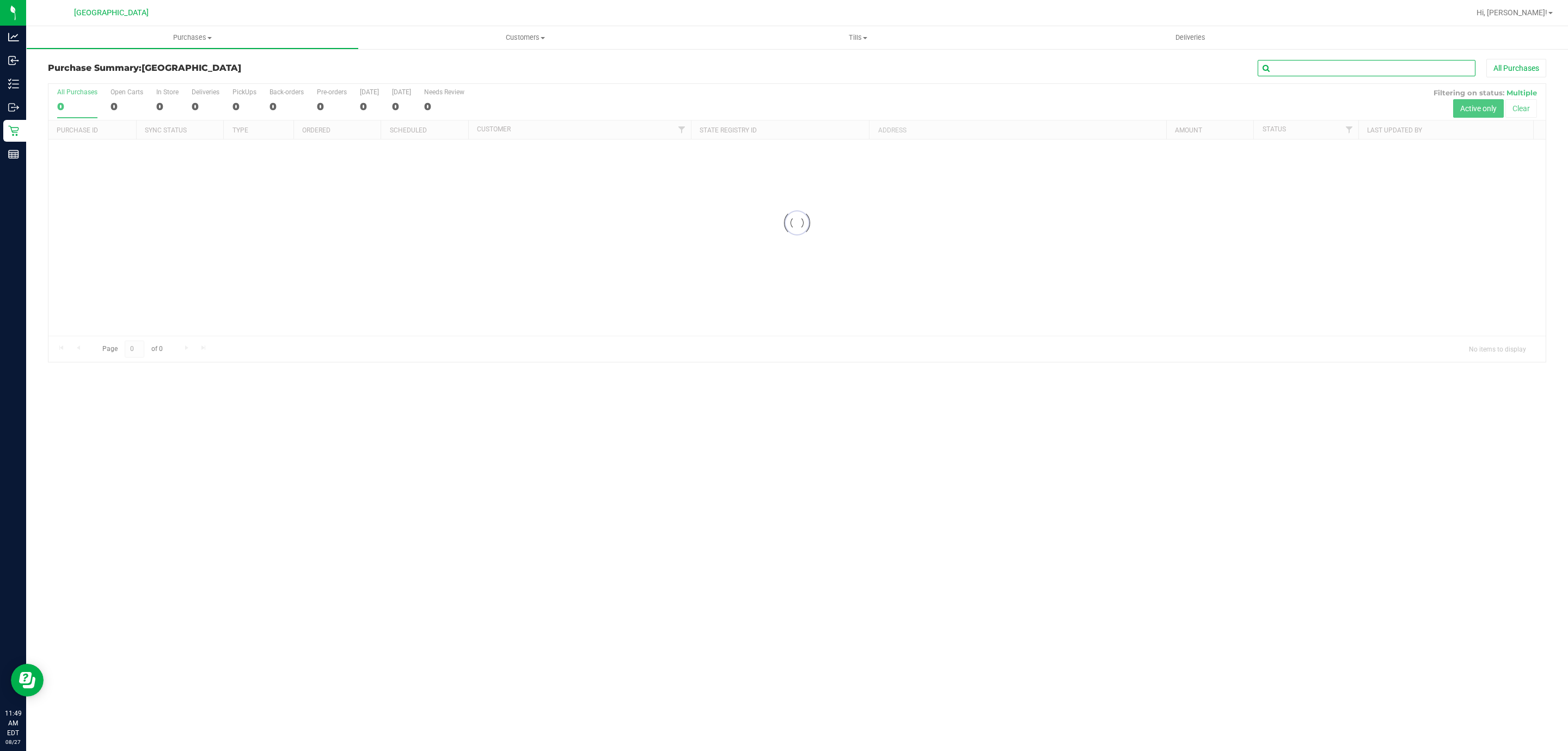
click at [1274, 69] on input "text" at bounding box center [1367, 68] width 218 height 16
paste input "https://app.flourishsoftware.com/call-center/5b52ddf52e29375304543a08/purchases…"
click at [1334, 80] on div "Purchase Summary: Deerfield Beach WC https://app.flourishsoftware.com/call-cent…" at bounding box center [797, 71] width 1499 height 24
click at [1336, 69] on input "https://app.flourishsoftware.com/call-center/5b52ddf52e29375304543a08/purchases…" at bounding box center [1367, 68] width 218 height 16
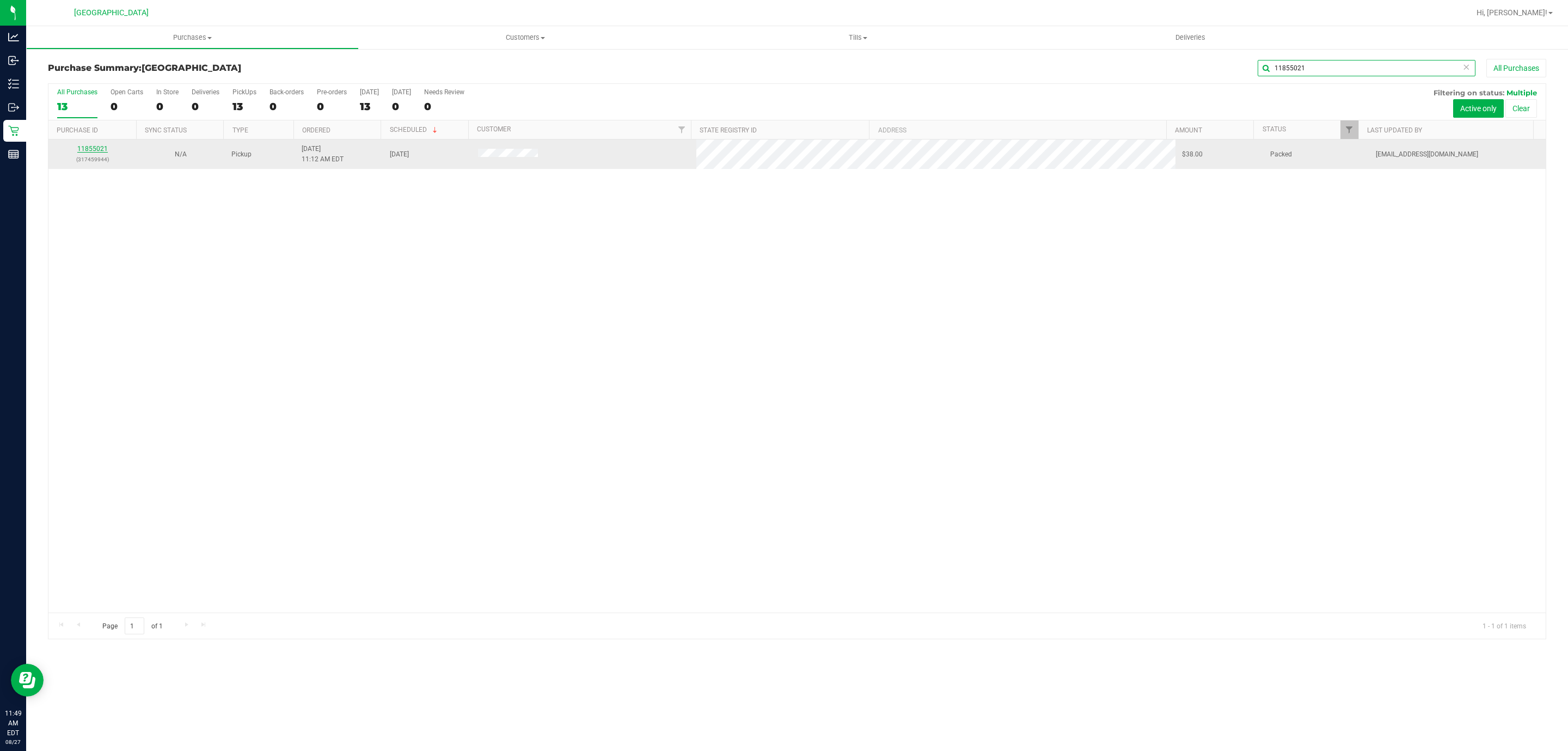
type input "11855021"
click at [100, 147] on link "11855021" at bounding box center [93, 149] width 30 height 8
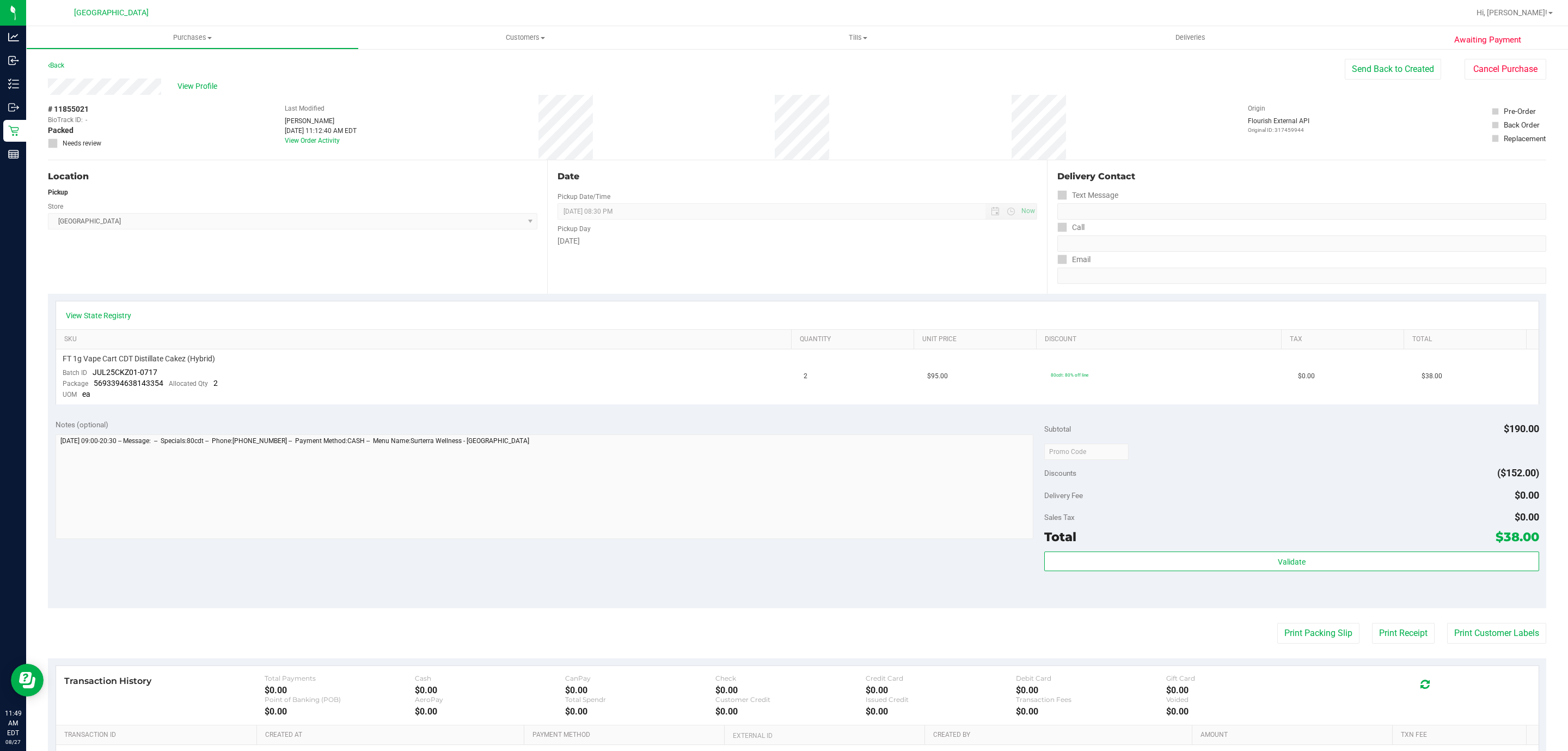
drag, startPoint x: 198, startPoint y: 90, endPoint x: 221, endPoint y: 88, distance: 23.1
click at [221, 88] on div "View Profile" at bounding box center [696, 86] width 1297 height 16
click at [206, 88] on span "View Profile" at bounding box center [200, 86] width 44 height 12
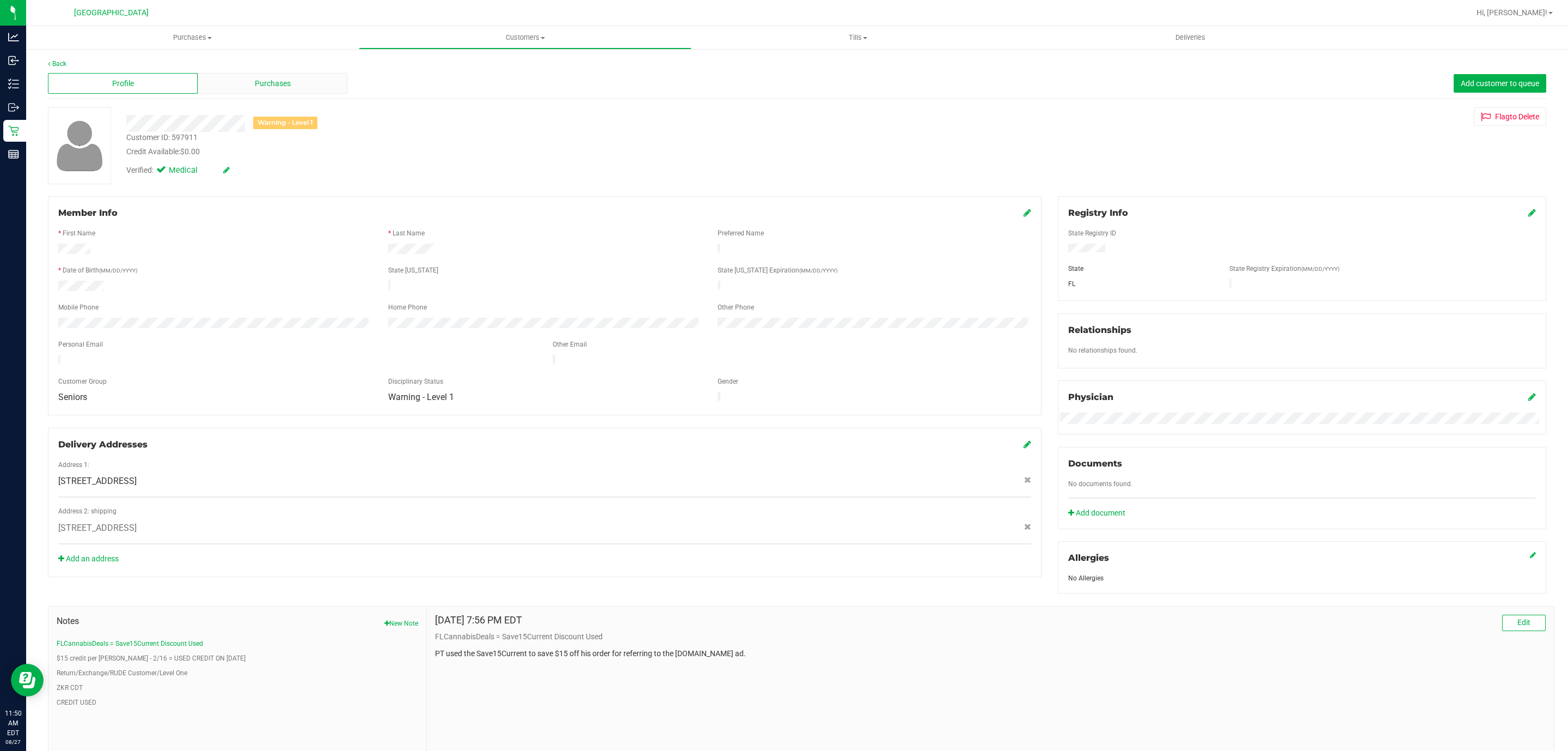
click at [298, 89] on div "Purchases" at bounding box center [273, 83] width 150 height 21
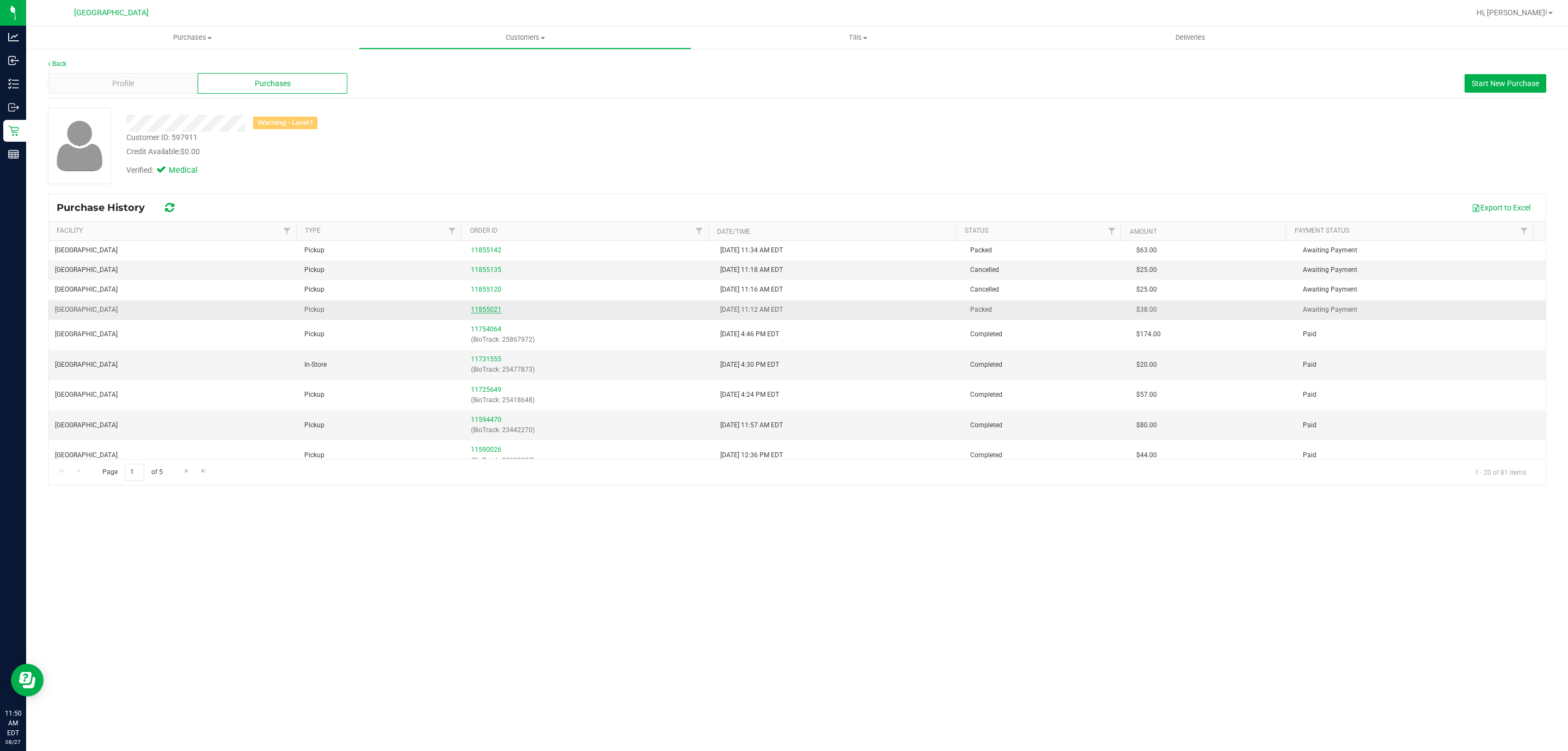
click at [484, 309] on link "11855021" at bounding box center [486, 309] width 30 height 8
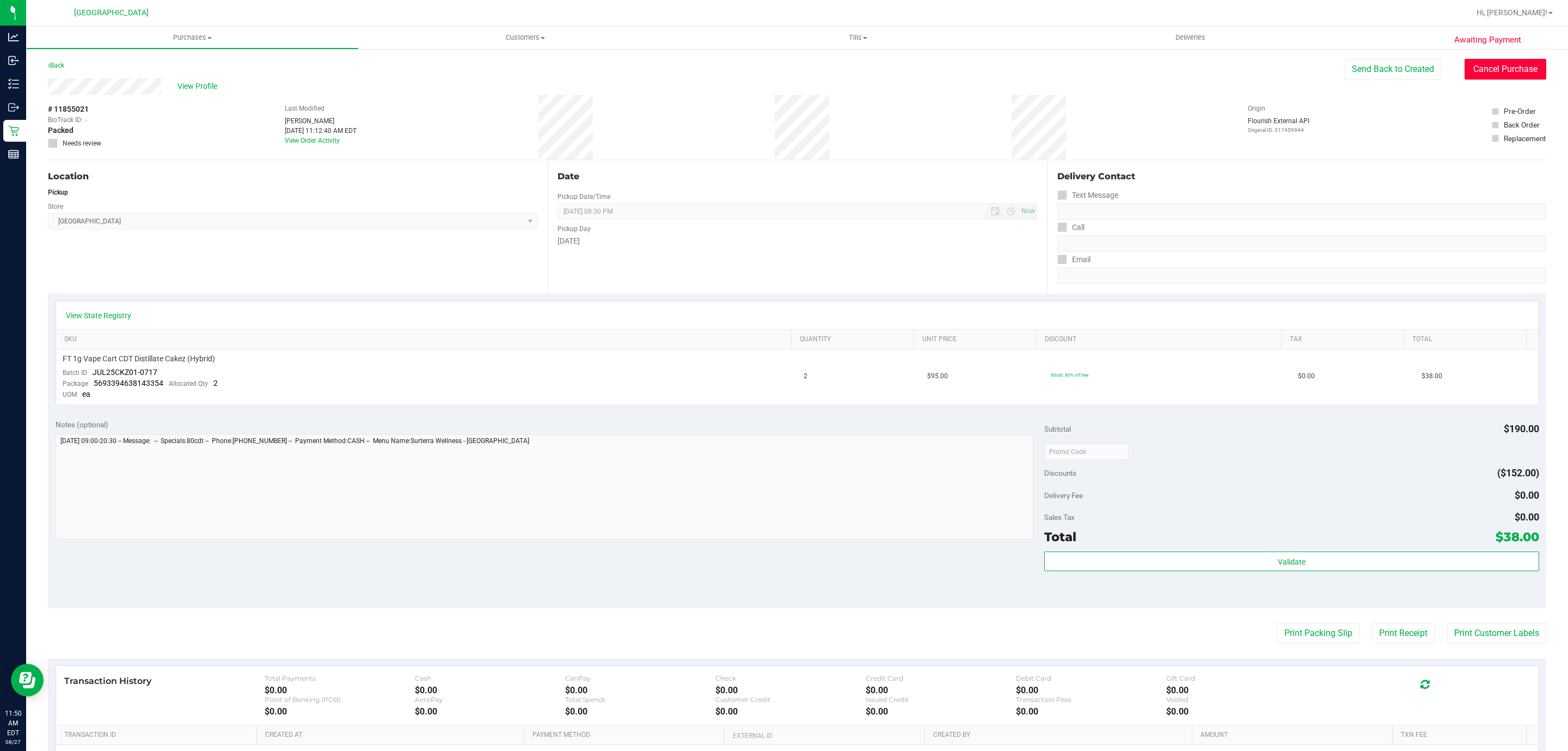
click at [1465, 63] on button "Cancel Purchase" at bounding box center [1505, 69] width 82 height 21
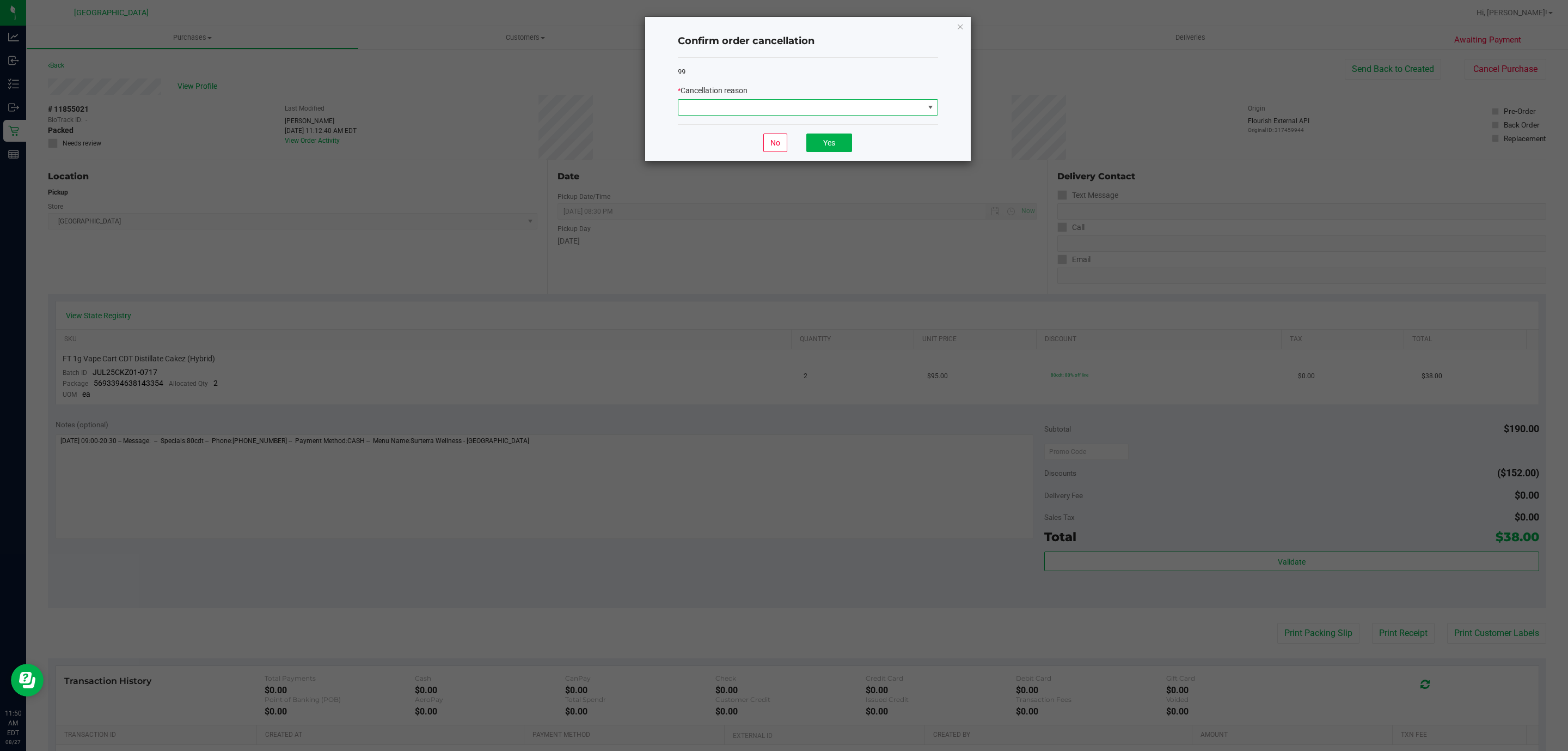
click at [687, 115] on span at bounding box center [800, 107] width 245 height 15
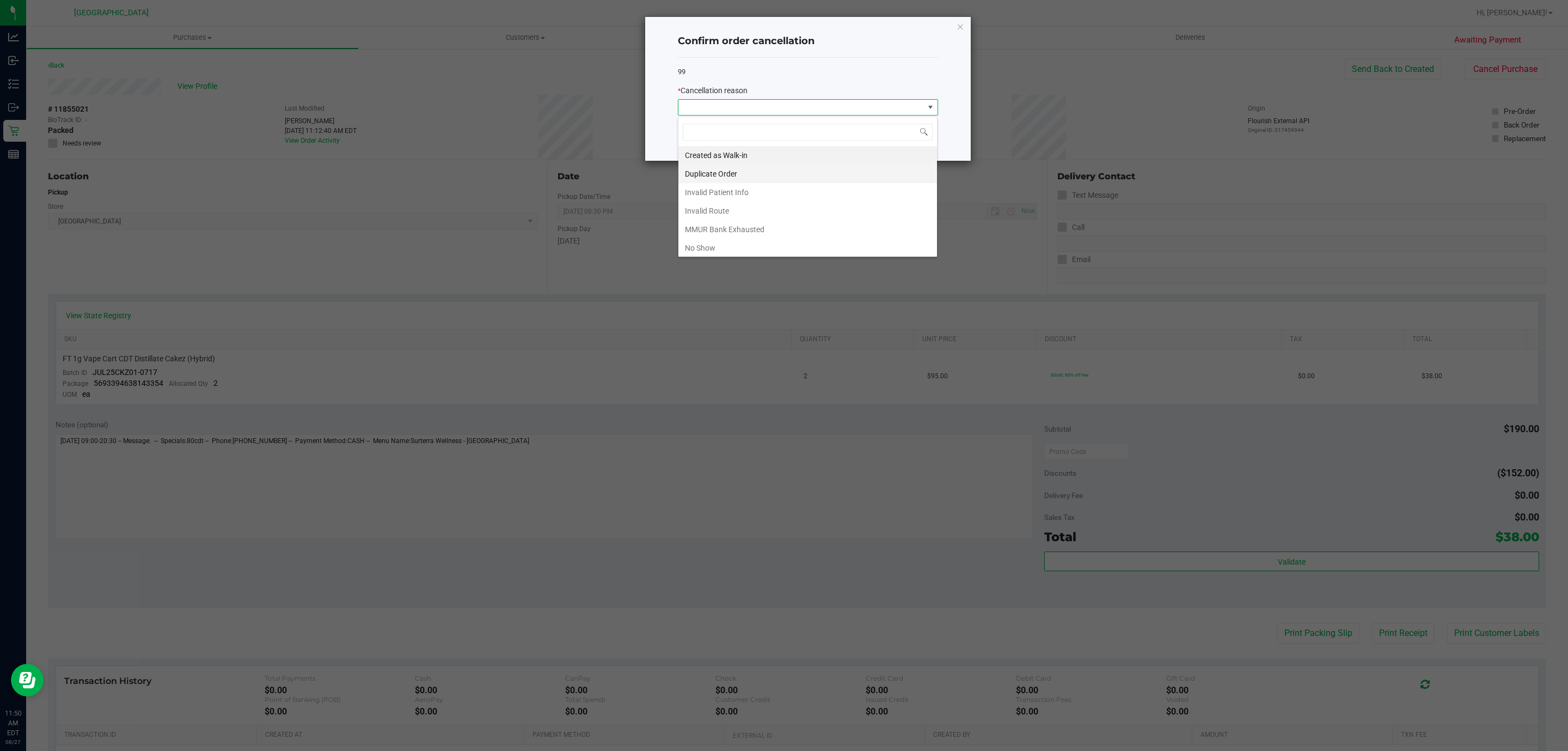
scroll to position [16, 260]
click at [743, 178] on li "Duplicate Order" at bounding box center [807, 174] width 259 height 18
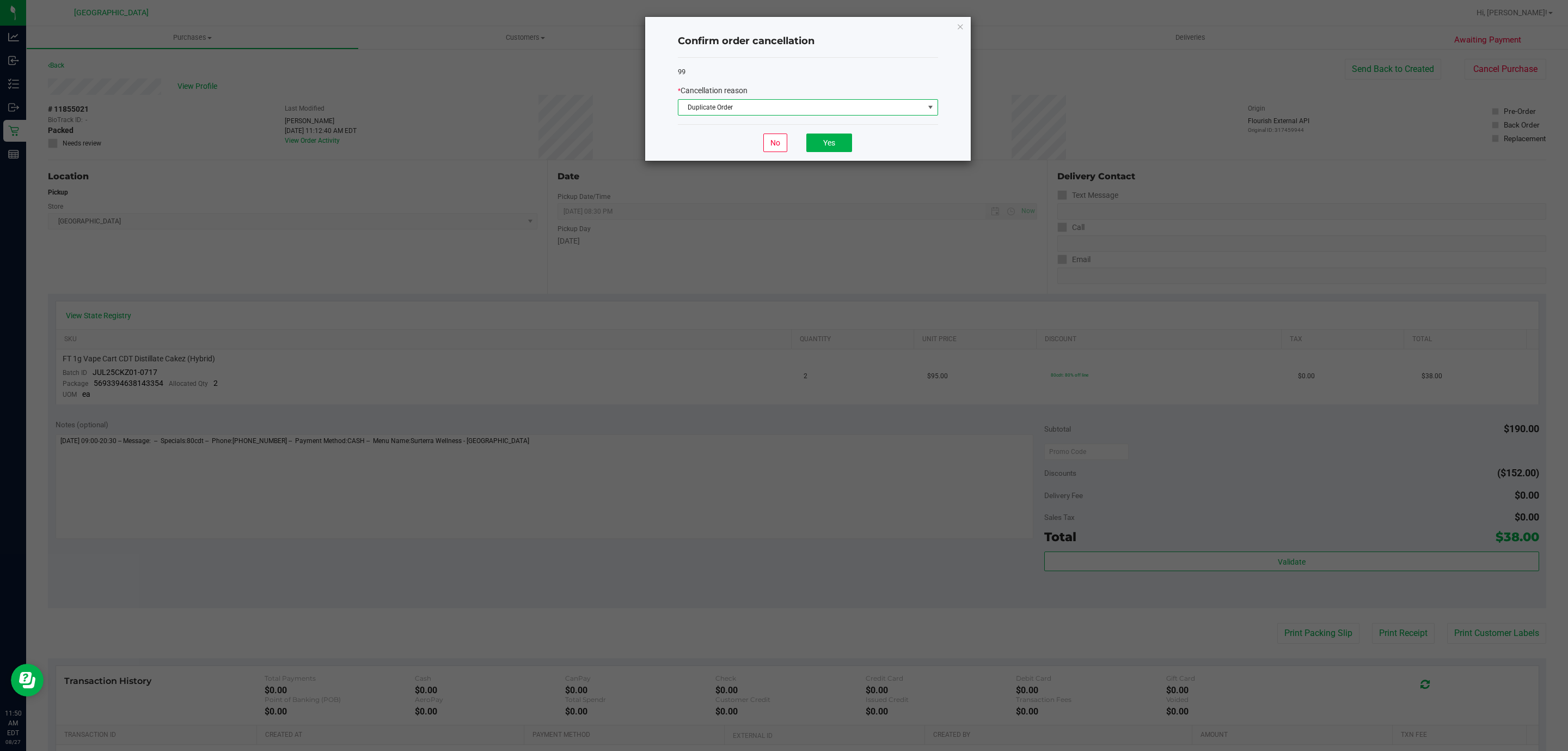
click at [849, 132] on div "No Yes" at bounding box center [808, 143] width 261 height 37
click at [838, 139] on button "Yes" at bounding box center [829, 143] width 46 height 18
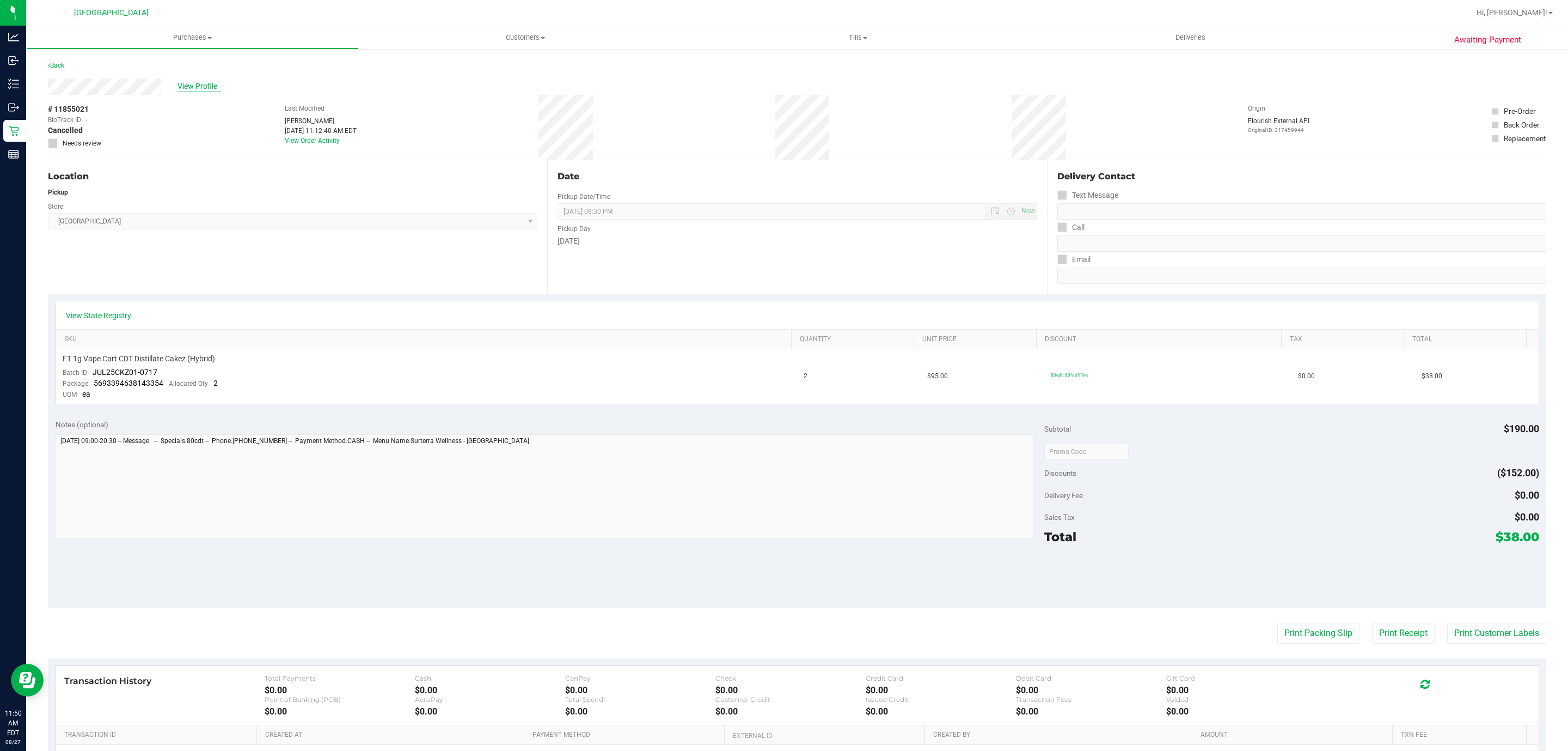
click at [206, 88] on span "View Profile" at bounding box center [200, 86] width 44 height 12
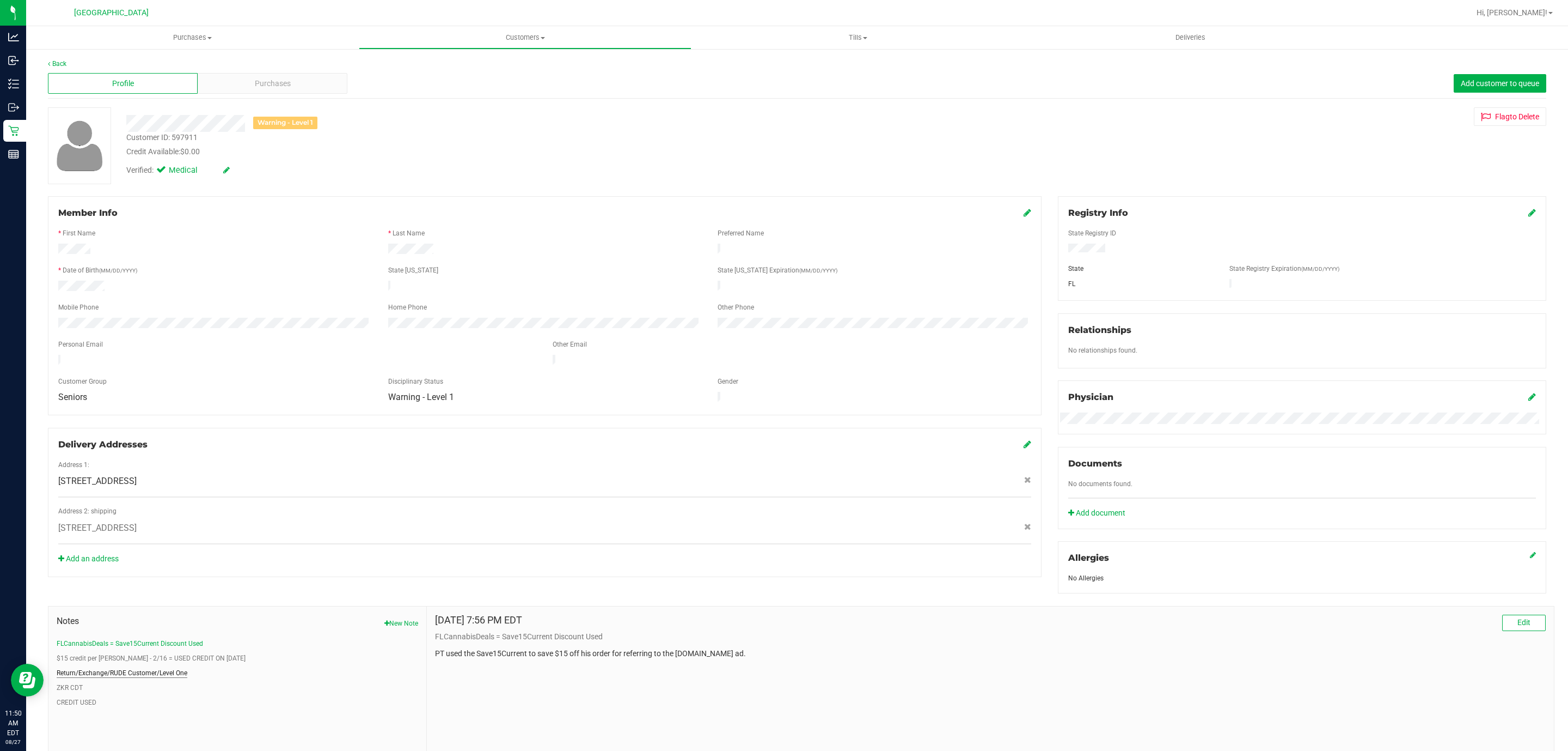
click at [163, 672] on button "Return/Exchange/RUDE Customer/Level One" at bounding box center [122, 673] width 131 height 10
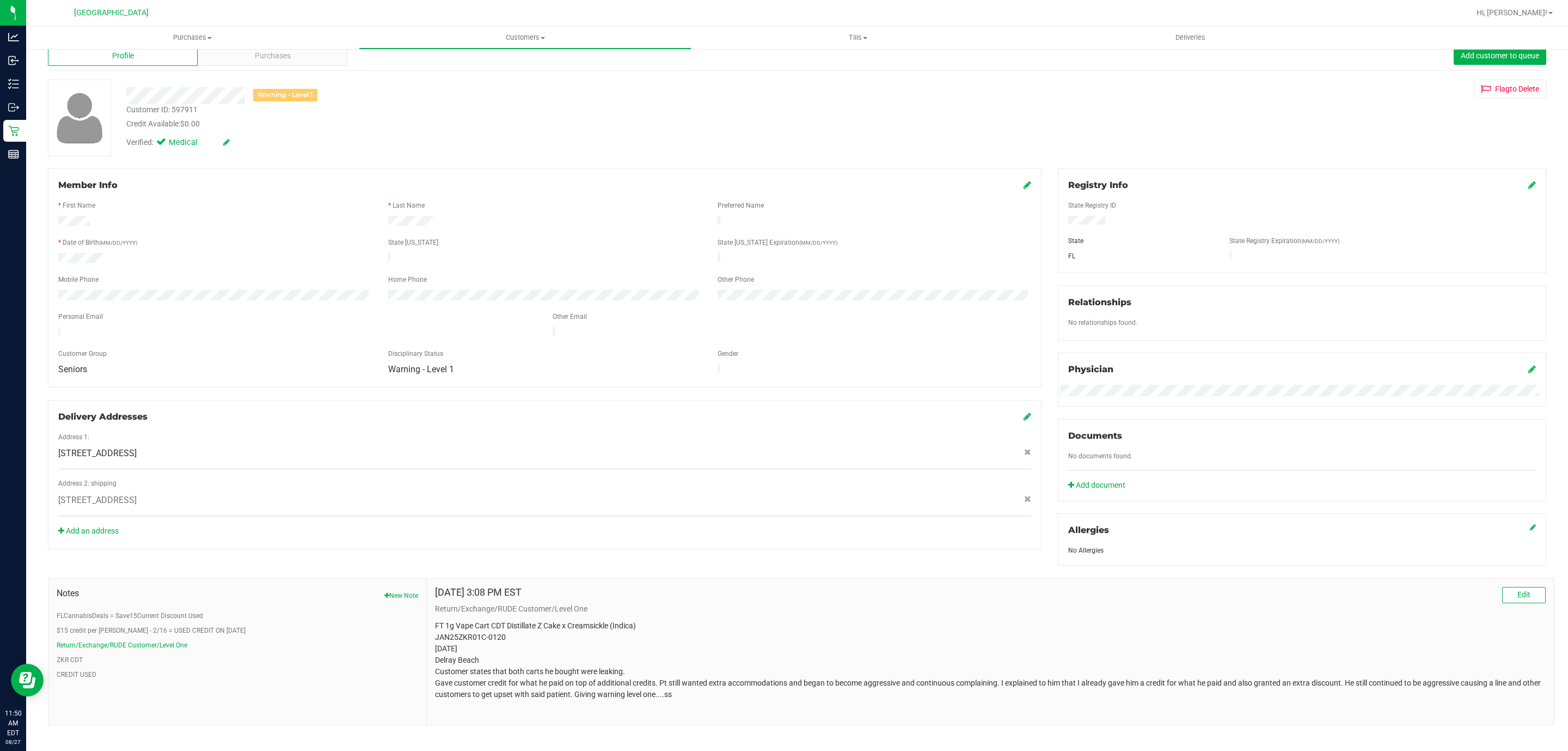
scroll to position [40, 0]
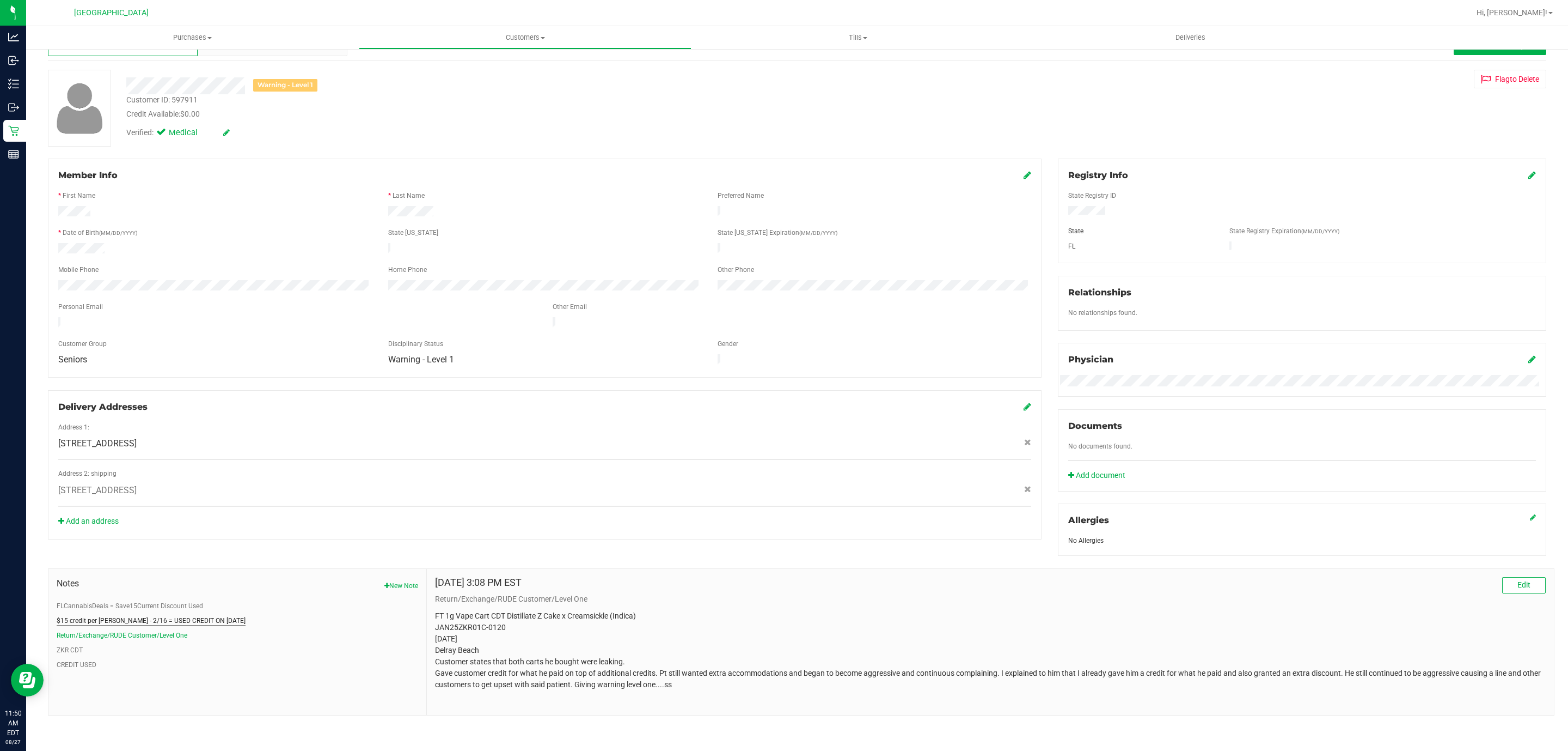
click at [113, 618] on button "$15 credit per Mike W - 2/16 = USED CREDIT ON 2/19/25" at bounding box center [151, 621] width 189 height 10
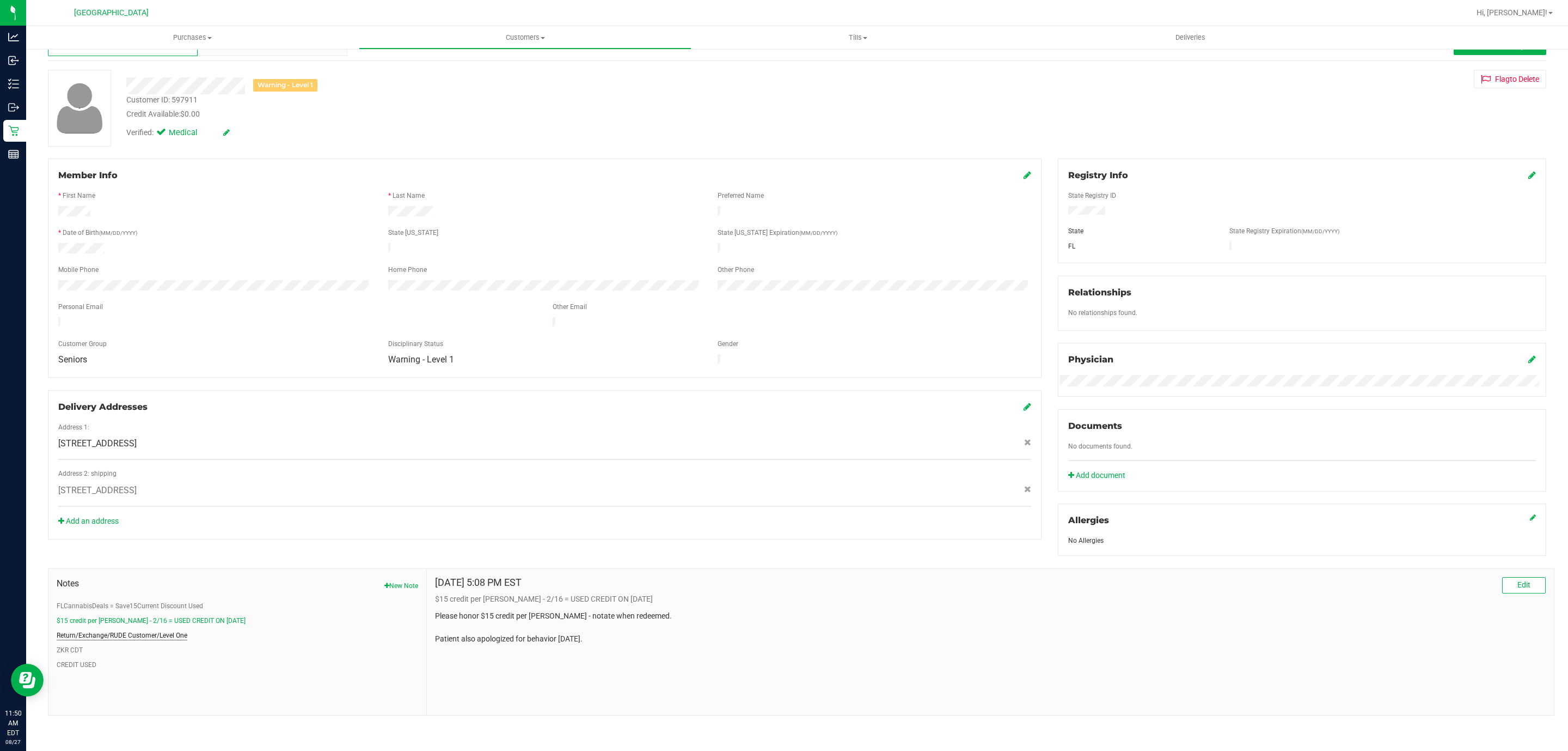
click at [173, 637] on button "Return/Exchange/RUDE Customer/Level One" at bounding box center [122, 635] width 131 height 10
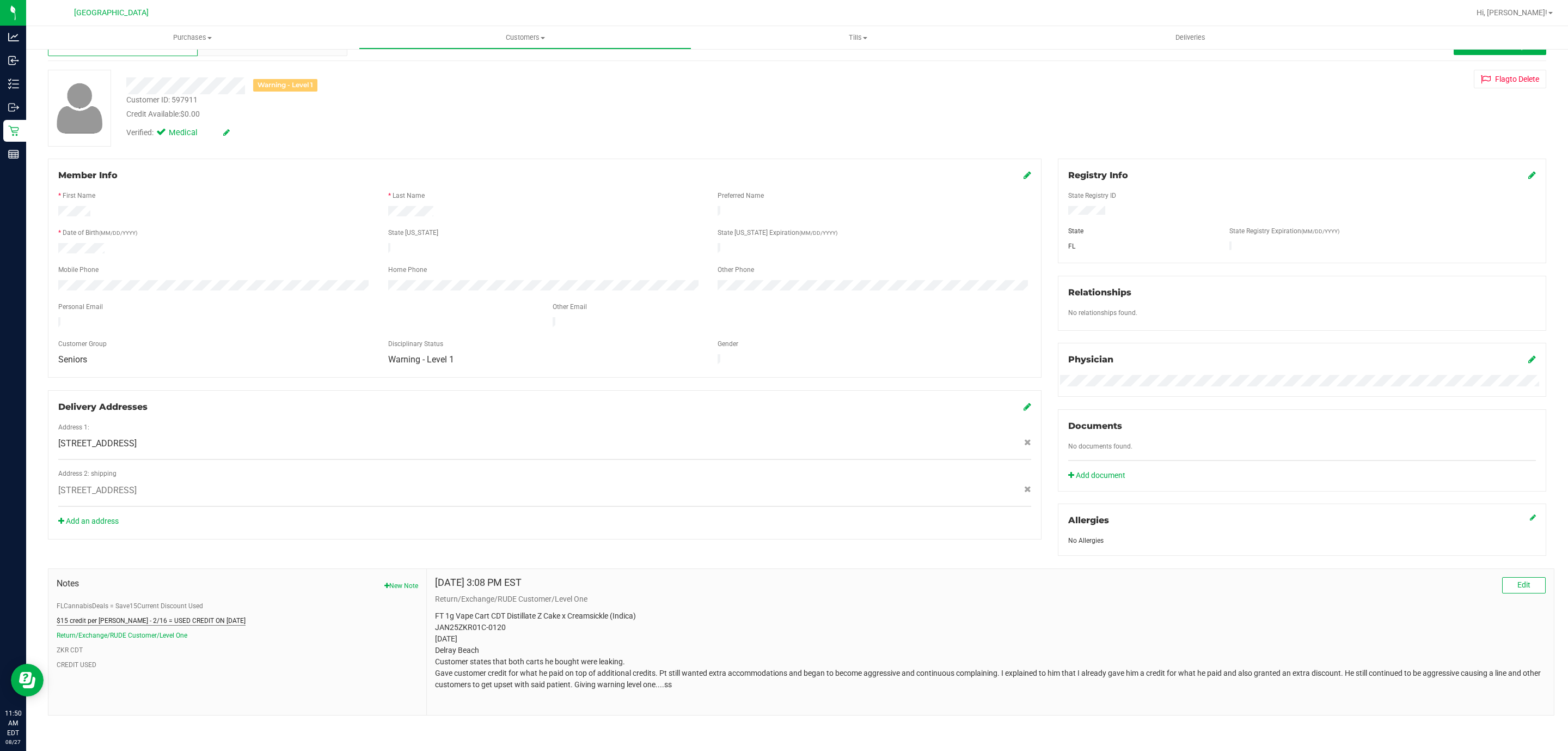
click at [198, 626] on button "$15 credit per Mike W - 2/16 = USED CREDIT ON 2/19/25" at bounding box center [151, 621] width 189 height 10
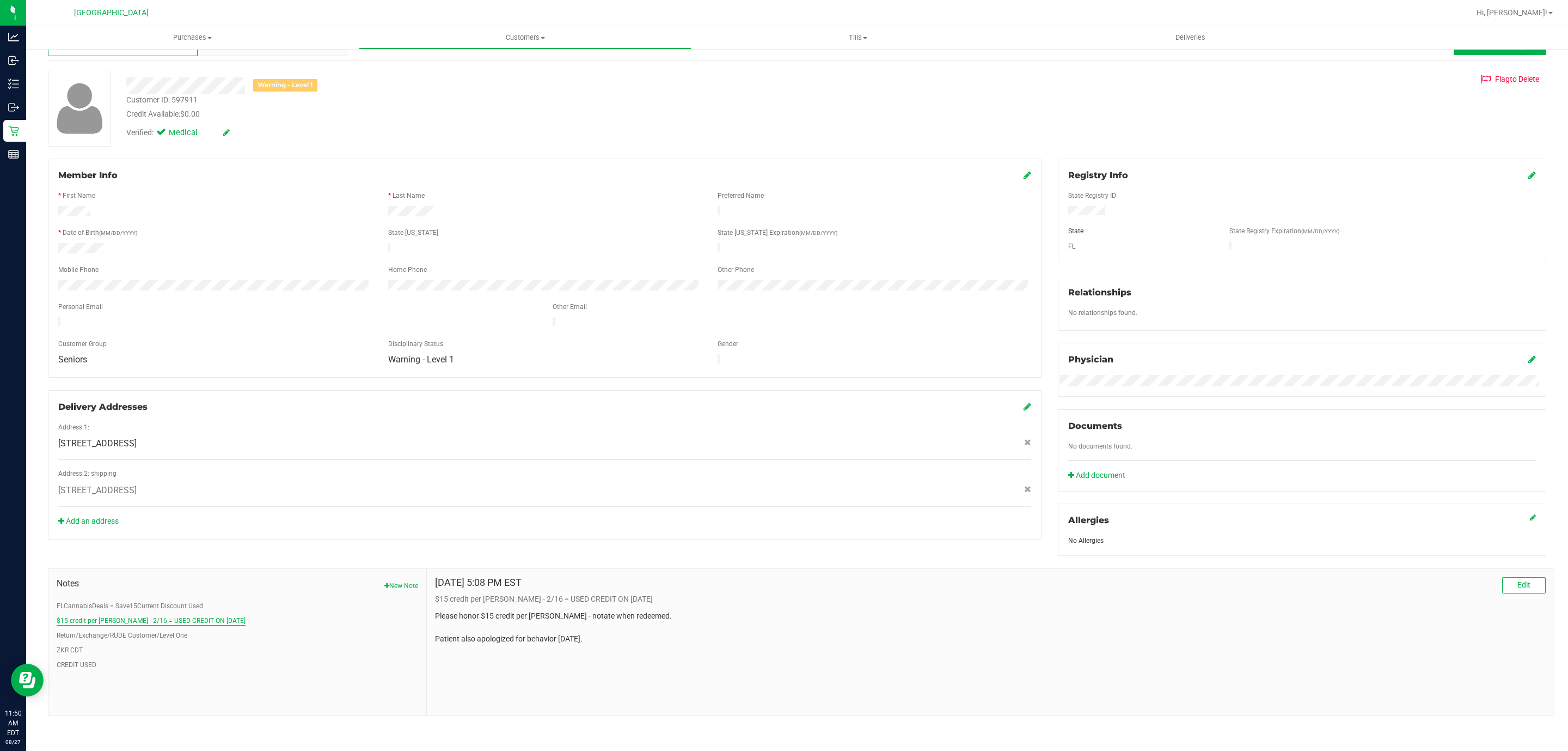
click at [173, 621] on button "$15 credit per Mike W - 2/16 = USED CREDIT ON 2/19/25" at bounding box center [151, 621] width 189 height 10
click at [194, 607] on button "FLCannabisDeals = Save15Current Discount Used" at bounding box center [130, 606] width 147 height 10
click at [606, 604] on p "FLCannabisDeals = Save15Current Discount Used" at bounding box center [990, 599] width 1111 height 12
click at [598, 615] on p "PT used the Save15Current to save $15 off his order for referring to the Flcann…" at bounding box center [990, 616] width 1111 height 12
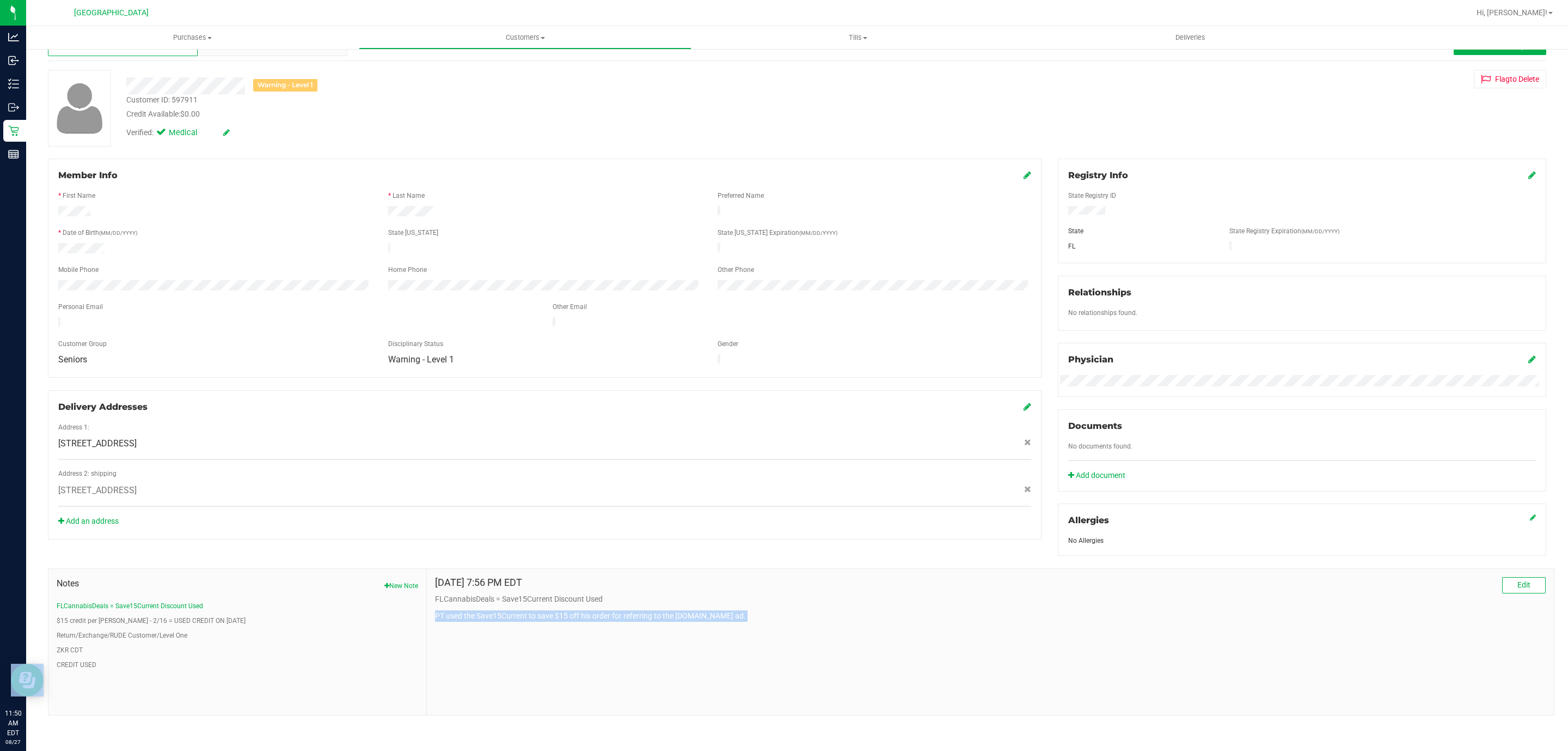
click at [598, 615] on p "PT used the Save15Current to save $15 off his order for referring to the Flcann…" at bounding box center [990, 616] width 1111 height 12
click at [683, 612] on p "PT used the Save15Current to save $15 off his order for referring to the Flcann…" at bounding box center [990, 616] width 1111 height 12
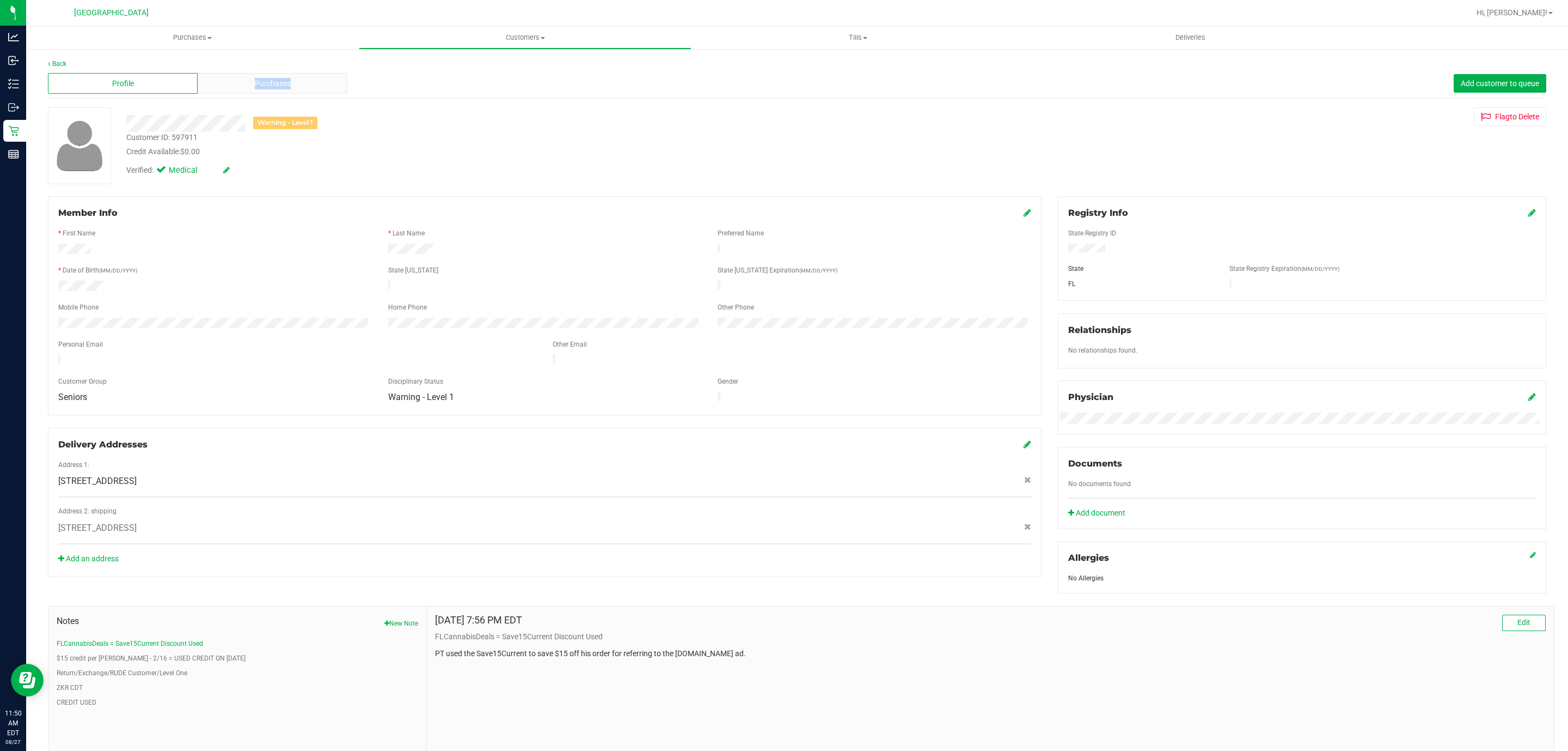
drag, startPoint x: 206, startPoint y: 77, endPoint x: 505, endPoint y: 99, distance: 299.8
click at [503, 79] on div "Profile Purchases Add customer to queue" at bounding box center [797, 83] width 1499 height 30
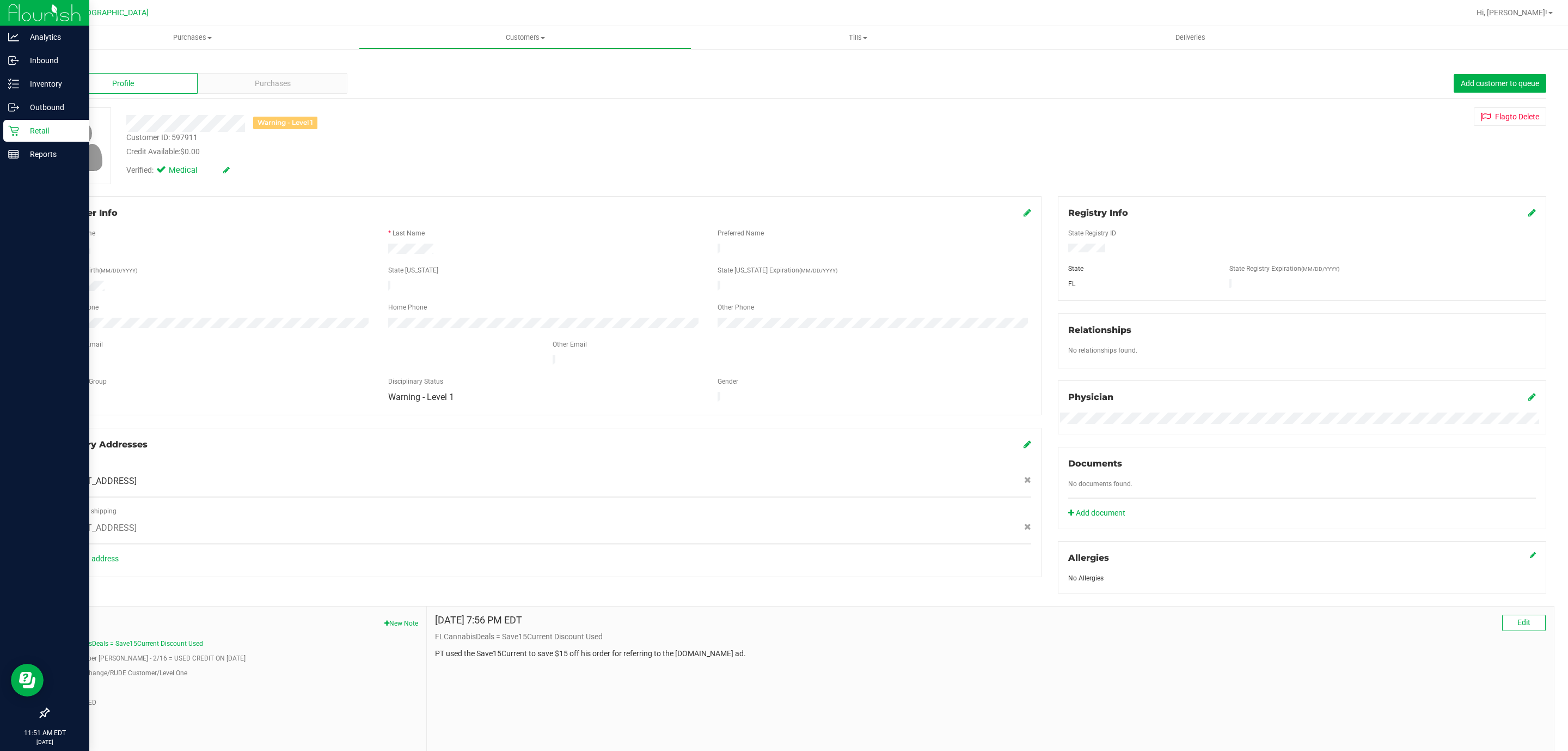
click at [10, 120] on div "Retail" at bounding box center [46, 131] width 86 height 22
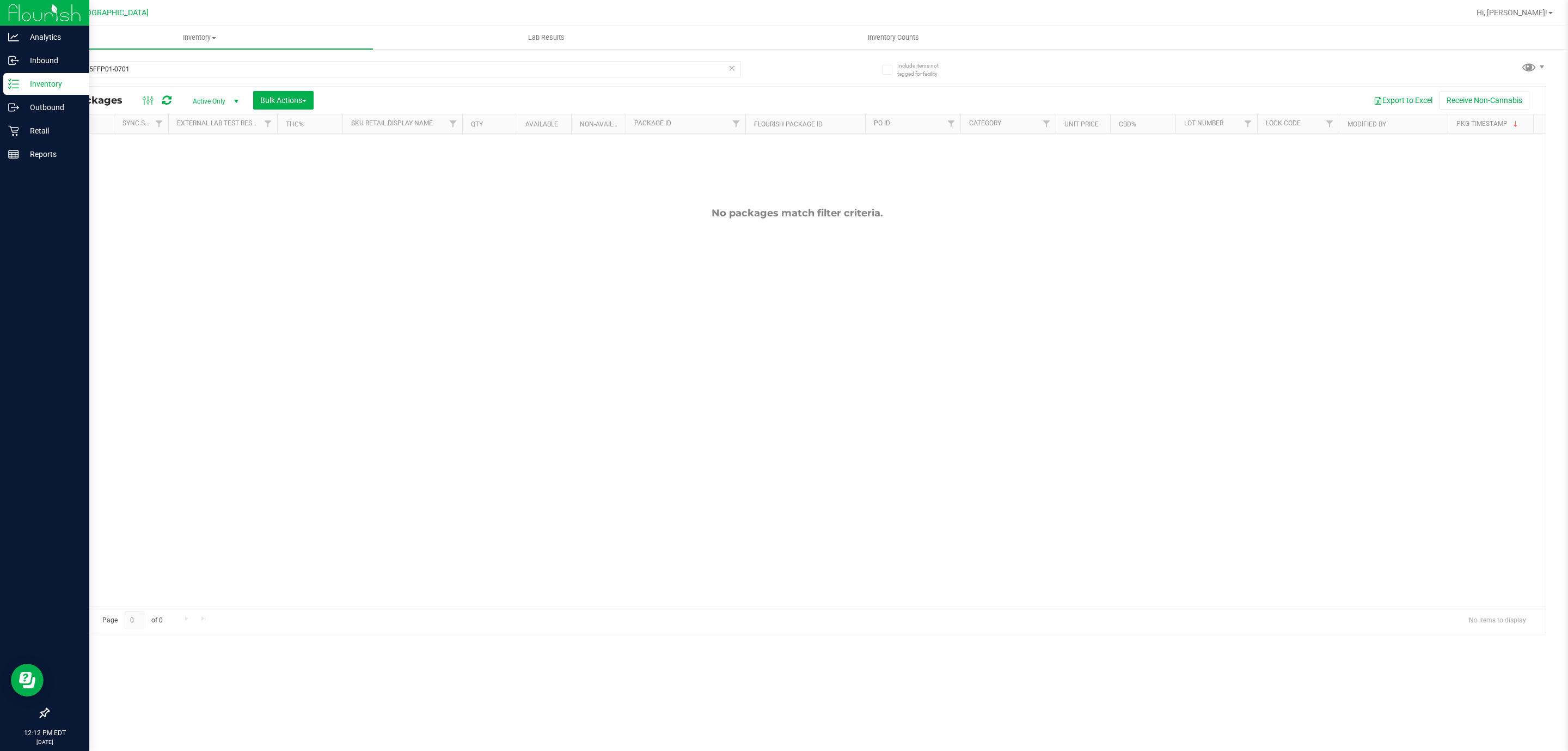
drag, startPoint x: 288, startPoint y: 60, endPoint x: 0, endPoint y: 74, distance: 288.3
click at [0, 74] on div "Analytics Inbound Inventory Outbound Retail Reports 12:12 PM EDT [DATE] 08/27 […" at bounding box center [784, 375] width 1568 height 751
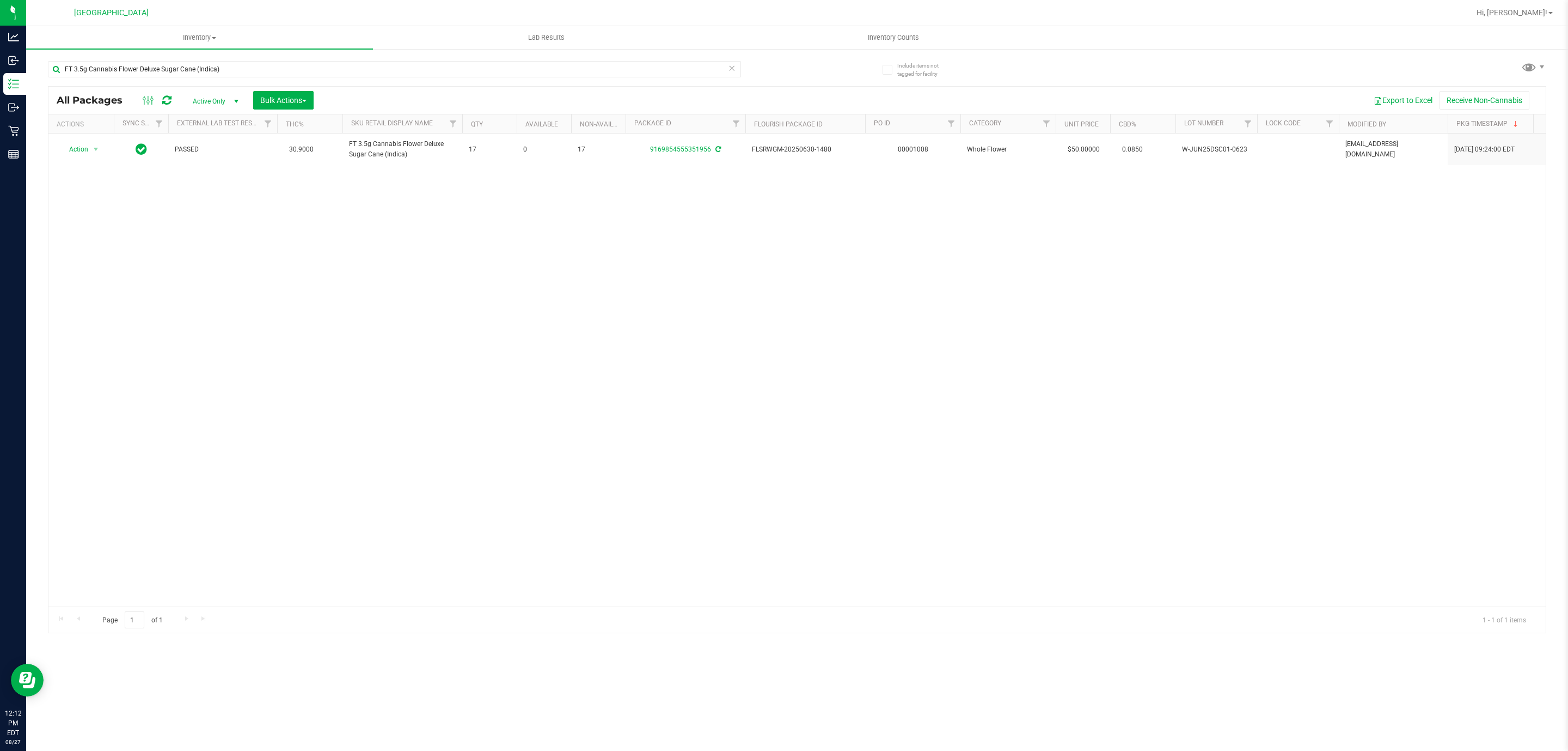
type input "FT 3.5g Cannabis Flower Deluxe Sugar Cane (Indica)"
